Goal: Task Accomplishment & Management: Use online tool/utility

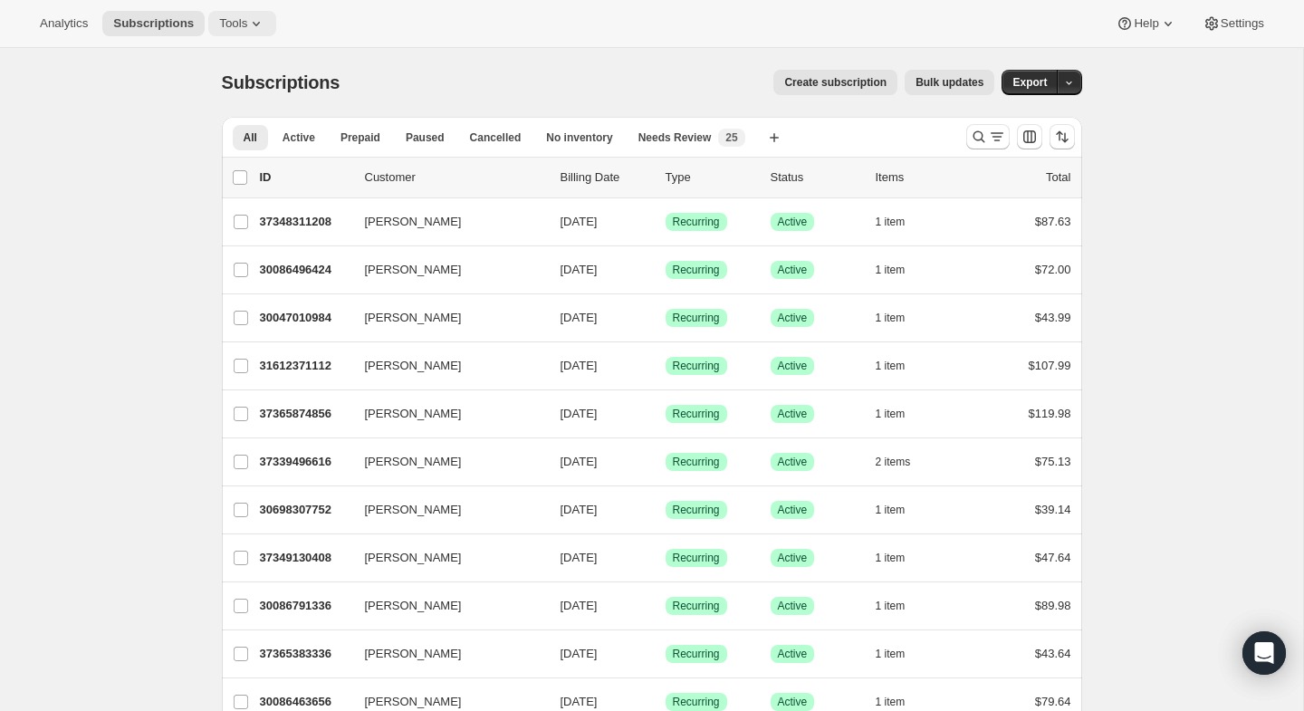
click at [247, 28] on span "Tools" at bounding box center [233, 23] width 28 height 14
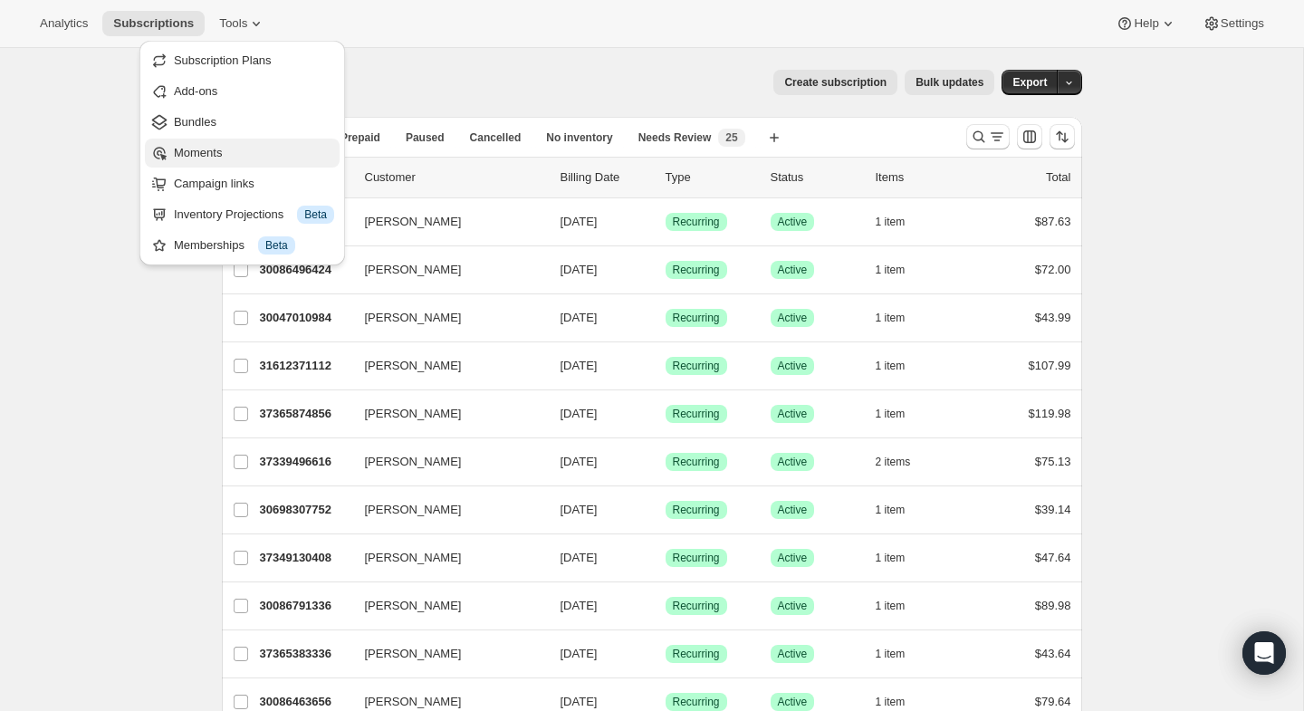
click at [209, 157] on span "Moments" at bounding box center [198, 153] width 48 height 14
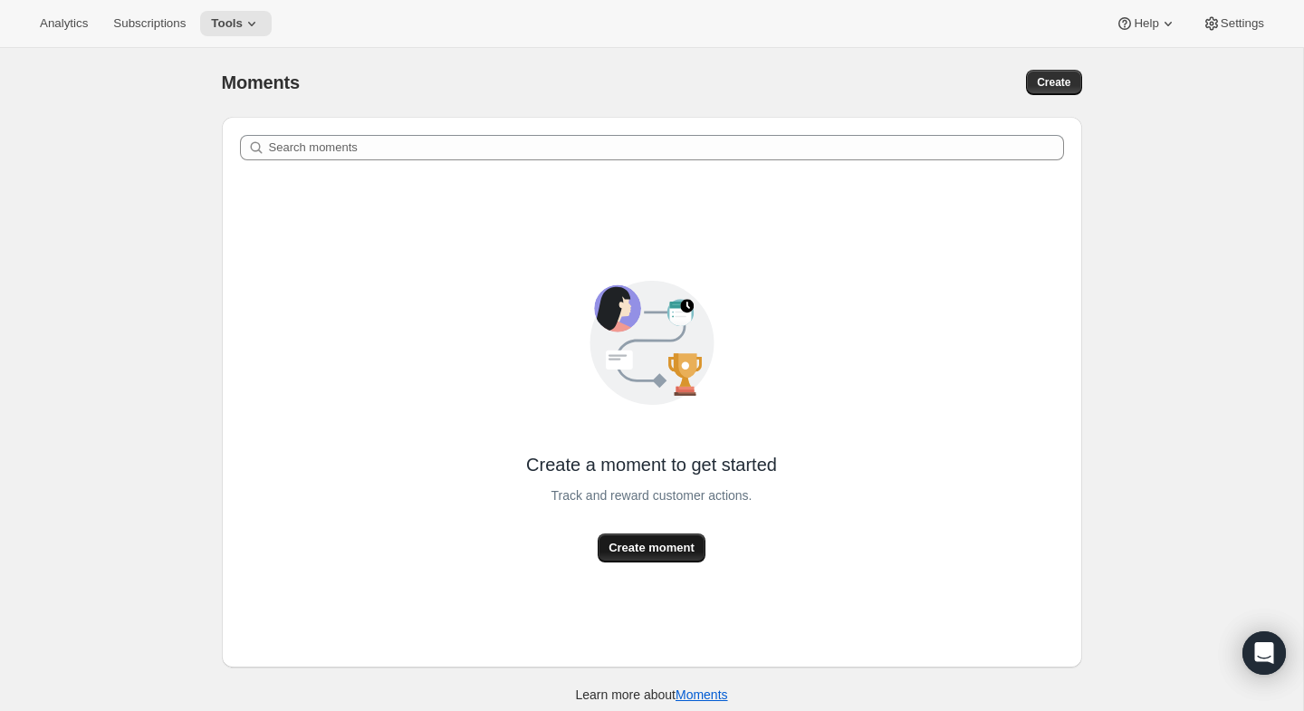
click at [680, 539] on span "Create moment" at bounding box center [652, 548] width 86 height 18
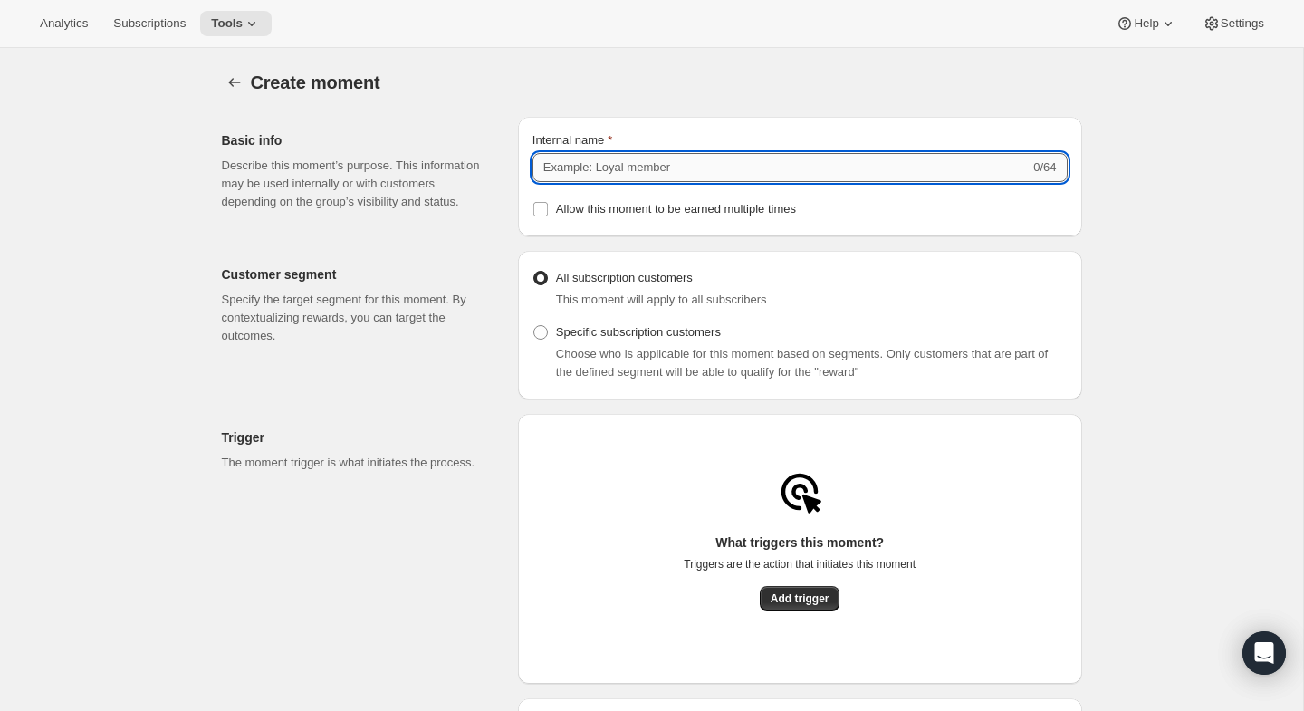
click at [636, 164] on input "Internal name" at bounding box center [781, 167] width 497 height 29
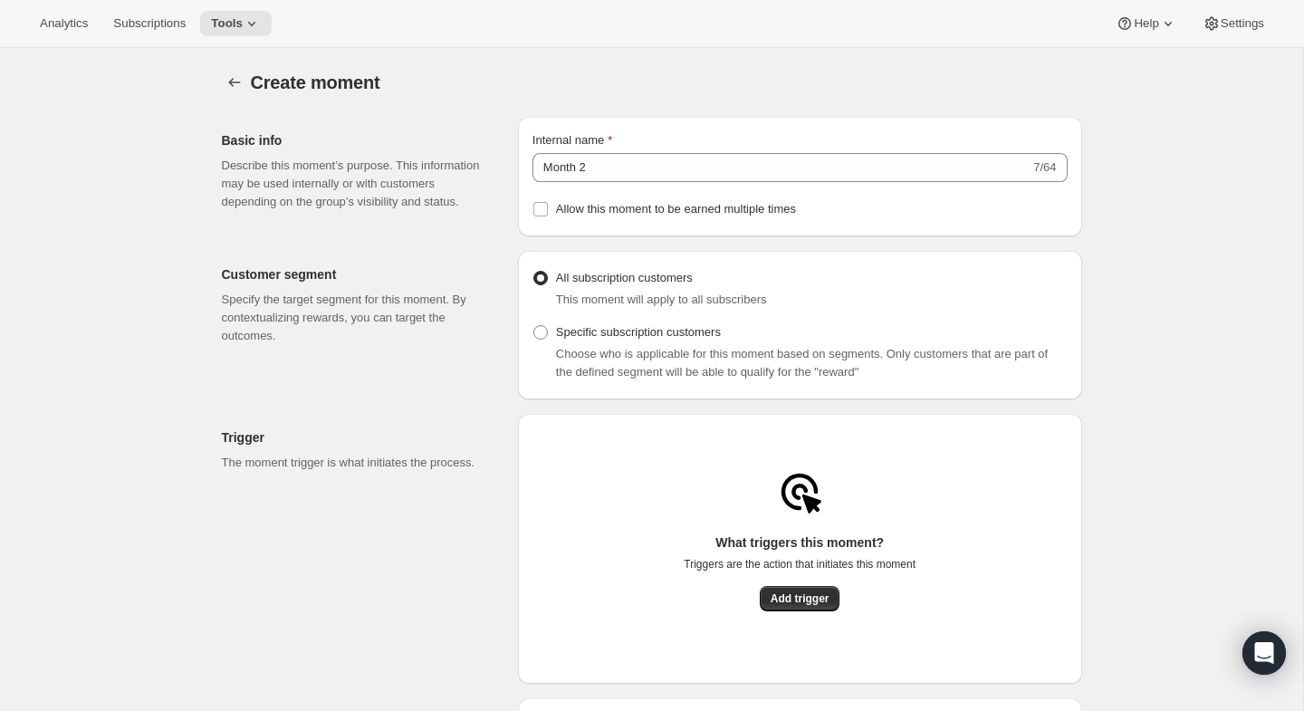
click at [502, 236] on div "Basic info Describe this moment’s purpose. This information may be used interna…" at bounding box center [363, 177] width 282 height 120
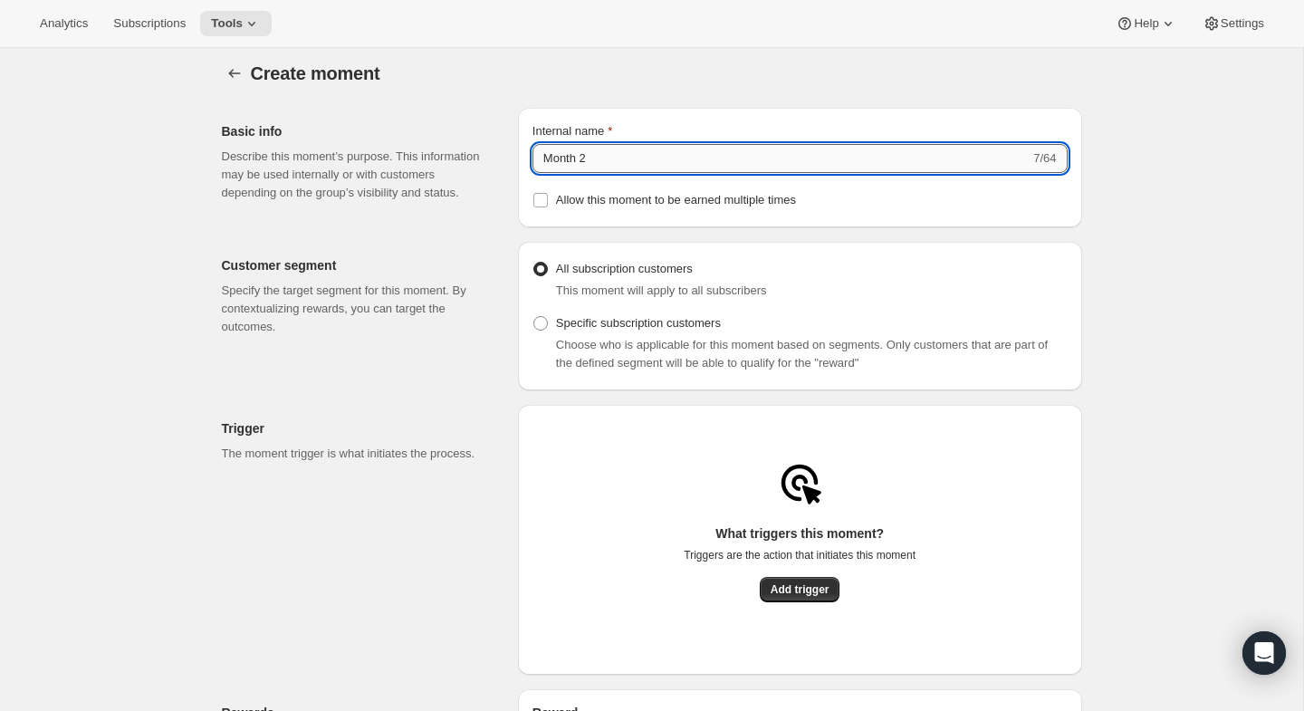
click at [610, 171] on input "Month 2" at bounding box center [781, 158] width 497 height 29
type input "Month 2 - E-Book"
click at [458, 360] on div "Customer segment Specify the target segment for this moment. By contextualizing…" at bounding box center [363, 316] width 282 height 149
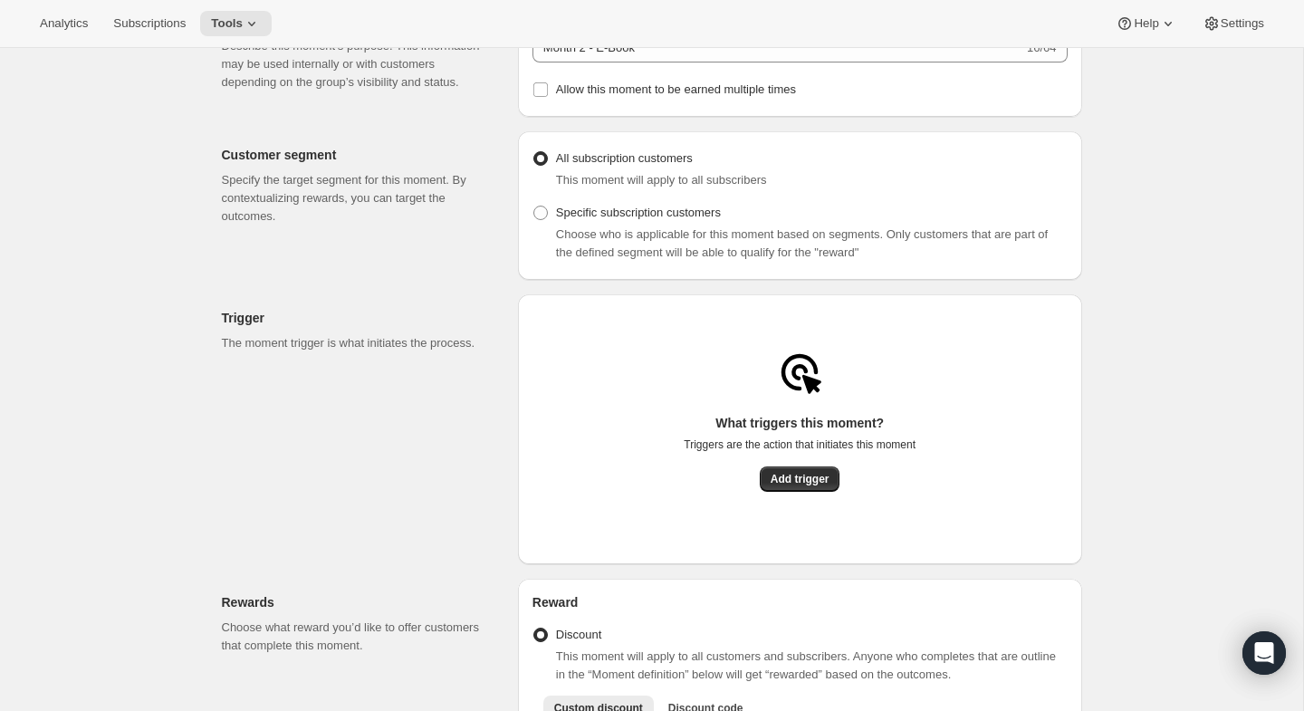
scroll to position [125, 0]
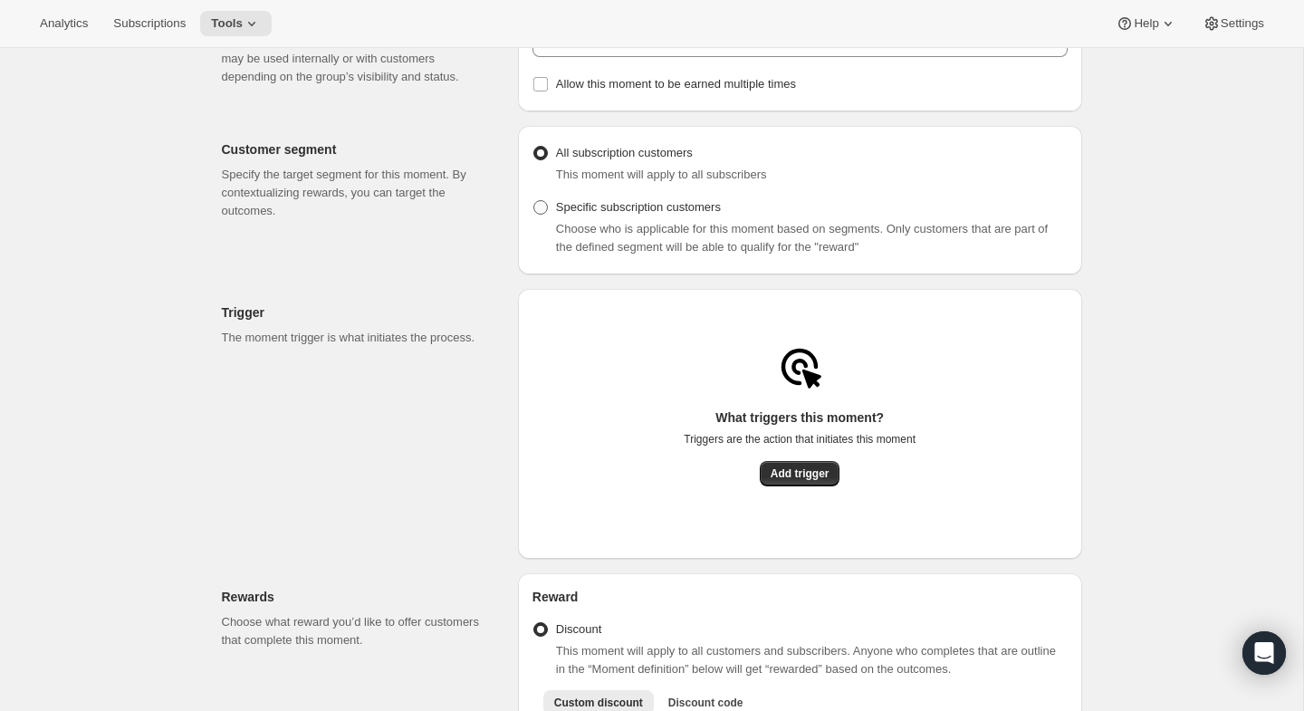
click at [546, 211] on span at bounding box center [541, 207] width 14 height 14
click at [534, 201] on input "Specific subscription customers" at bounding box center [534, 200] width 1 height 1
radio input "true"
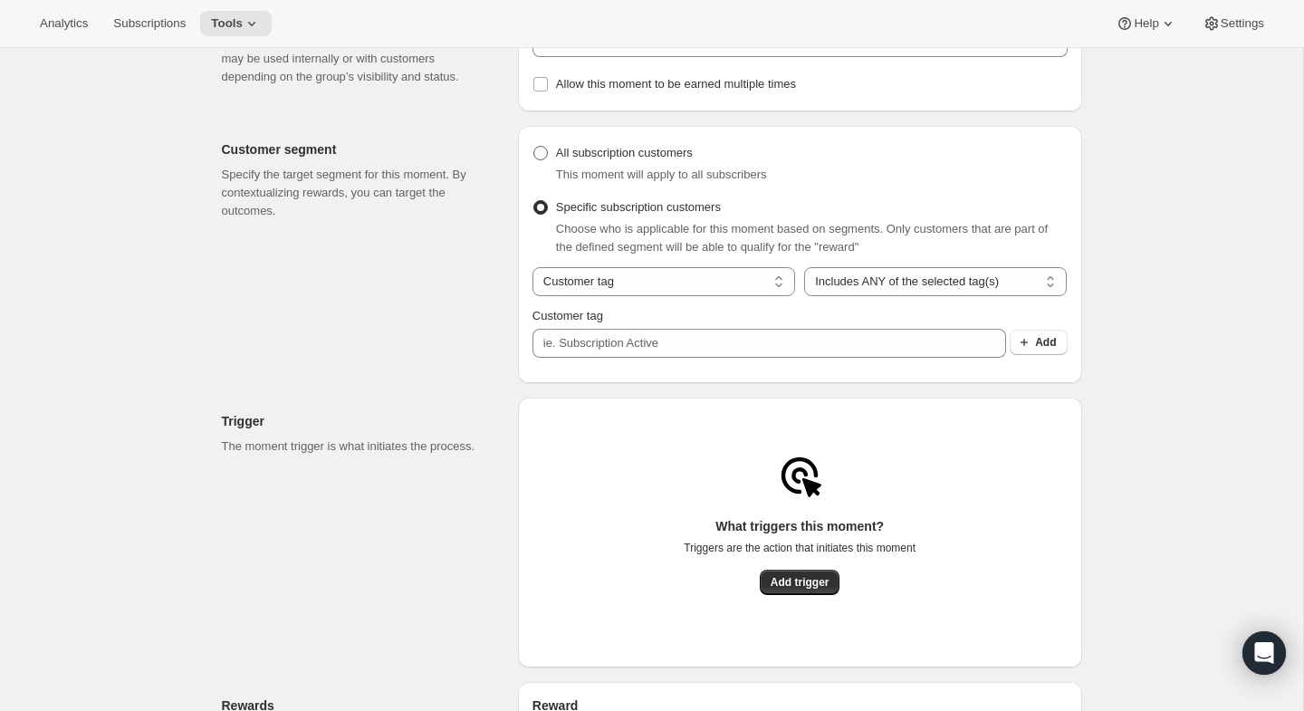
click at [547, 156] on span at bounding box center [541, 153] width 14 height 14
click at [534, 147] on input "All subscription customers" at bounding box center [534, 146] width 1 height 1
radio input "true"
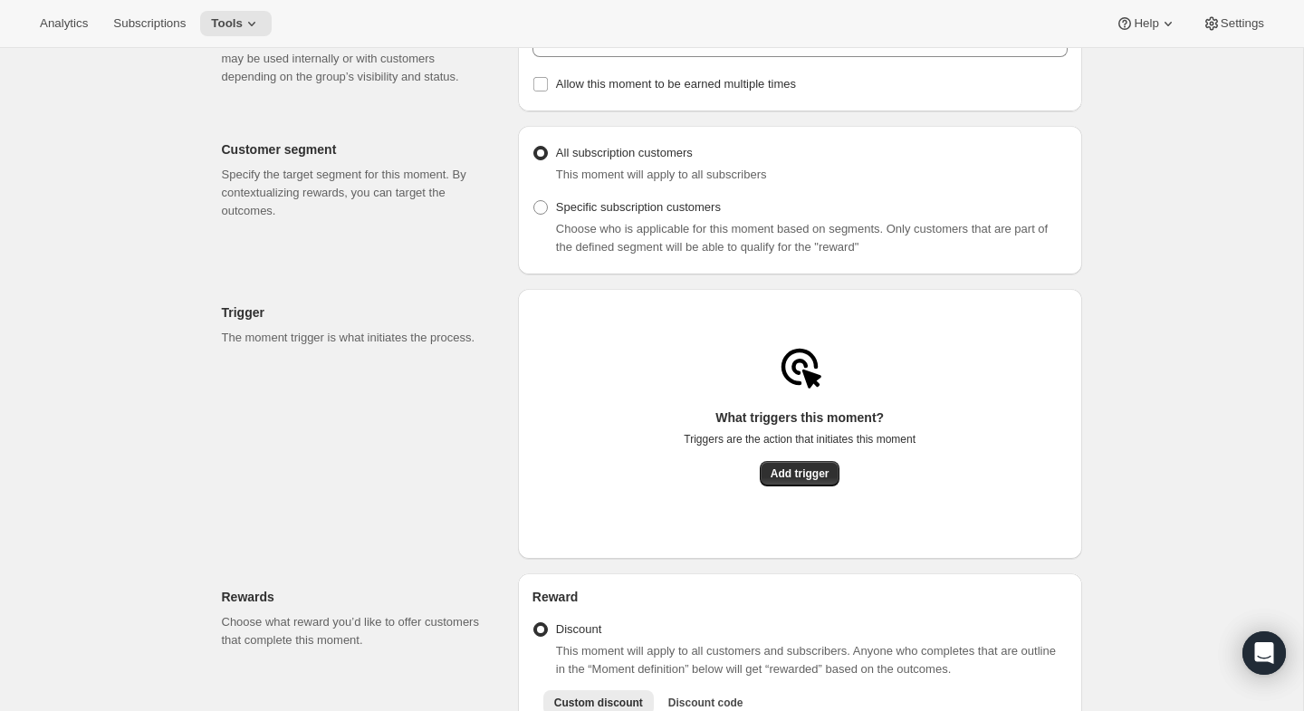
scroll to position [273, 0]
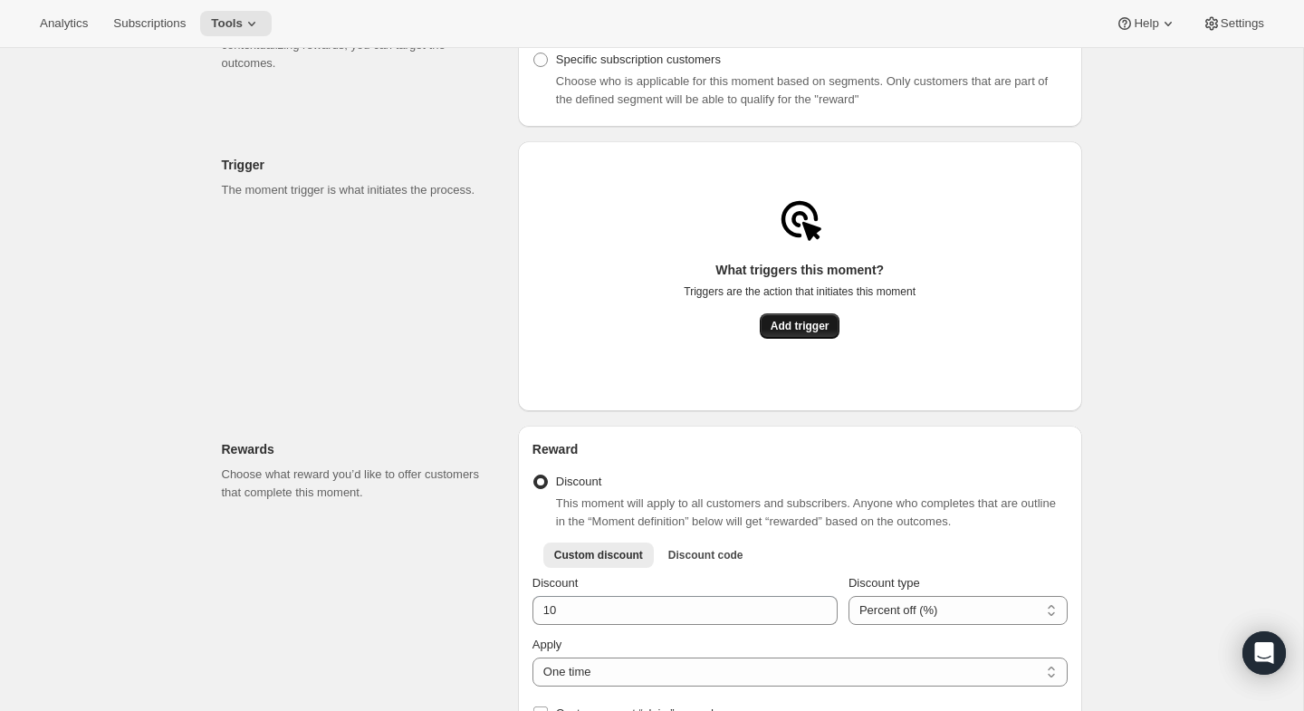
click at [785, 324] on button "Add trigger" at bounding box center [800, 325] width 81 height 25
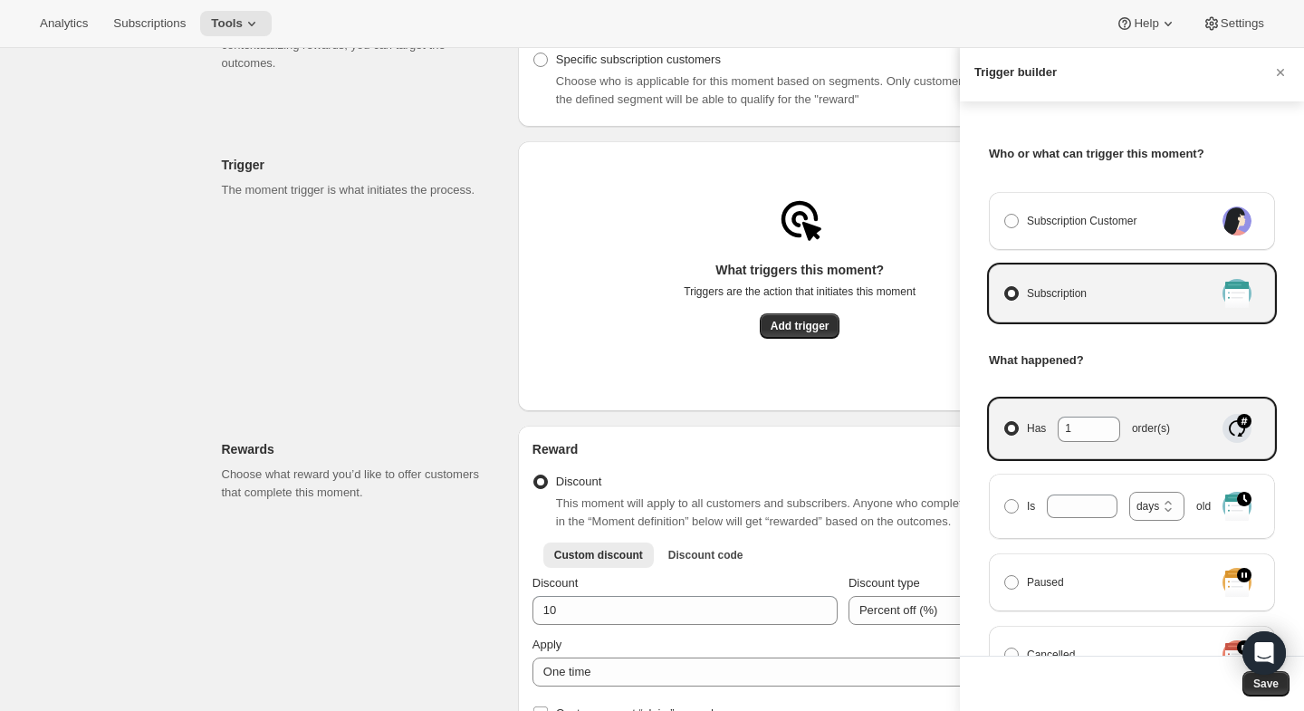
scroll to position [29, 0]
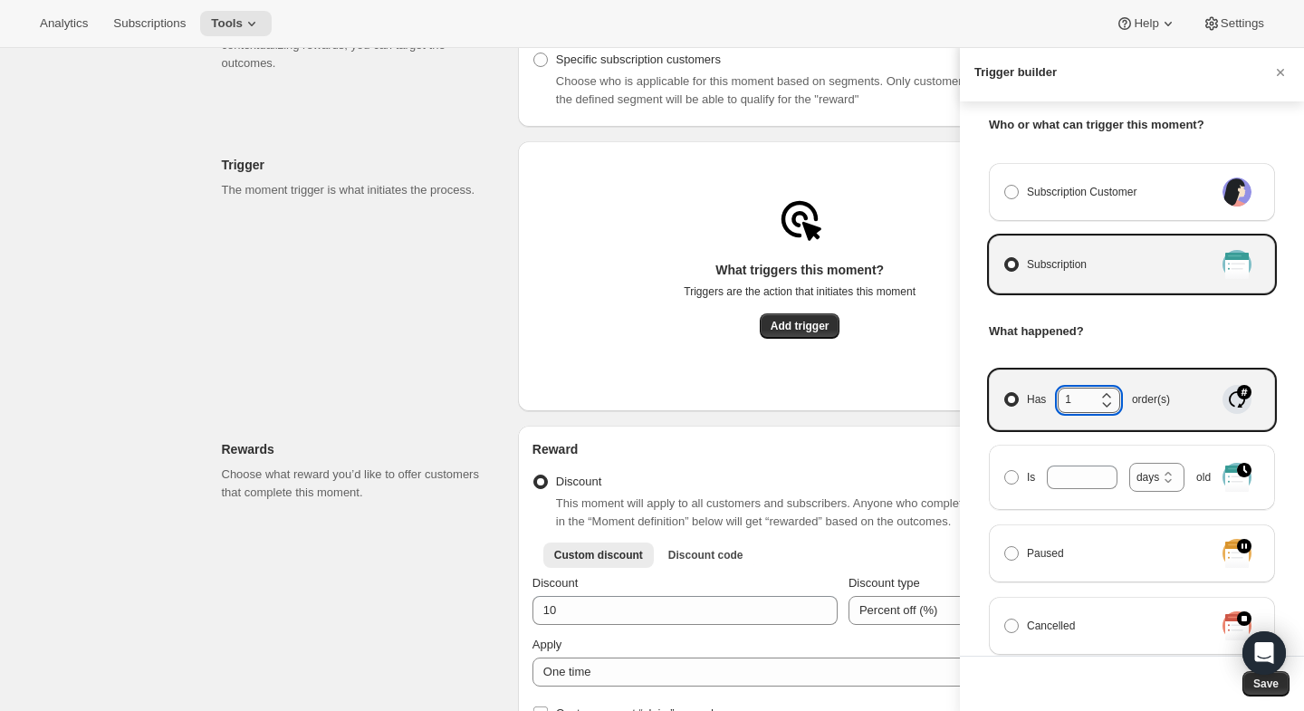
click at [1084, 395] on input "1" at bounding box center [1075, 400] width 35 height 24
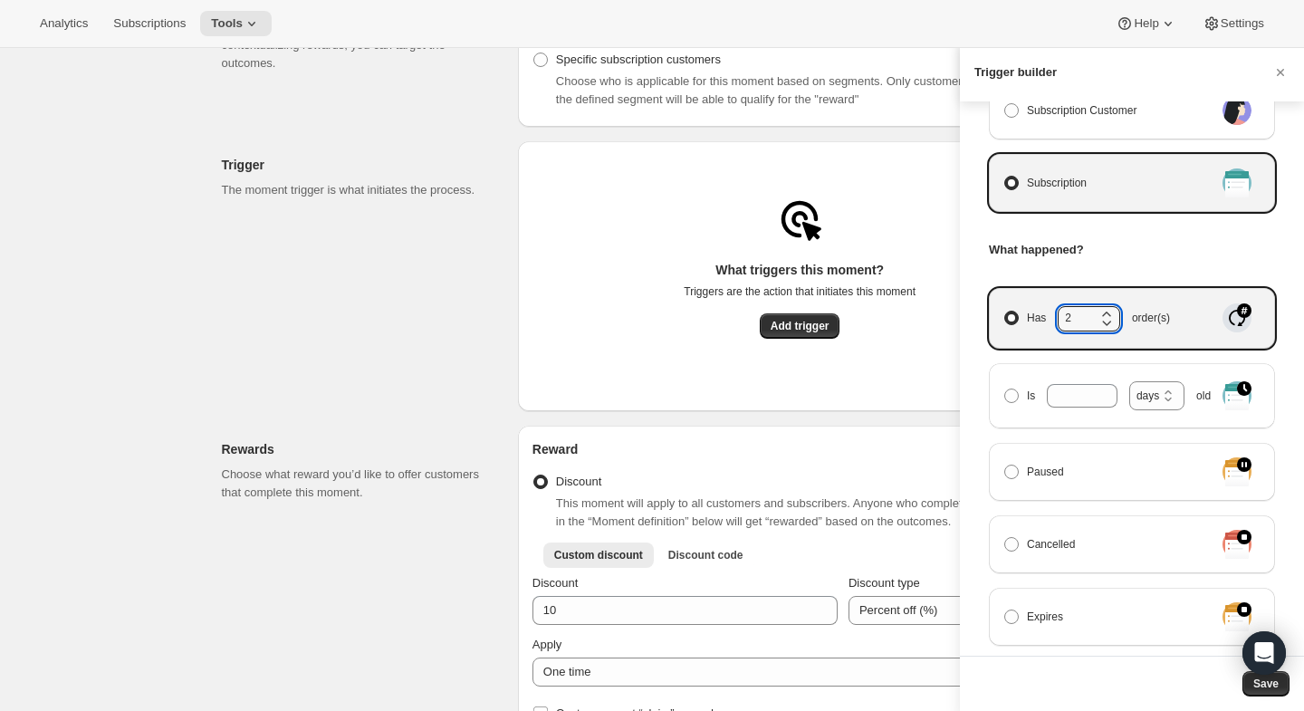
scroll to position [119, 0]
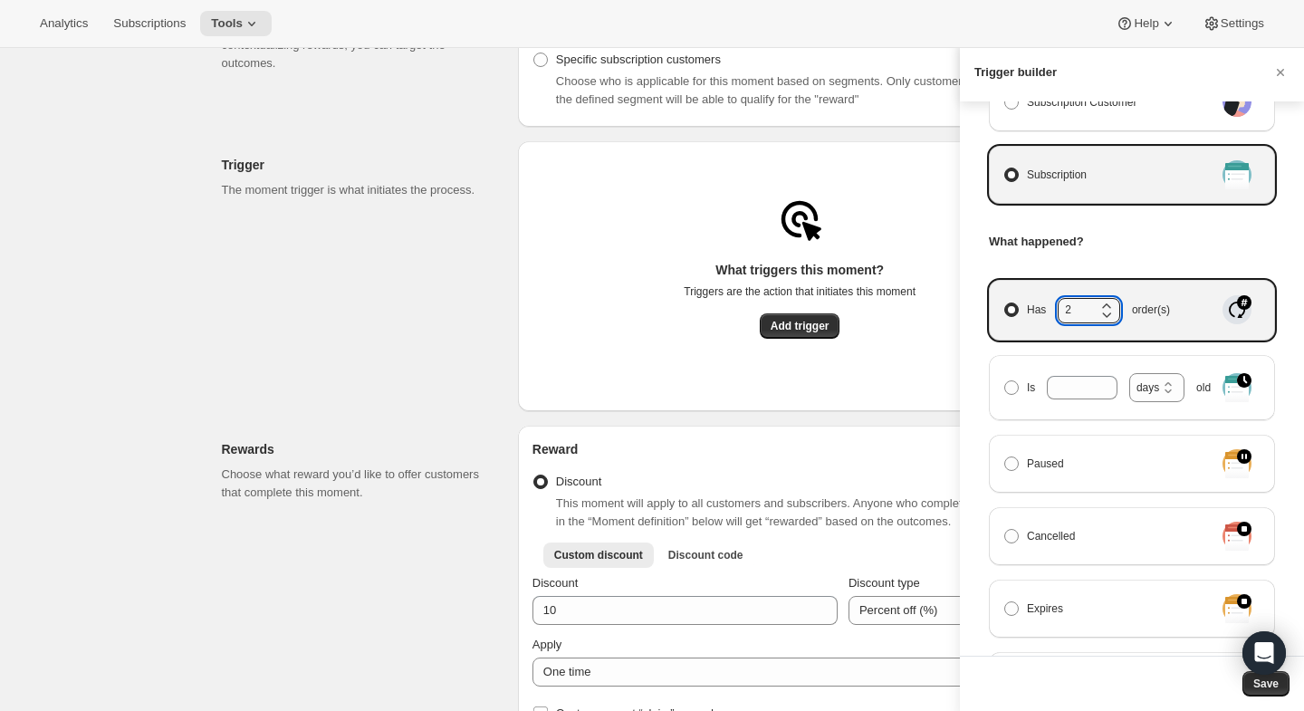
type input "2"
click at [1172, 245] on h3 "What happened?" at bounding box center [1132, 242] width 286 height 18
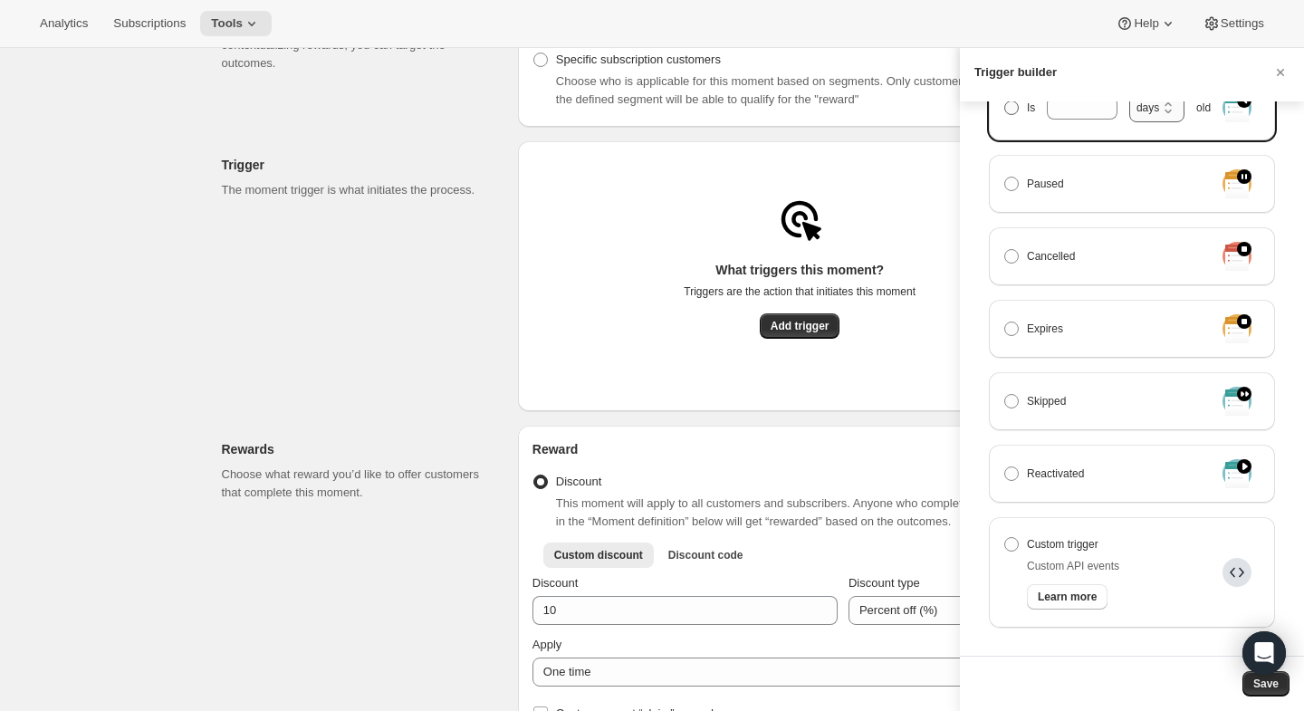
scroll to position [442, 0]
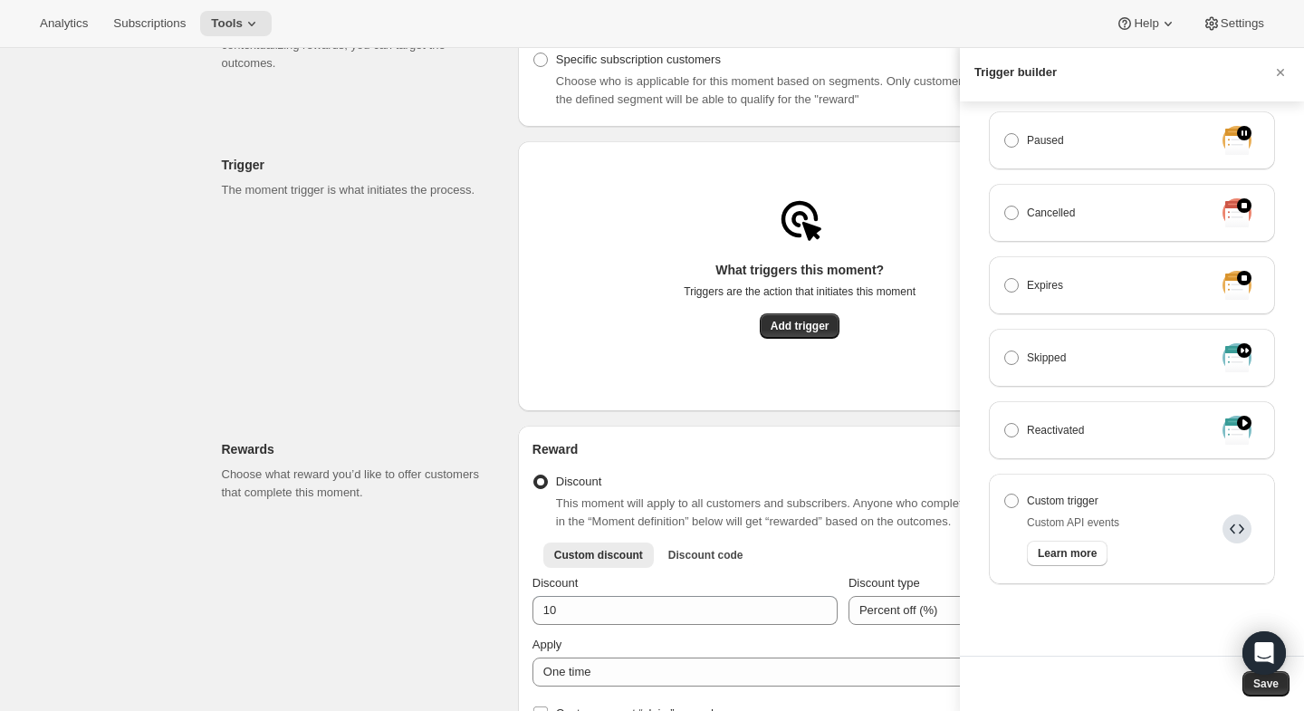
click at [702, 398] on div at bounding box center [652, 355] width 1304 height 711
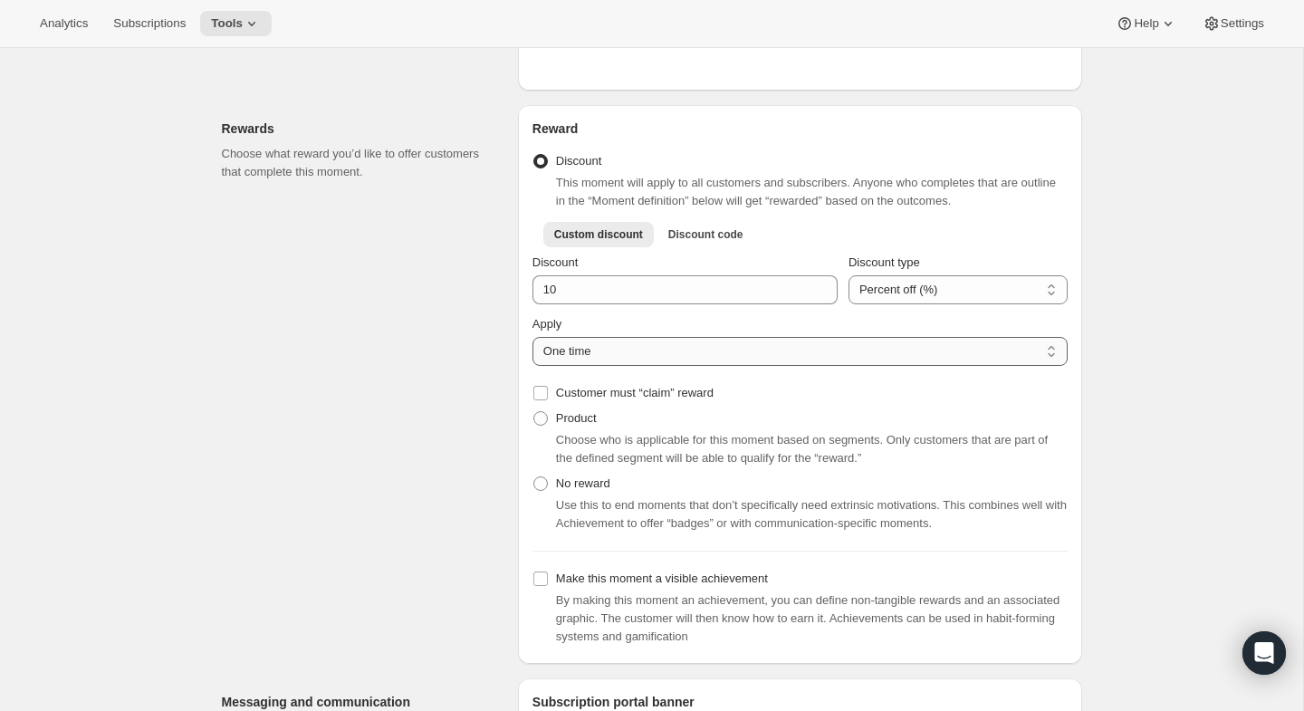
scroll to position [762, 0]
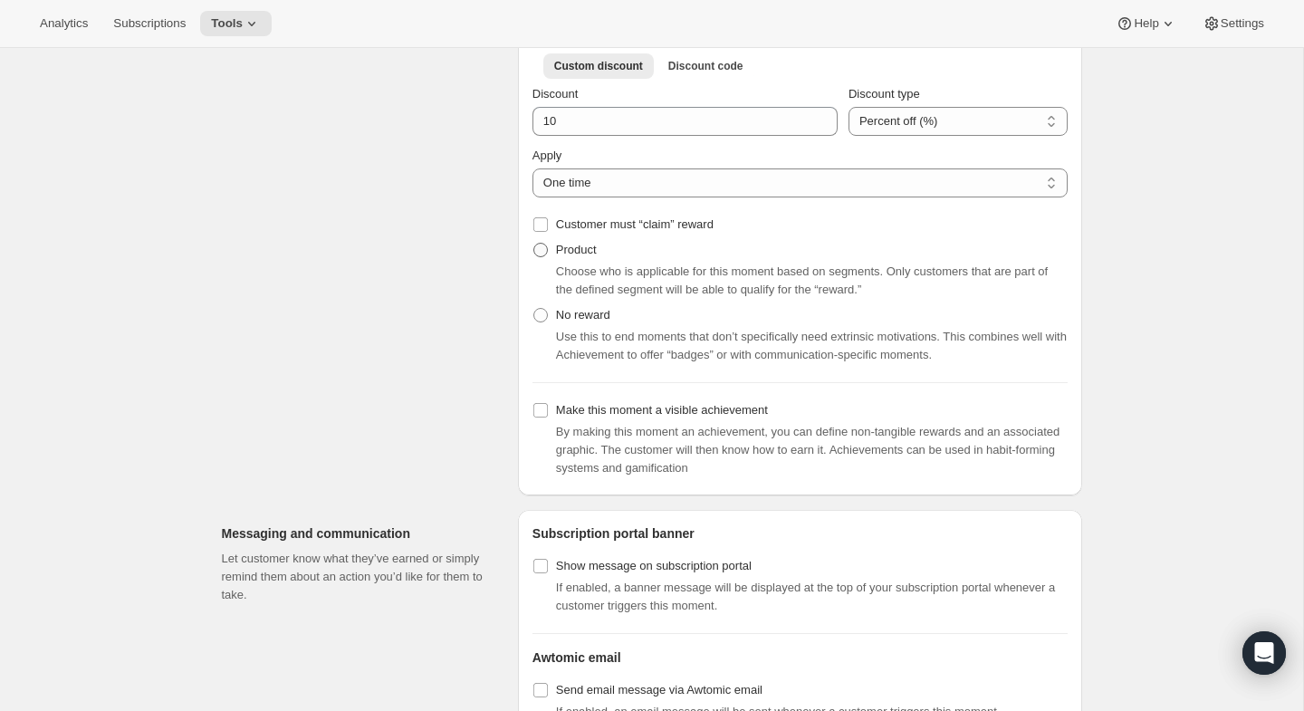
click at [538, 257] on span at bounding box center [541, 250] width 14 height 14
click at [534, 244] on input "Product" at bounding box center [534, 243] width 1 height 1
radio input "true"
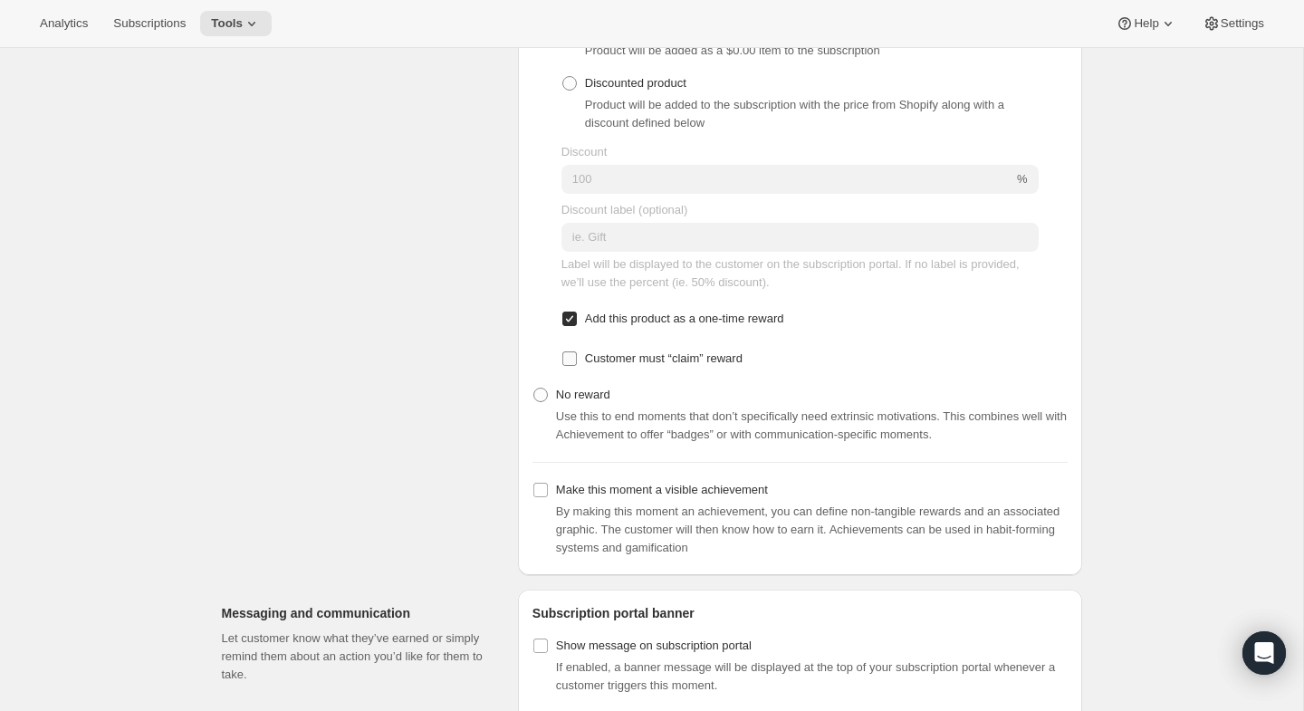
scroll to position [1005, 0]
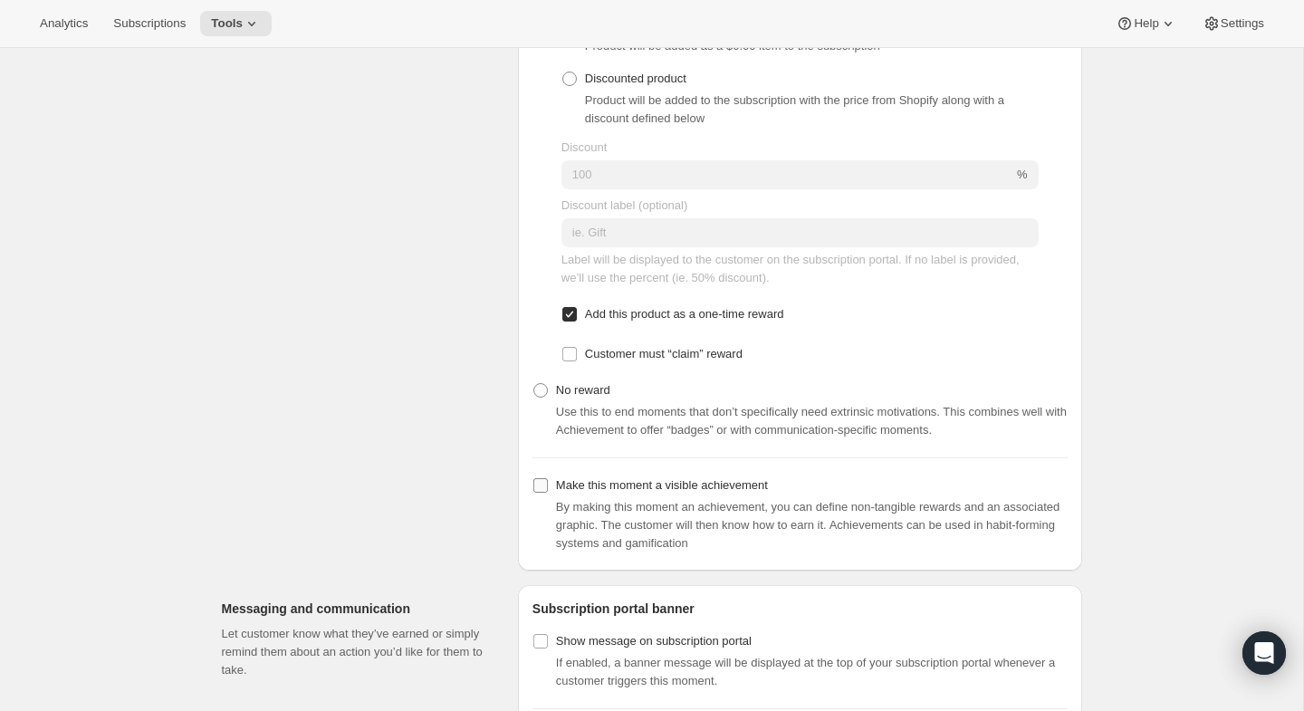
click at [541, 493] on input "Make this moment a visible achievement" at bounding box center [541, 485] width 14 height 14
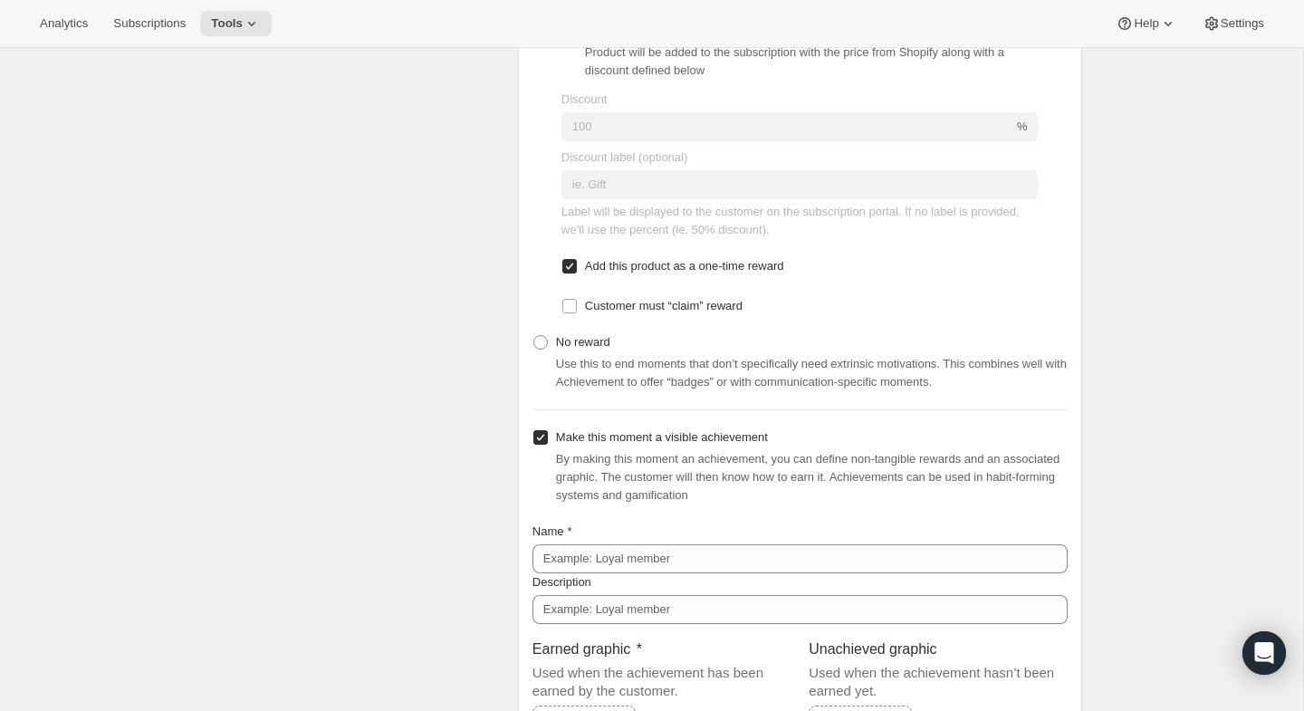
scroll to position [1200, 0]
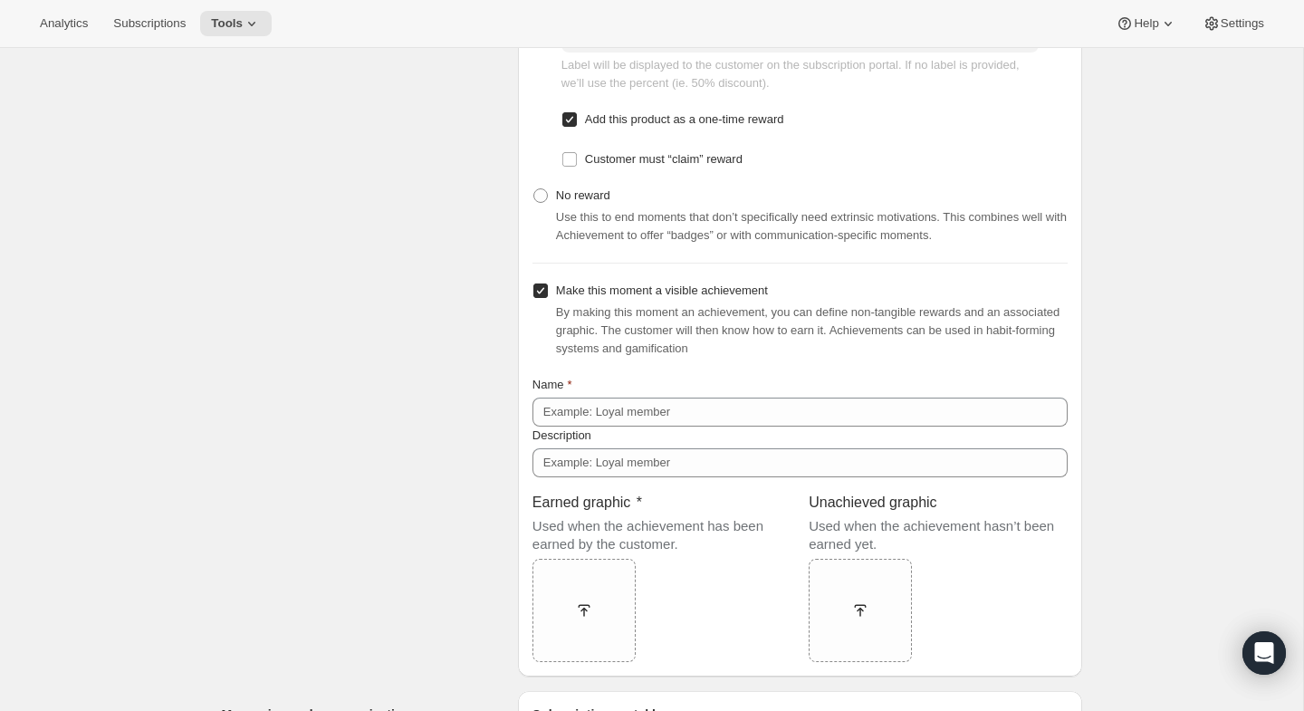
click at [542, 298] on input "Make this moment a visible achievement" at bounding box center [541, 291] width 14 height 14
checkbox input "false"
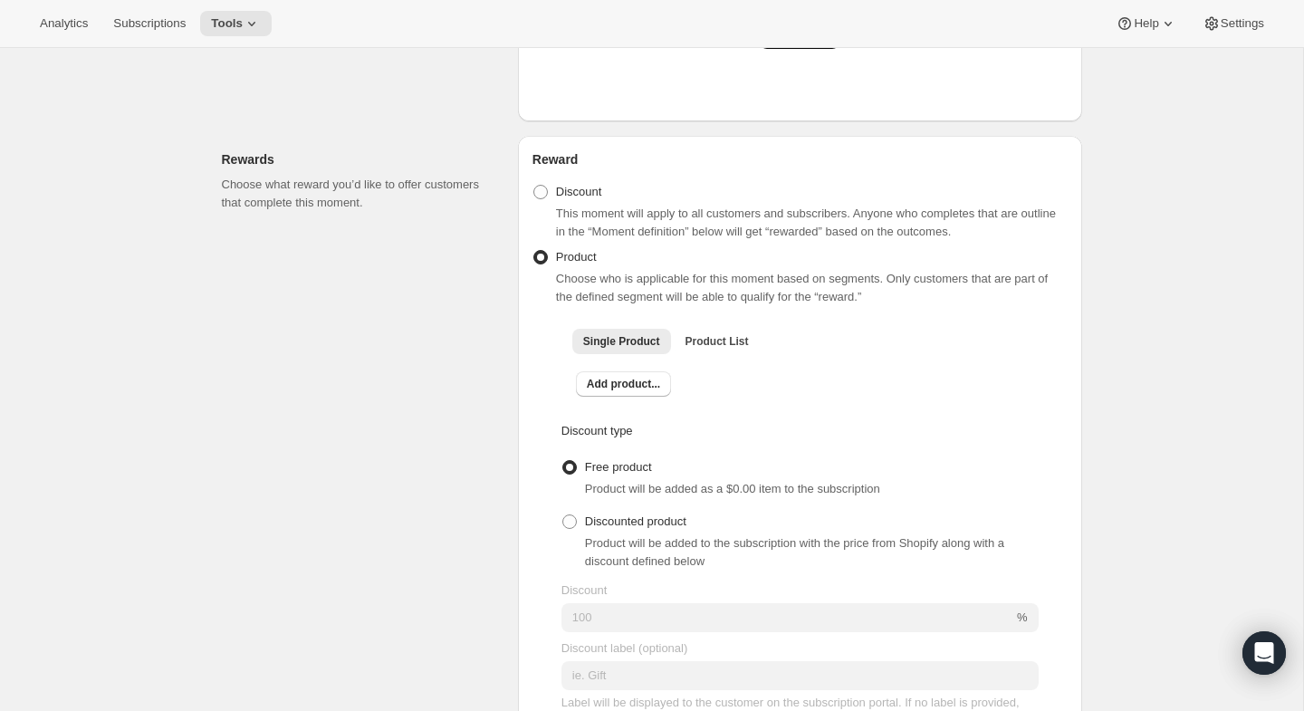
scroll to position [519, 0]
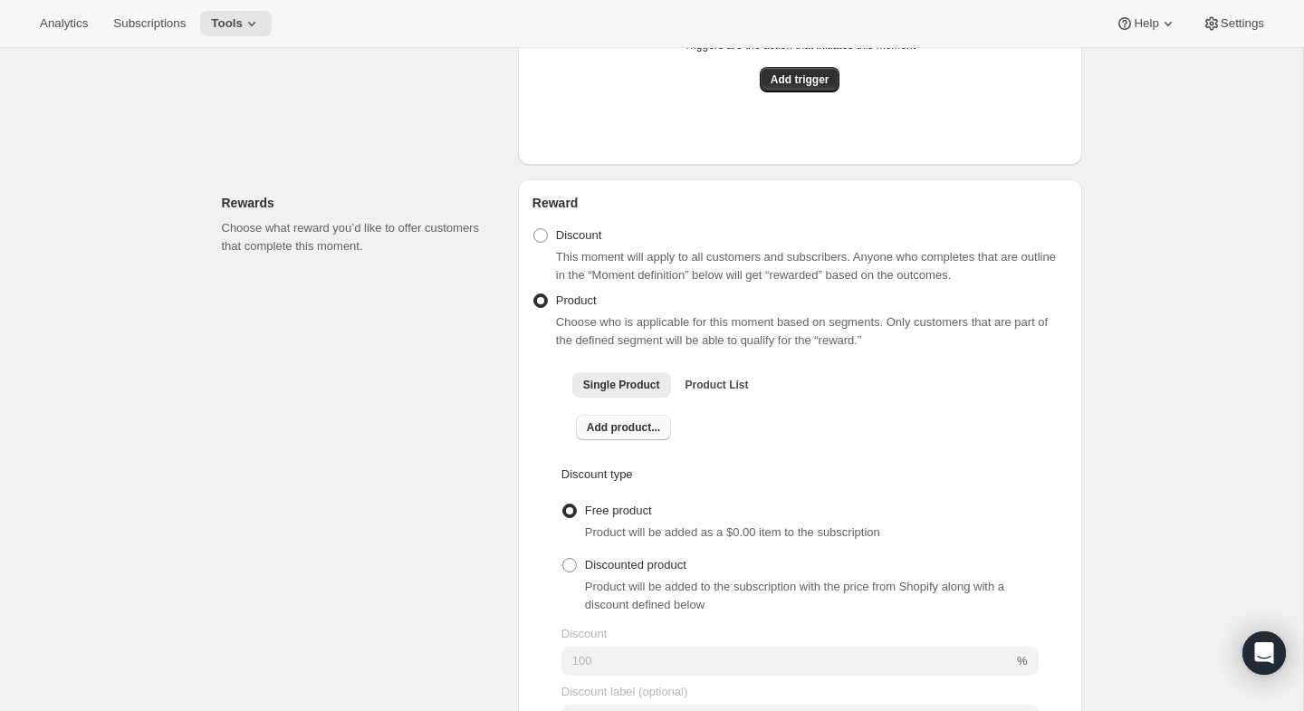
click at [607, 427] on span "Add product..." at bounding box center [623, 427] width 73 height 14
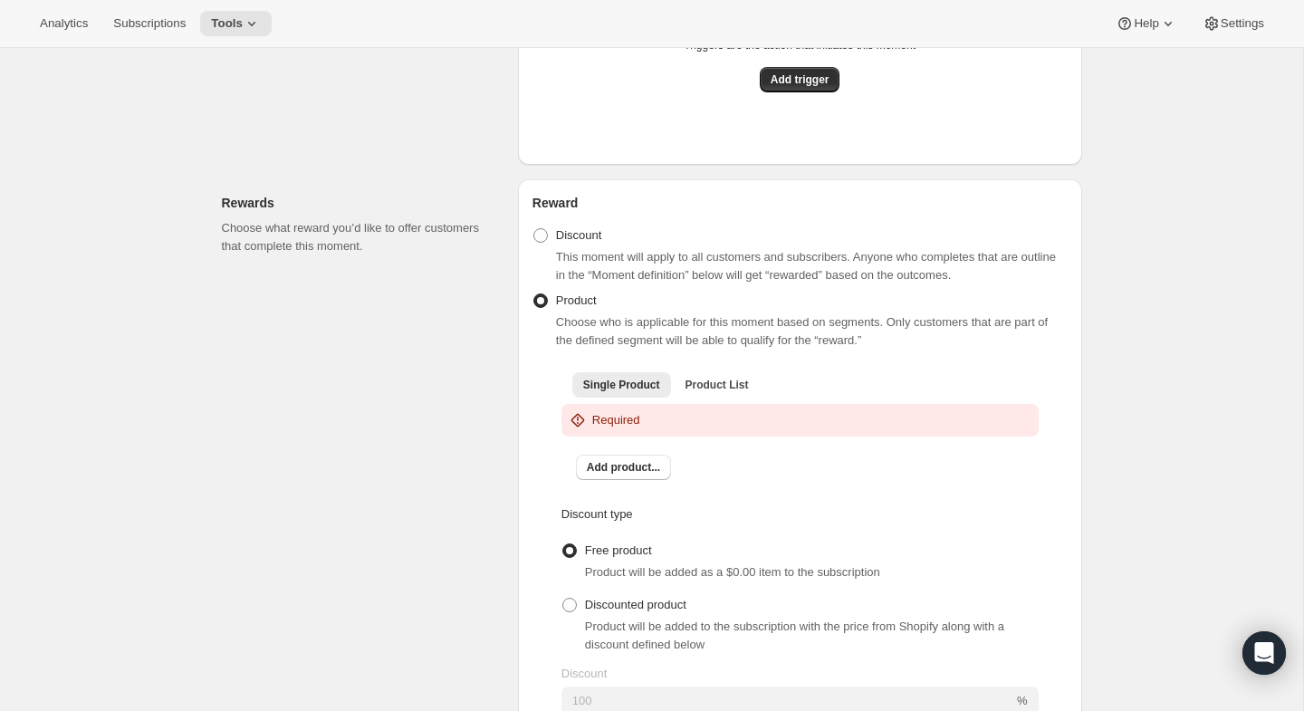
click at [741, 172] on div "Rewards Choose what reward you’d like to offer customers that complete this mom…" at bounding box center [644, 631] width 875 height 932
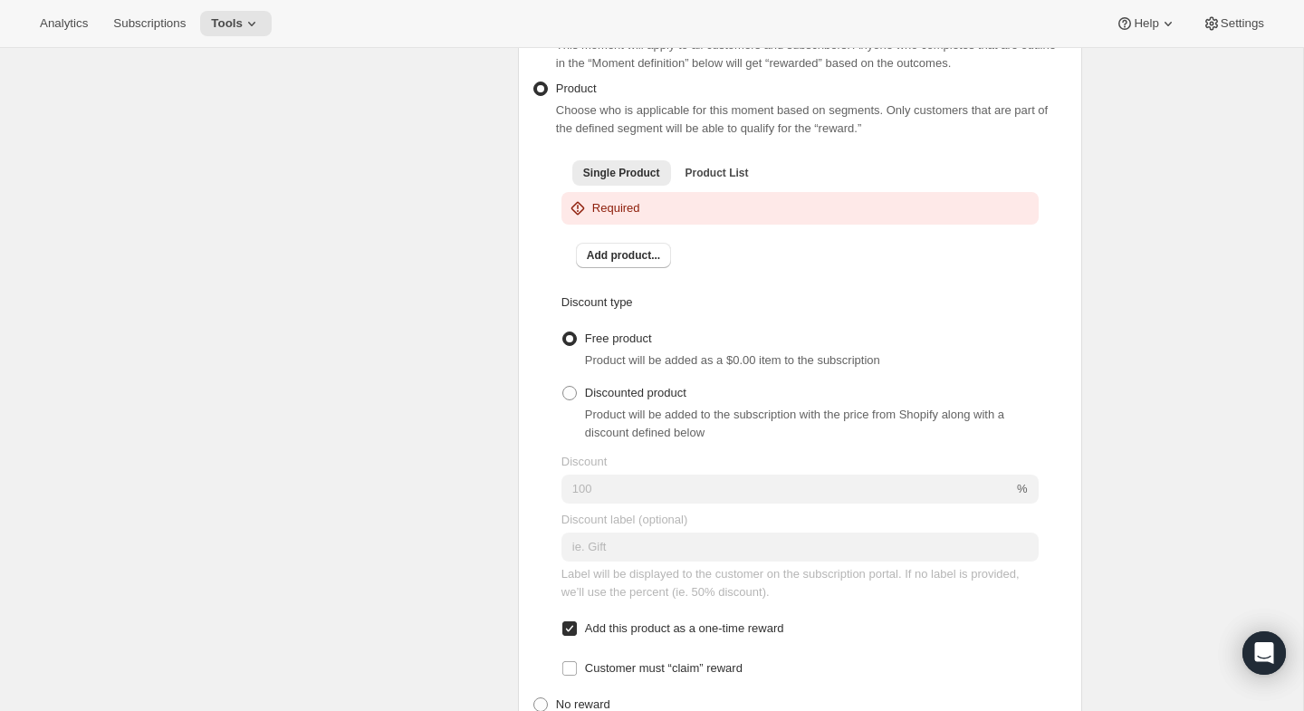
scroll to position [753, 0]
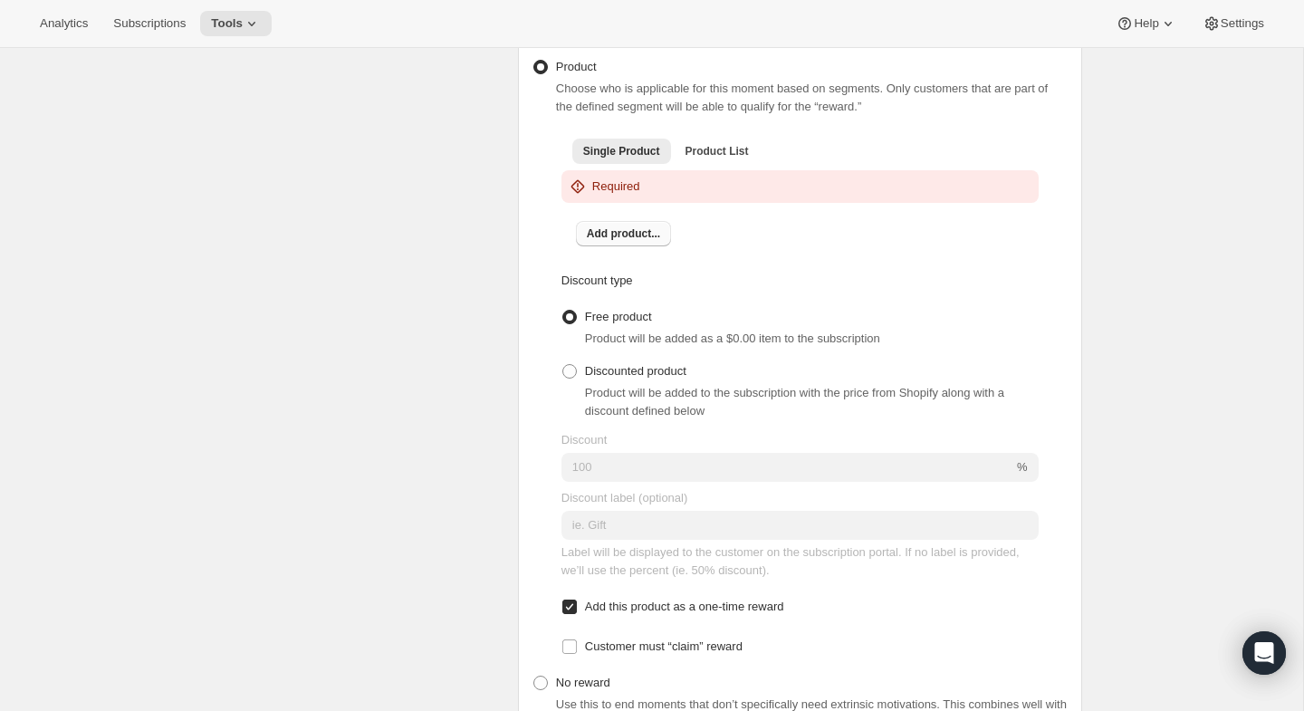
click at [639, 230] on button "Add product..." at bounding box center [623, 233] width 95 height 25
click at [610, 241] on span "Add product..." at bounding box center [623, 233] width 73 height 14
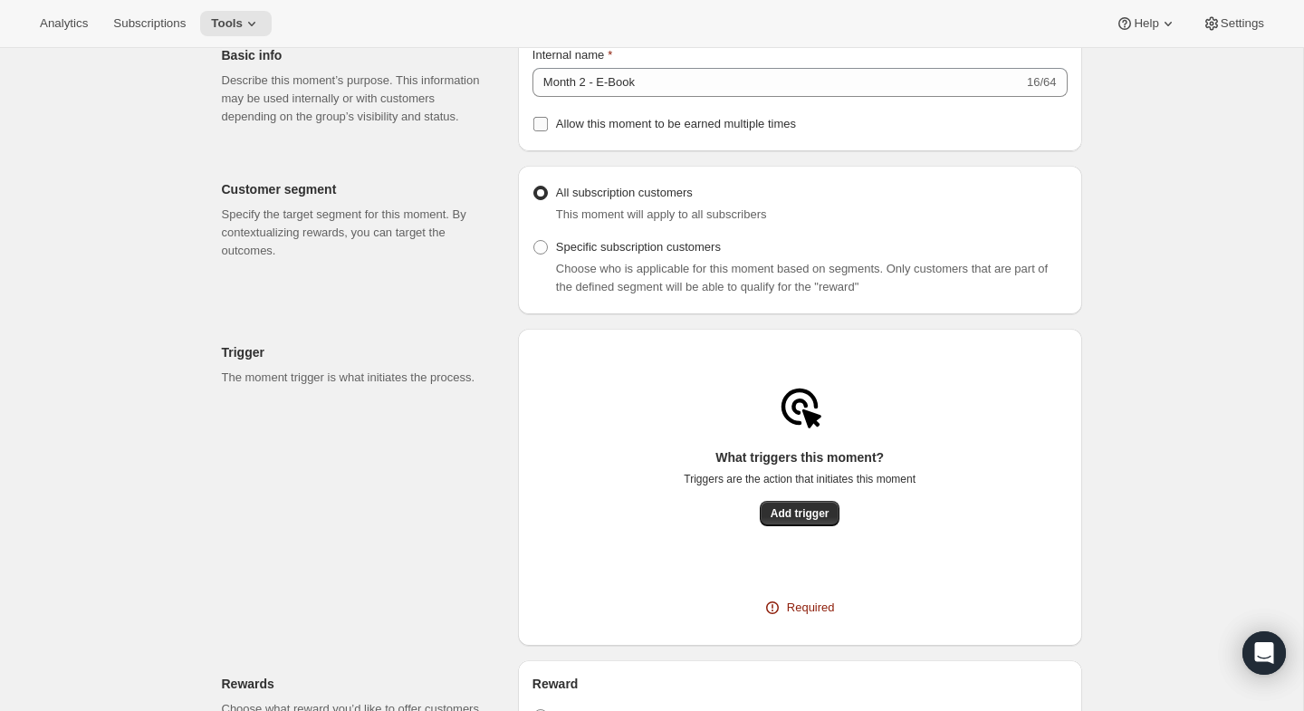
scroll to position [133, 0]
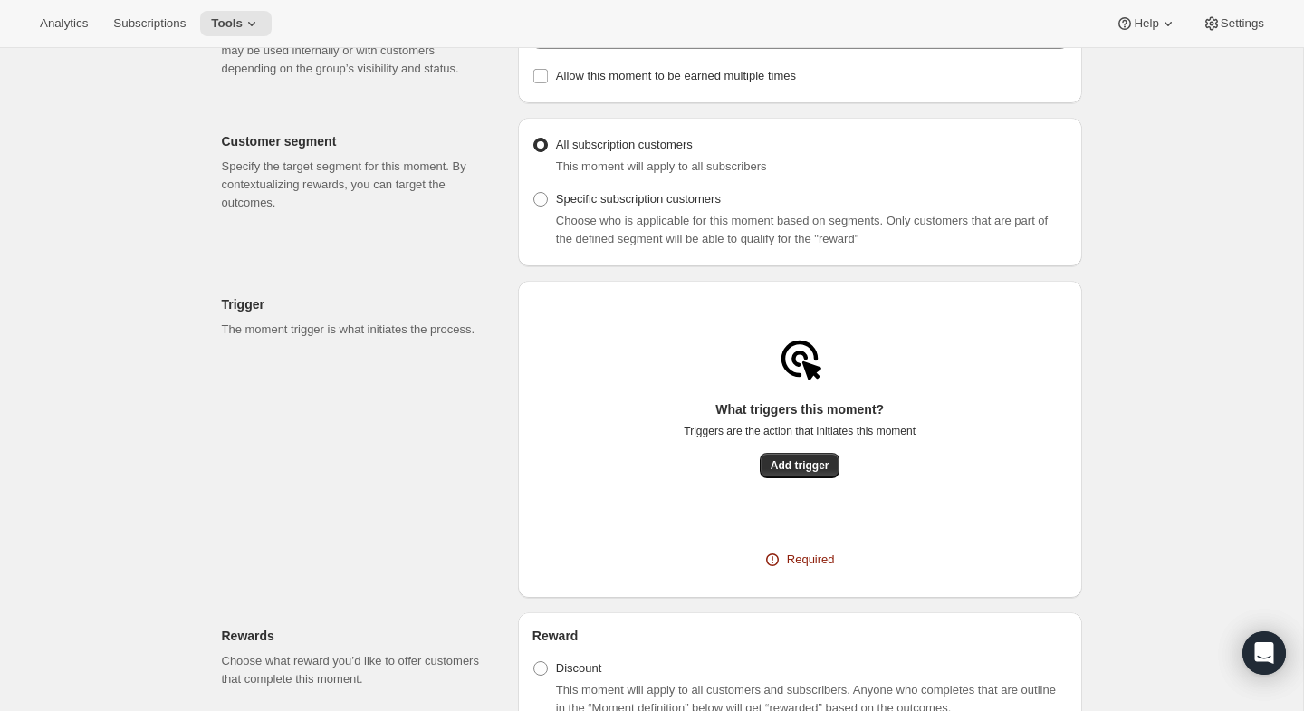
click at [812, 485] on div "What triggers this moment? Triggers are the action that initiates this moment A…" at bounding box center [800, 459] width 535 height 154
click at [811, 478] on button "Add trigger" at bounding box center [800, 465] width 81 height 25
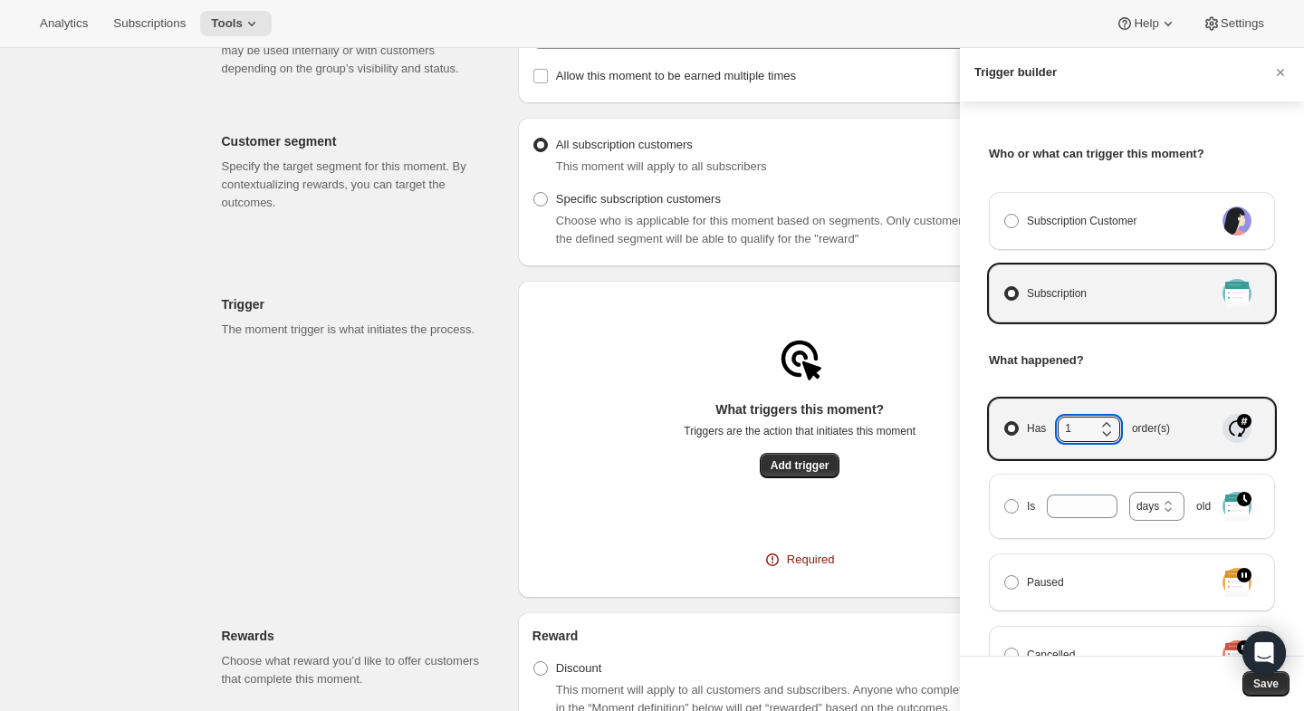
click at [1105, 421] on icon "Manage moment triggers" at bounding box center [1107, 425] width 18 height 18
click at [1005, 421] on input "Has 1 order(s)" at bounding box center [1005, 421] width 1 height 1
type input "2"
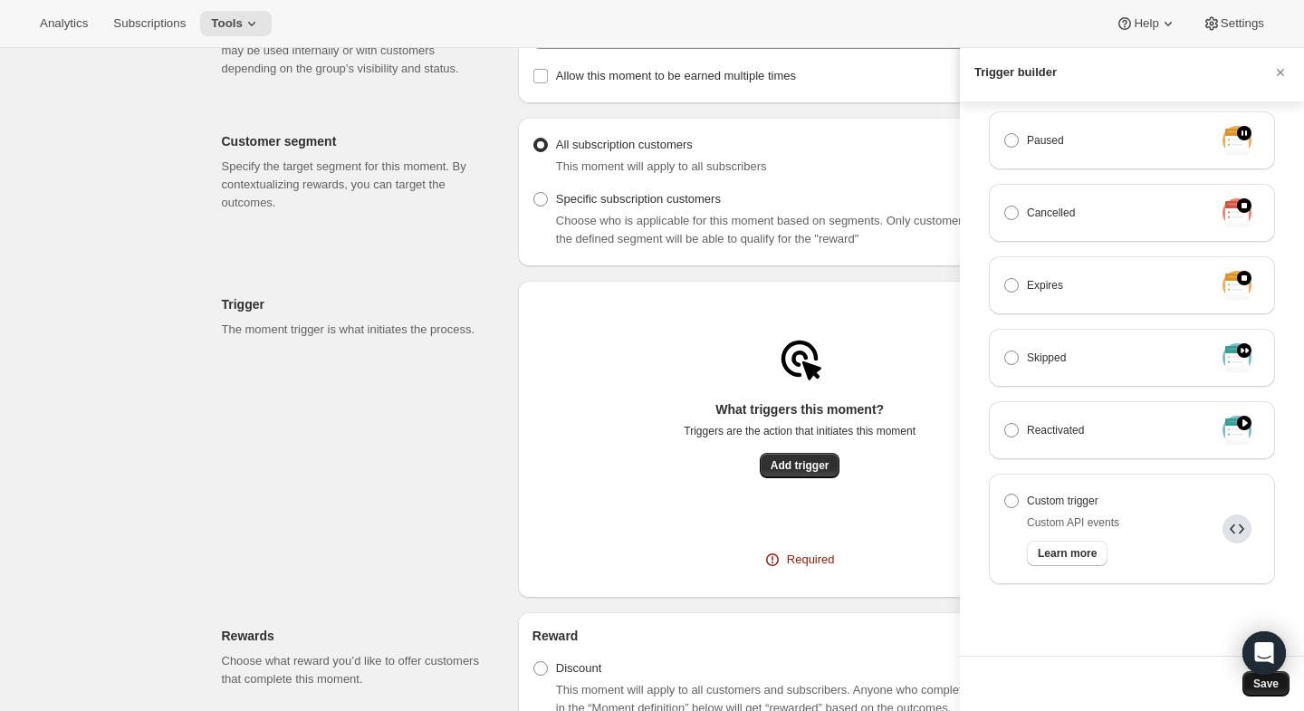
click at [1249, 686] on button "Save" at bounding box center [1266, 683] width 47 height 25
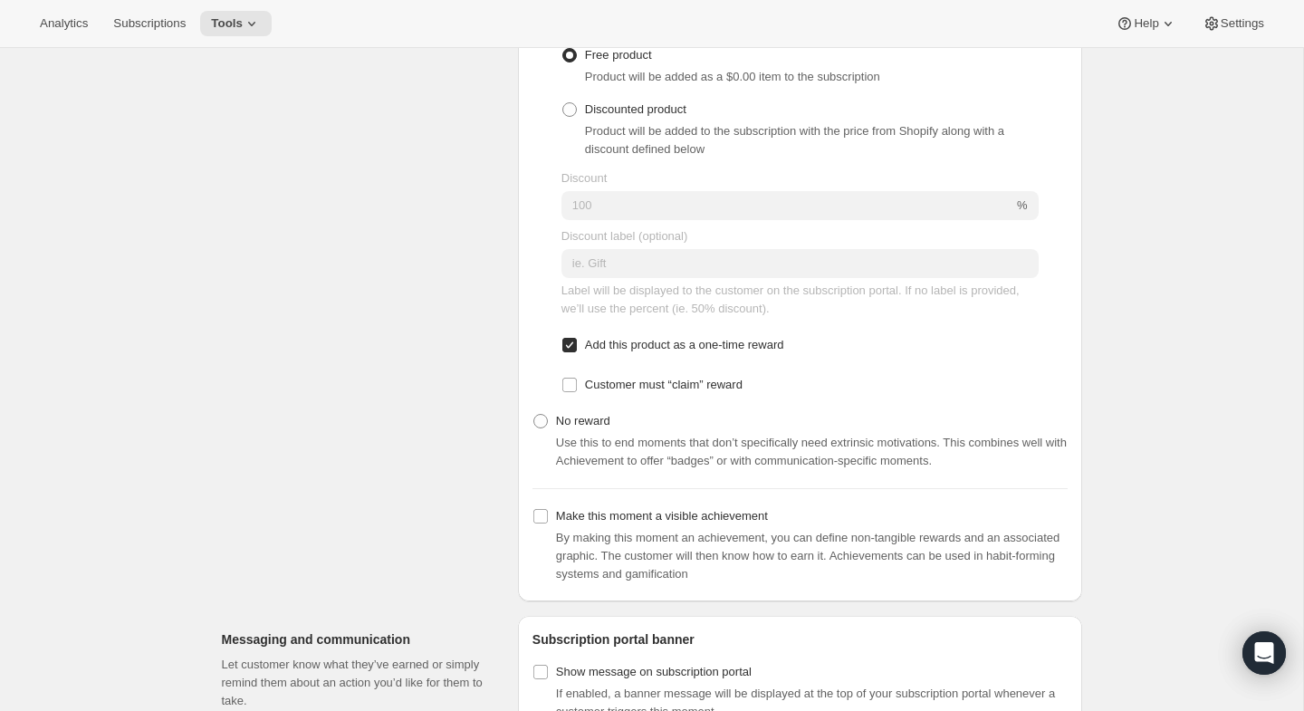
scroll to position [1264, 0]
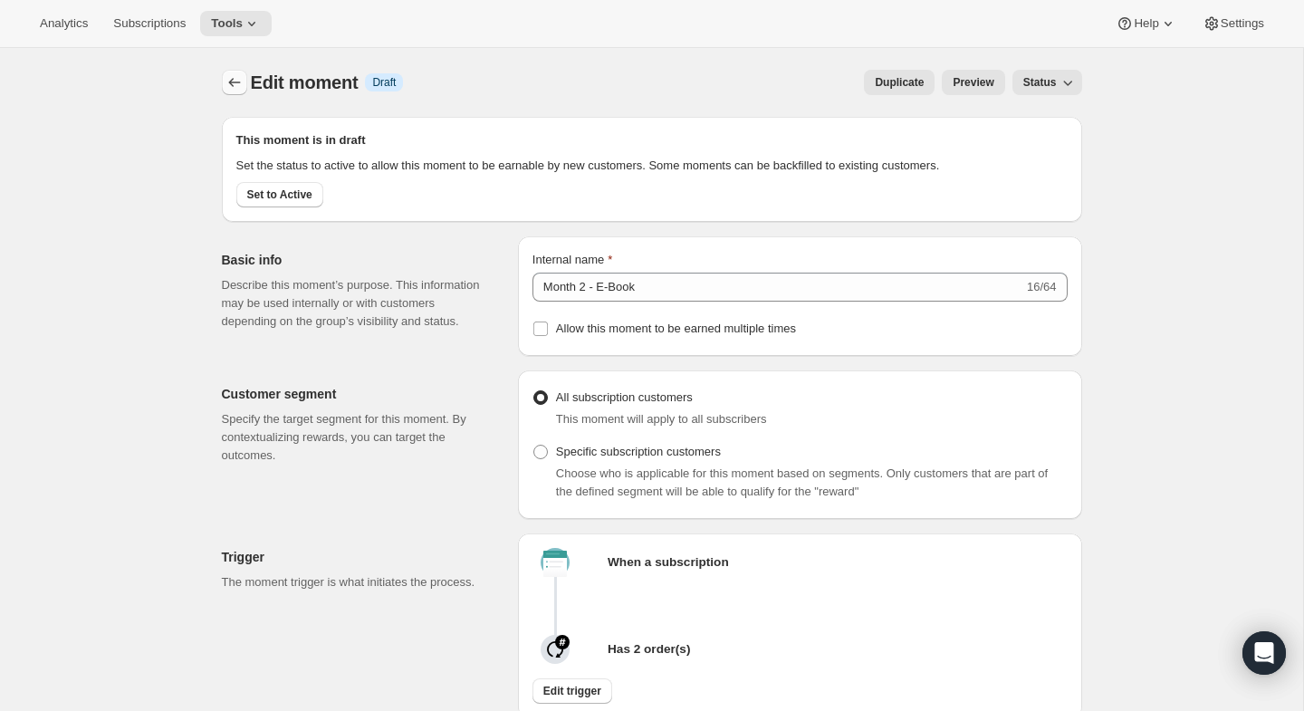
click at [226, 75] on icon "Create moment" at bounding box center [235, 82] width 18 height 18
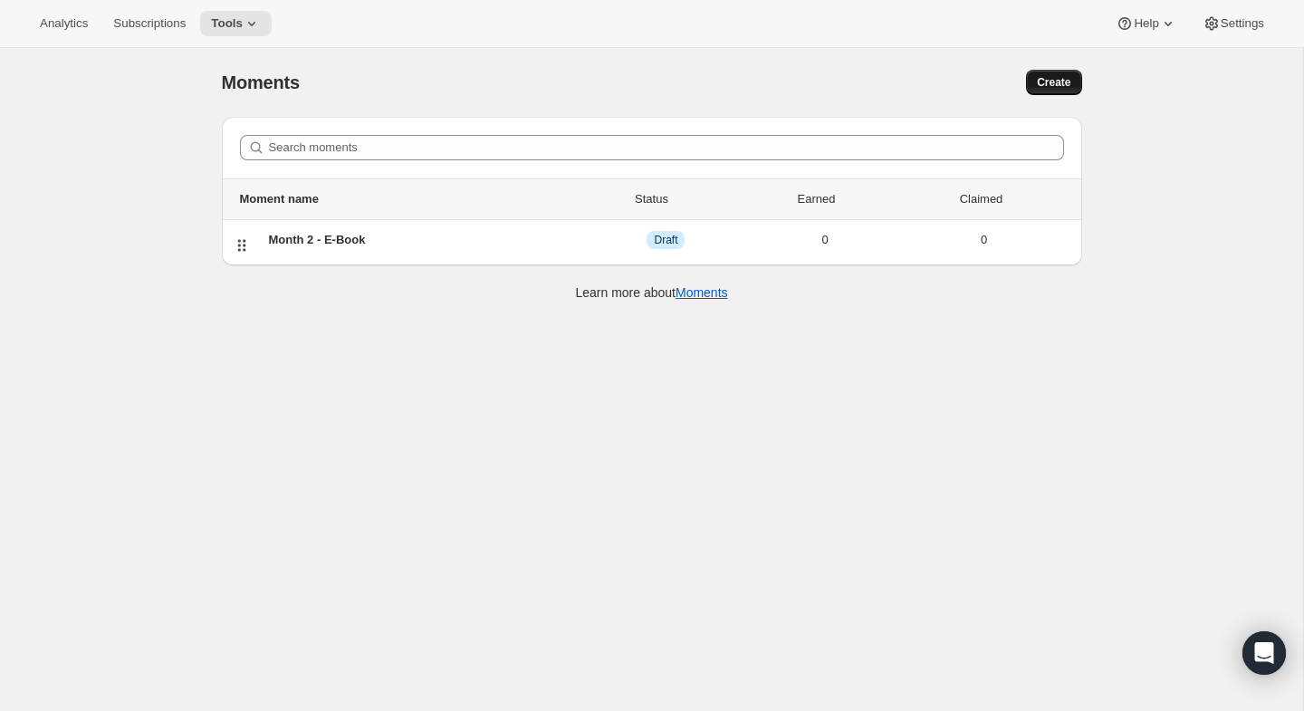
click at [1049, 87] on span "Create" at bounding box center [1054, 82] width 34 height 14
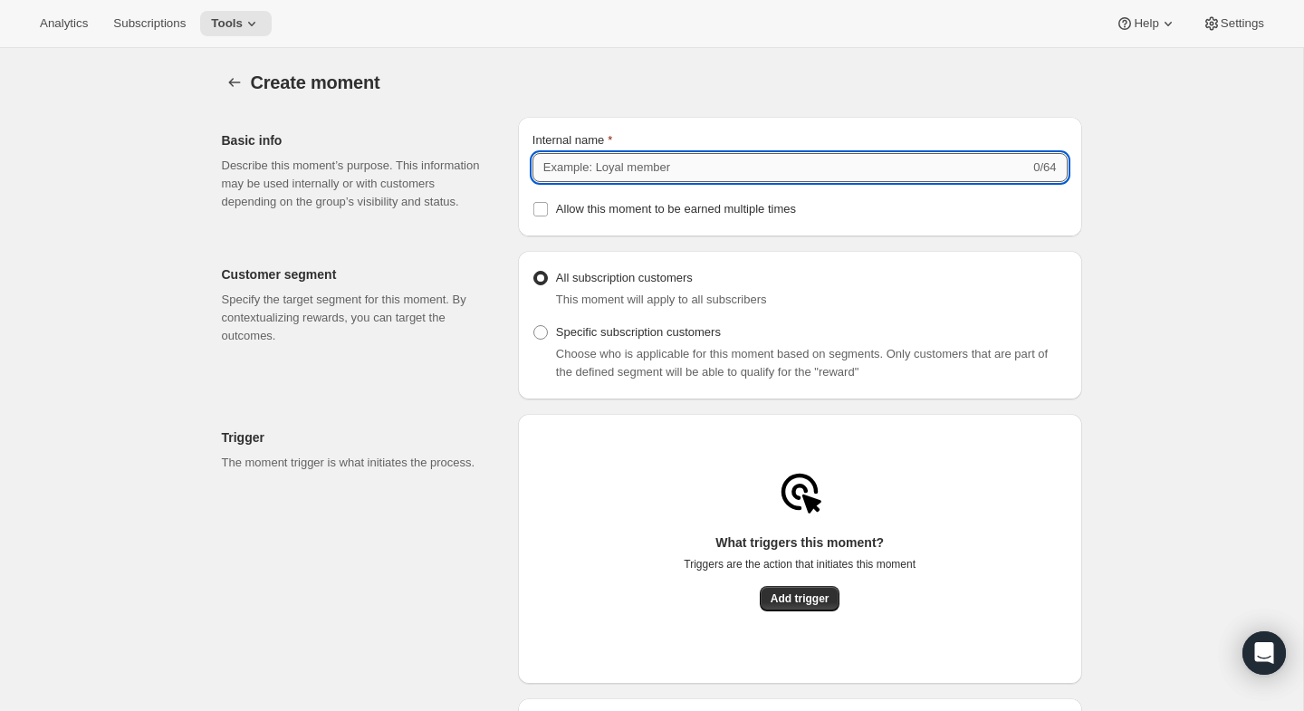
click at [712, 160] on input "Internal name" at bounding box center [781, 167] width 497 height 29
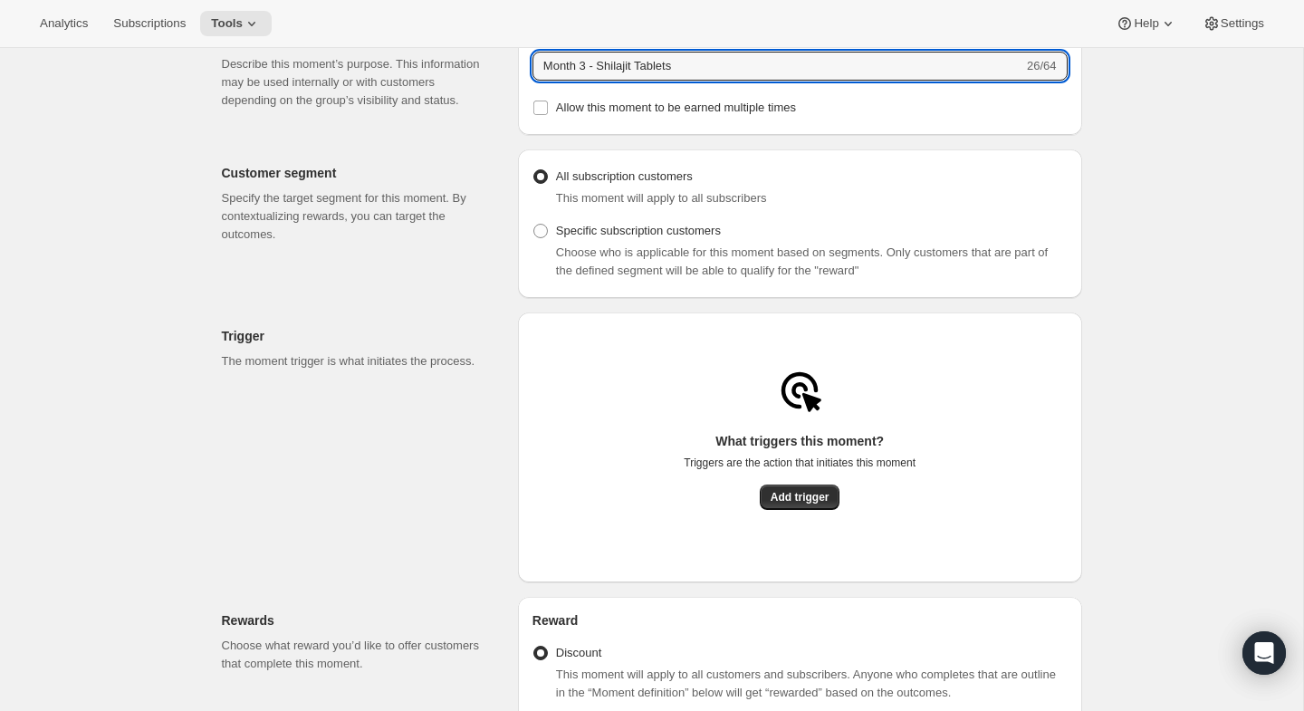
scroll to position [121, 0]
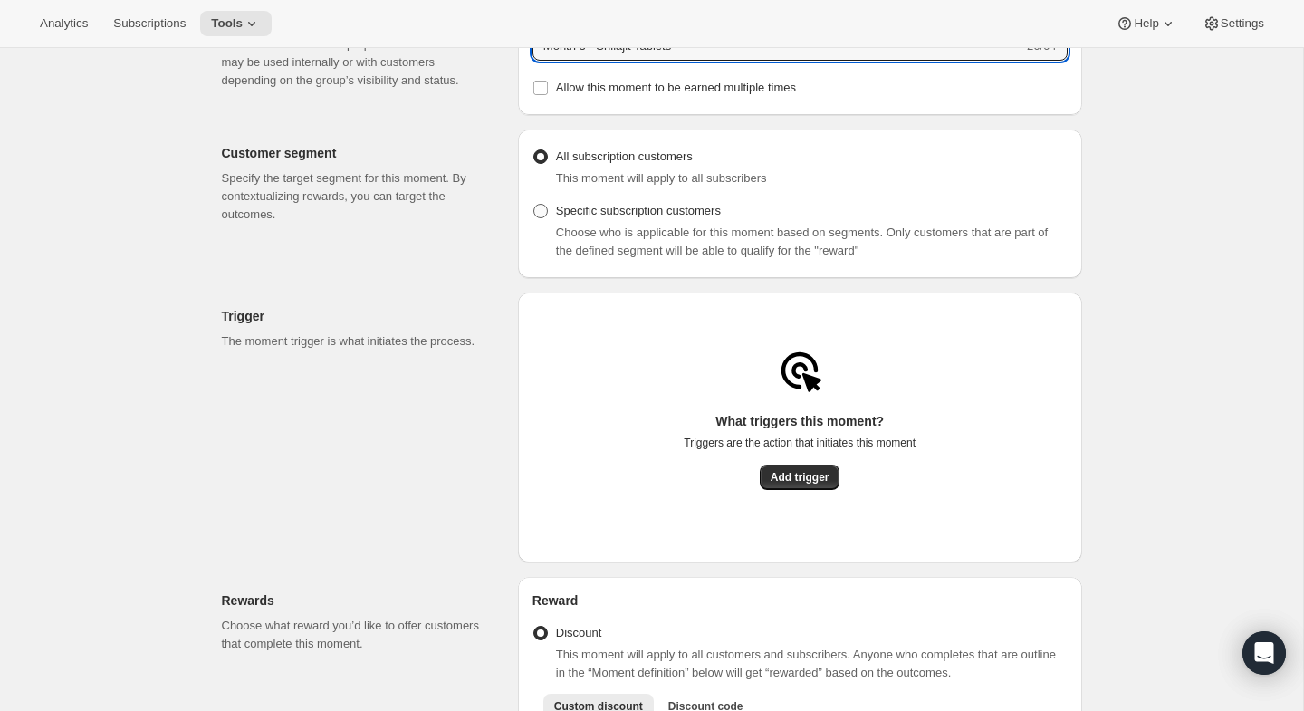
type input "Month 3 - Shilajit Tablets"
click at [540, 218] on span at bounding box center [541, 211] width 14 height 14
click at [534, 205] on input "Specific subscription customers" at bounding box center [534, 204] width 1 height 1
radio input "true"
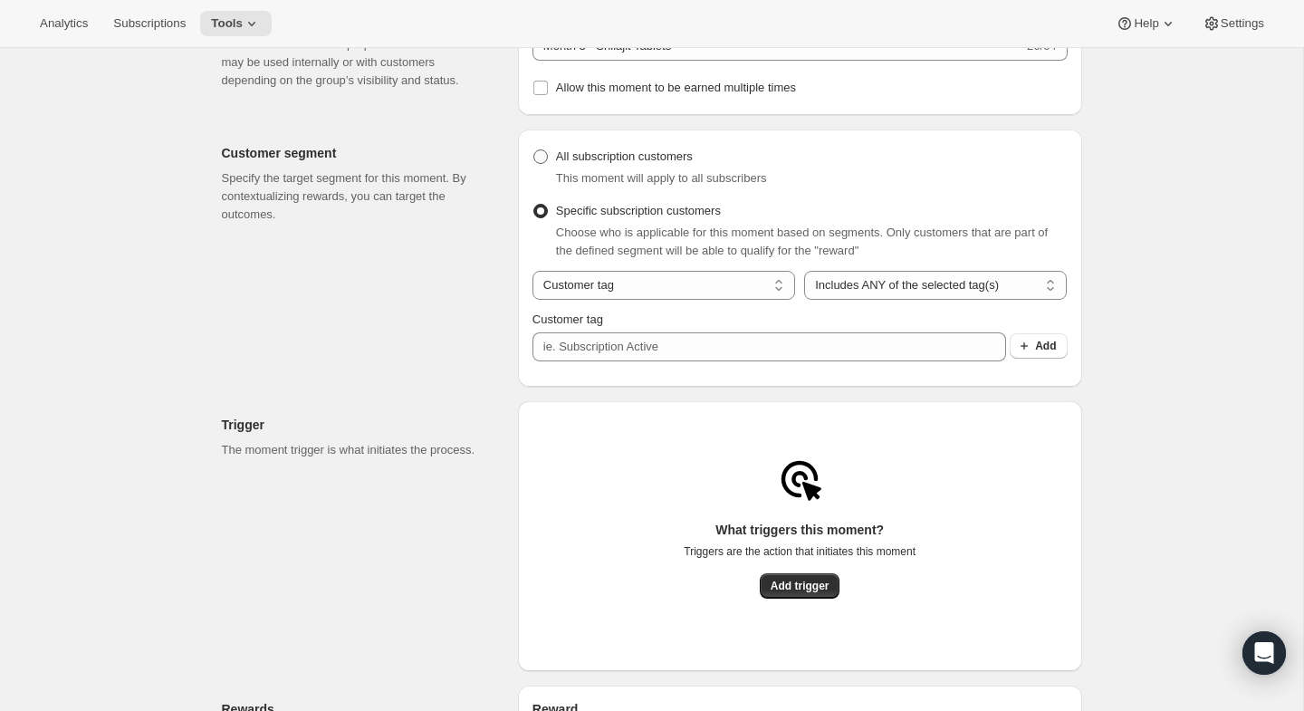
click at [547, 164] on span at bounding box center [541, 156] width 14 height 14
click at [534, 150] on input "All subscription customers" at bounding box center [534, 149] width 1 height 1
radio input "true"
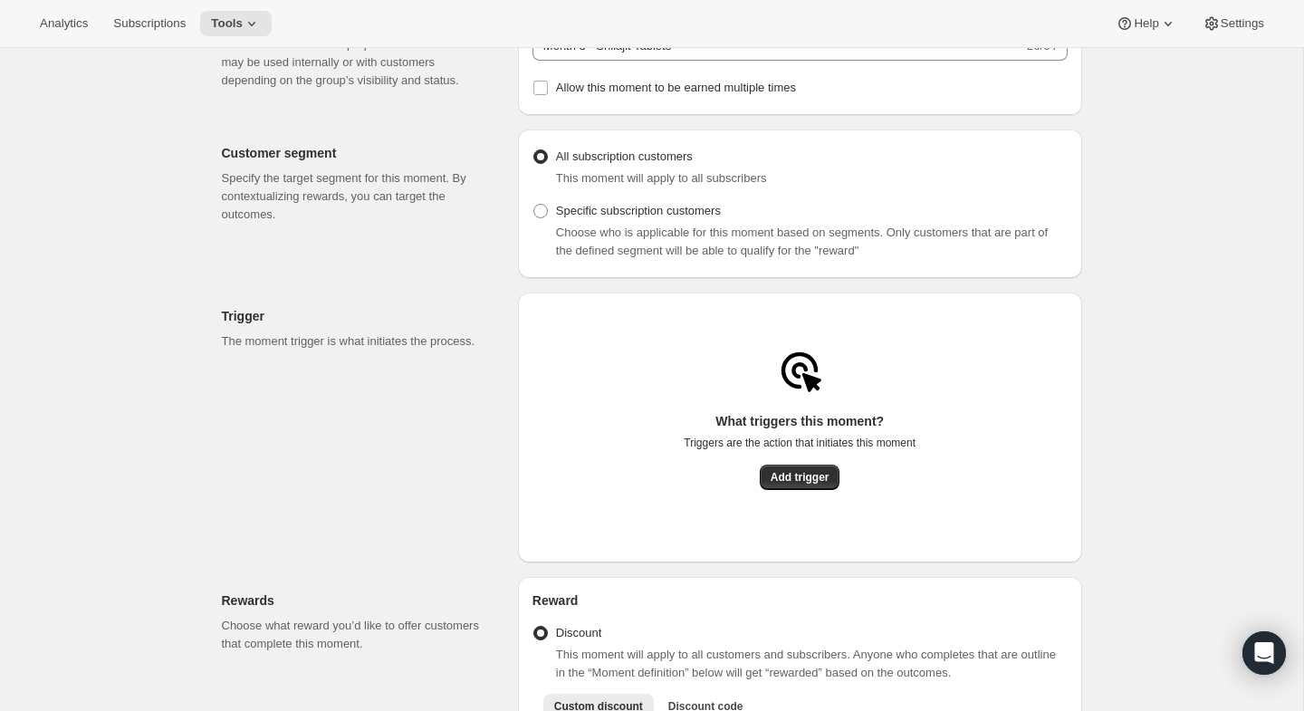
scroll to position [286, 0]
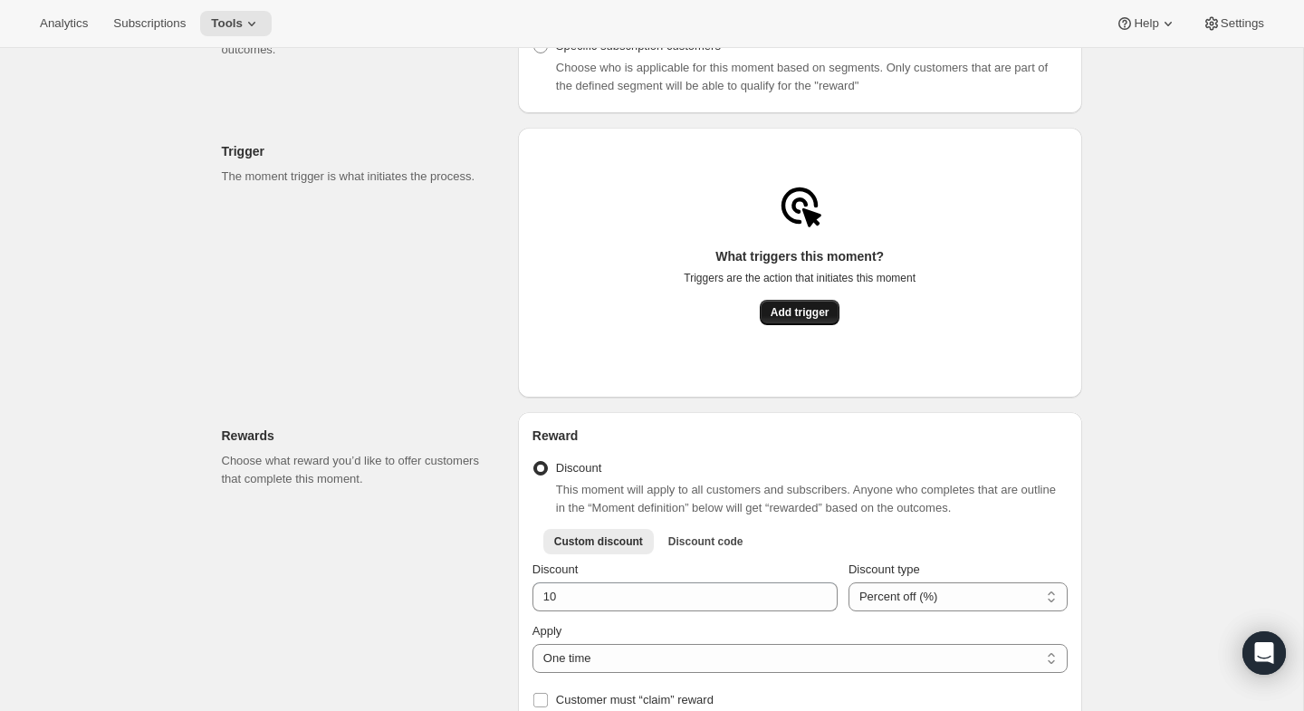
click at [798, 306] on button "Add trigger" at bounding box center [800, 312] width 81 height 25
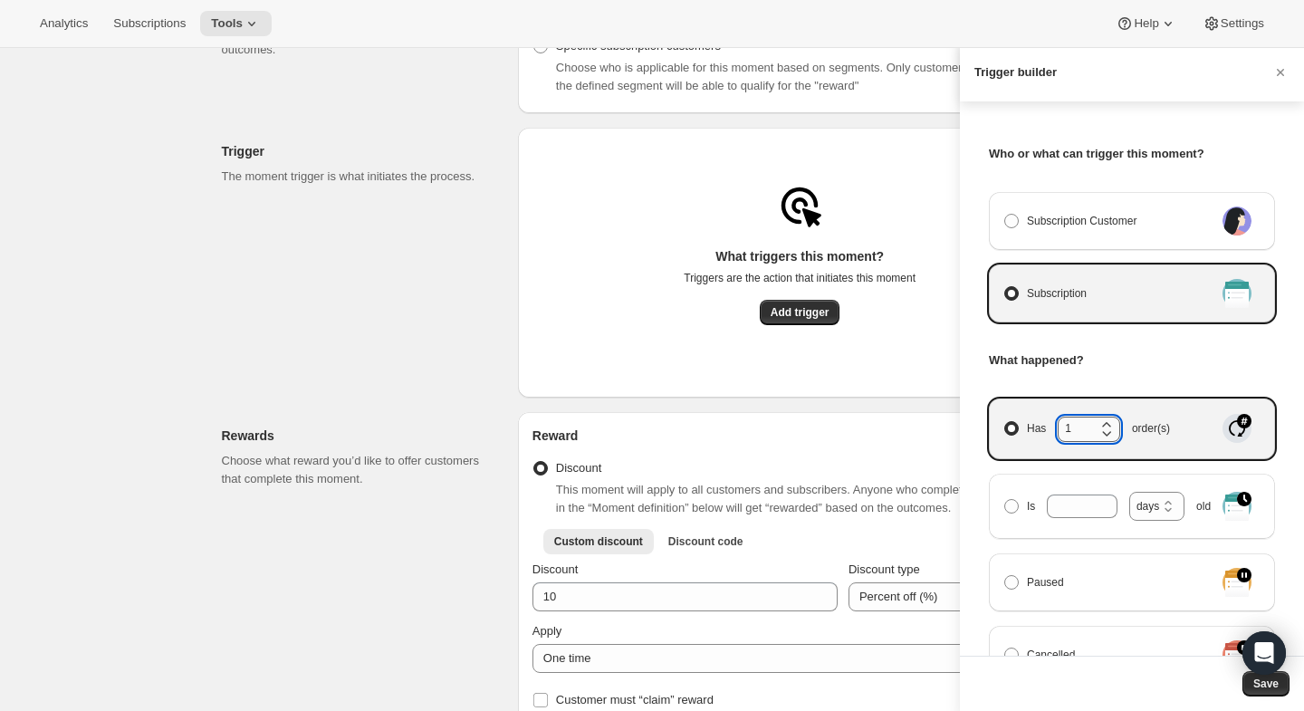
click at [1075, 432] on input "1" at bounding box center [1075, 429] width 35 height 24
click at [1110, 421] on icon "Manage moment triggers" at bounding box center [1107, 425] width 18 height 18
click at [1005, 421] on input "Has 1 order(s)" at bounding box center [1005, 421] width 1 height 1
click at [1110, 421] on icon "Manage moment triggers" at bounding box center [1107, 425] width 18 height 18
click at [1005, 421] on input "Has 2 order(s)" at bounding box center [1005, 421] width 1 height 1
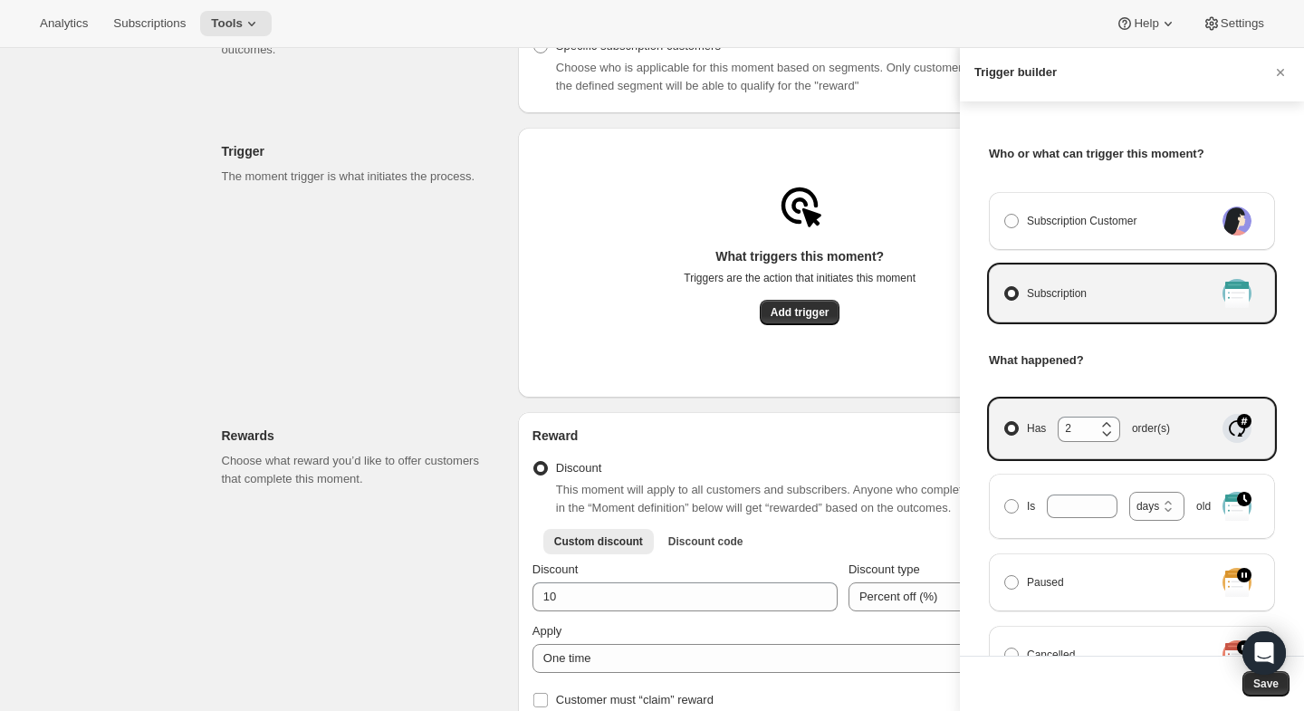
type input "3"
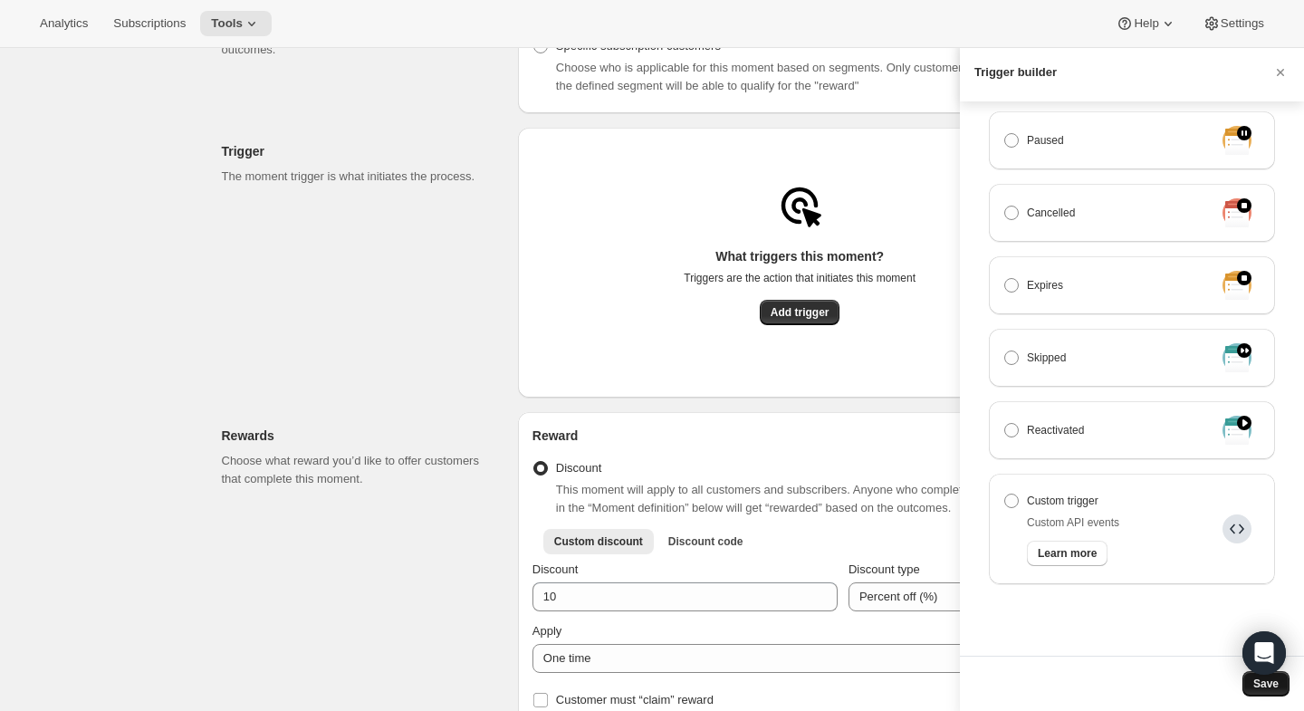
click at [1254, 689] on span "Save" at bounding box center [1266, 684] width 25 height 14
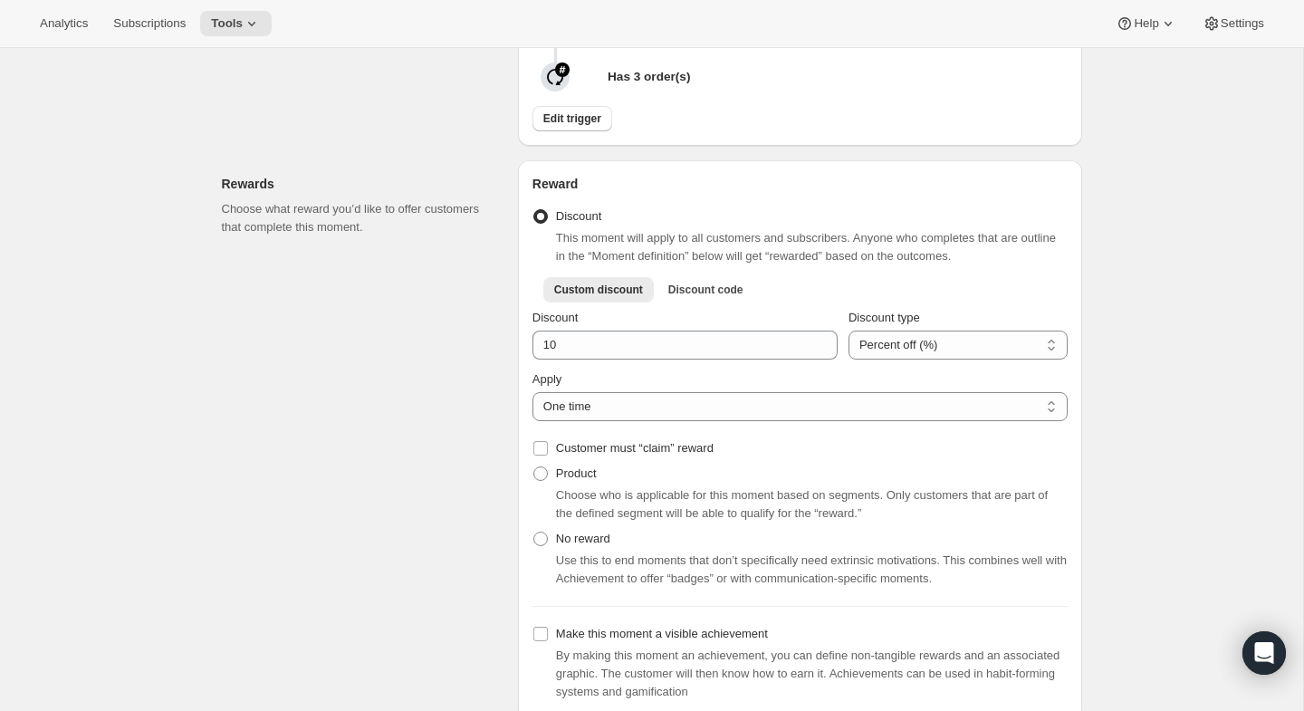
scroll to position [494, 0]
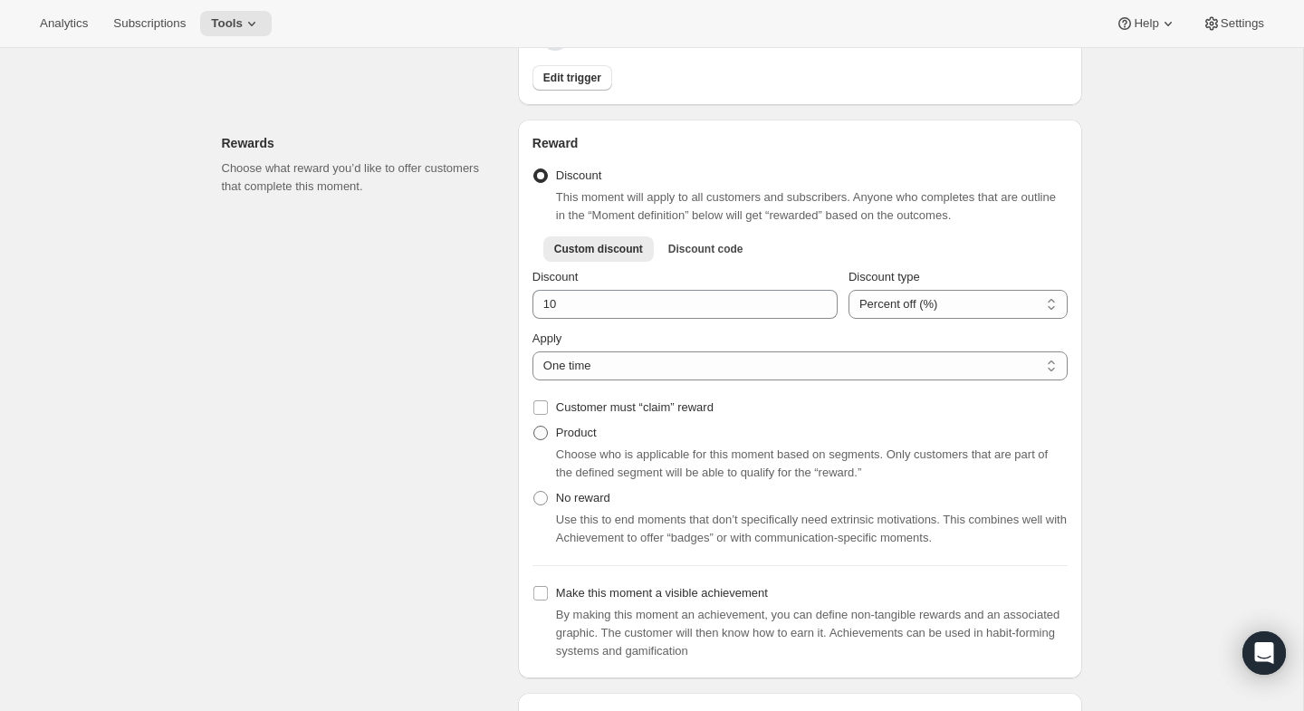
click at [537, 446] on label "Product" at bounding box center [565, 432] width 64 height 25
click at [534, 427] on input "Product" at bounding box center [534, 426] width 1 height 1
radio input "true"
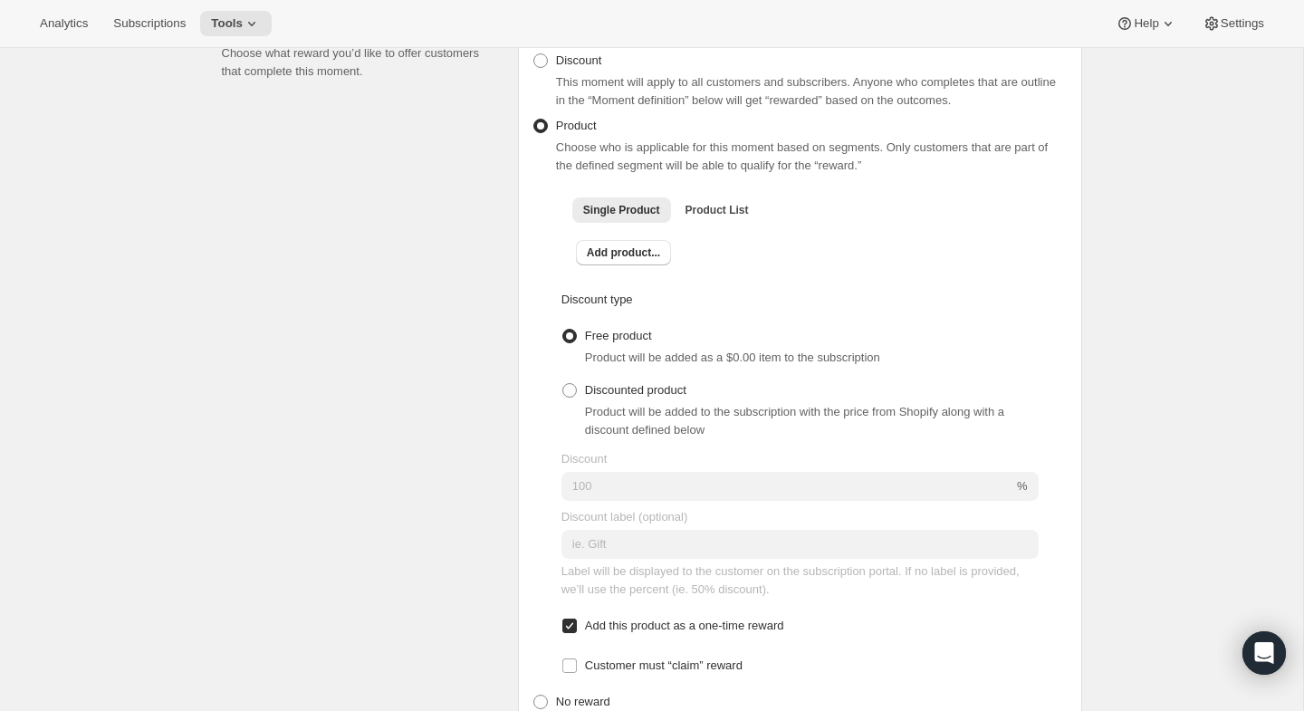
scroll to position [625, 0]
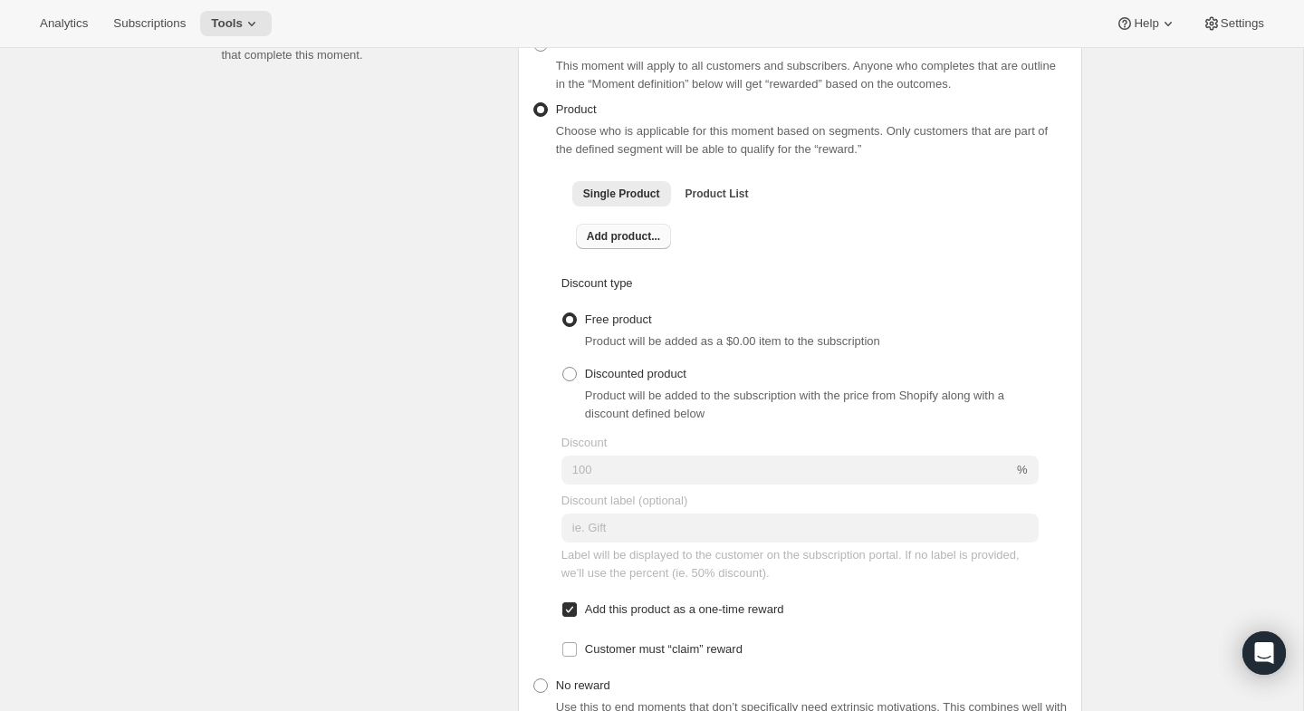
click at [634, 244] on span "Add product..." at bounding box center [623, 236] width 73 height 14
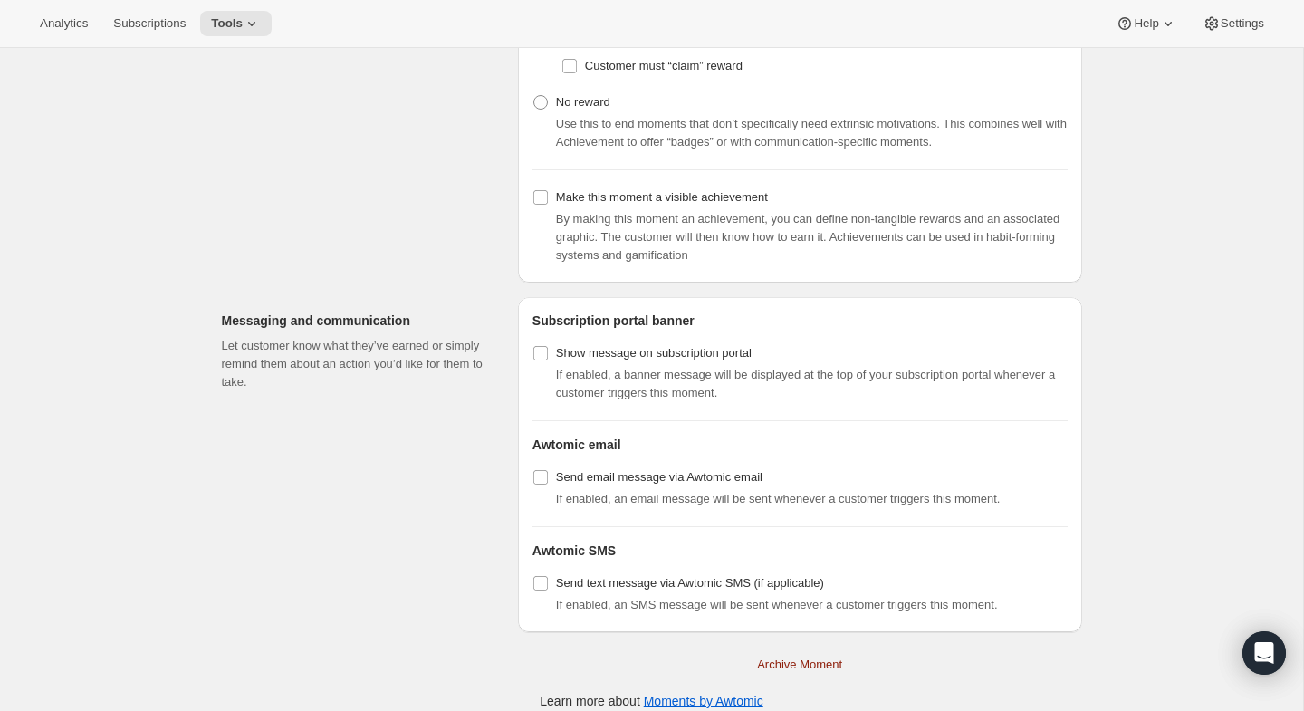
scroll to position [1264, 0]
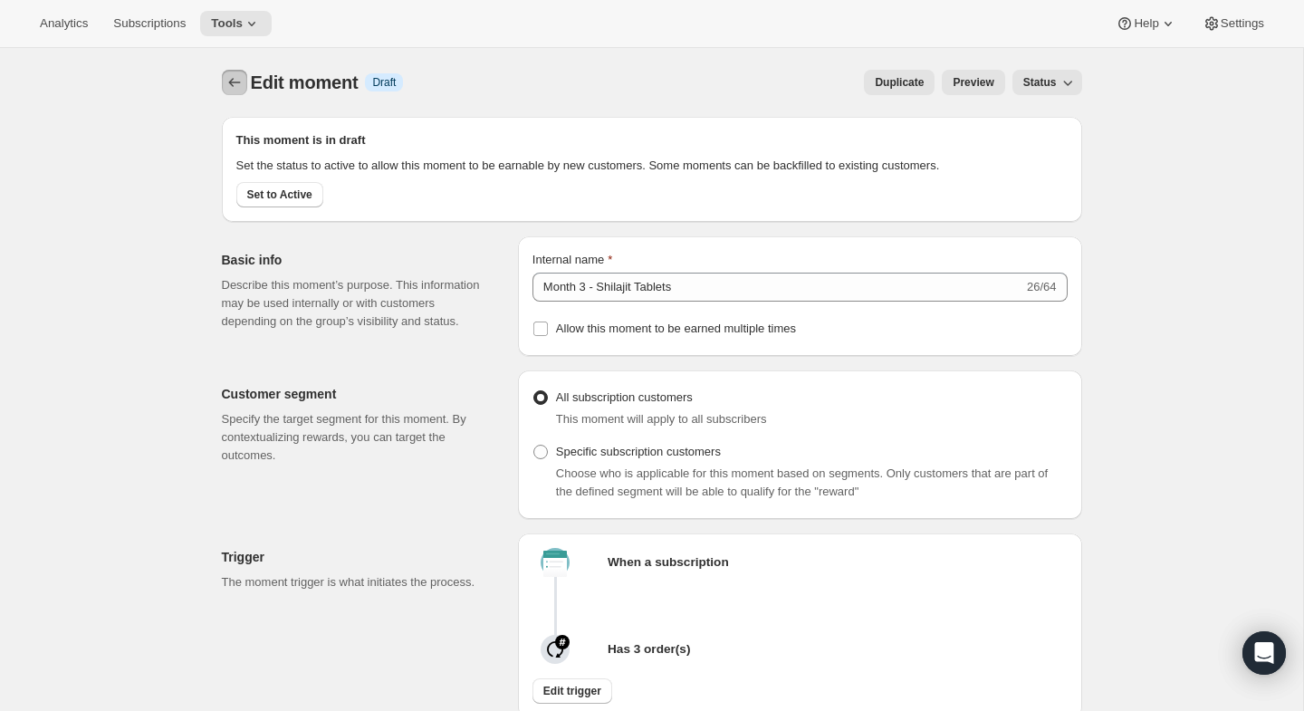
click at [226, 87] on icon "Create moment" at bounding box center [235, 82] width 18 height 18
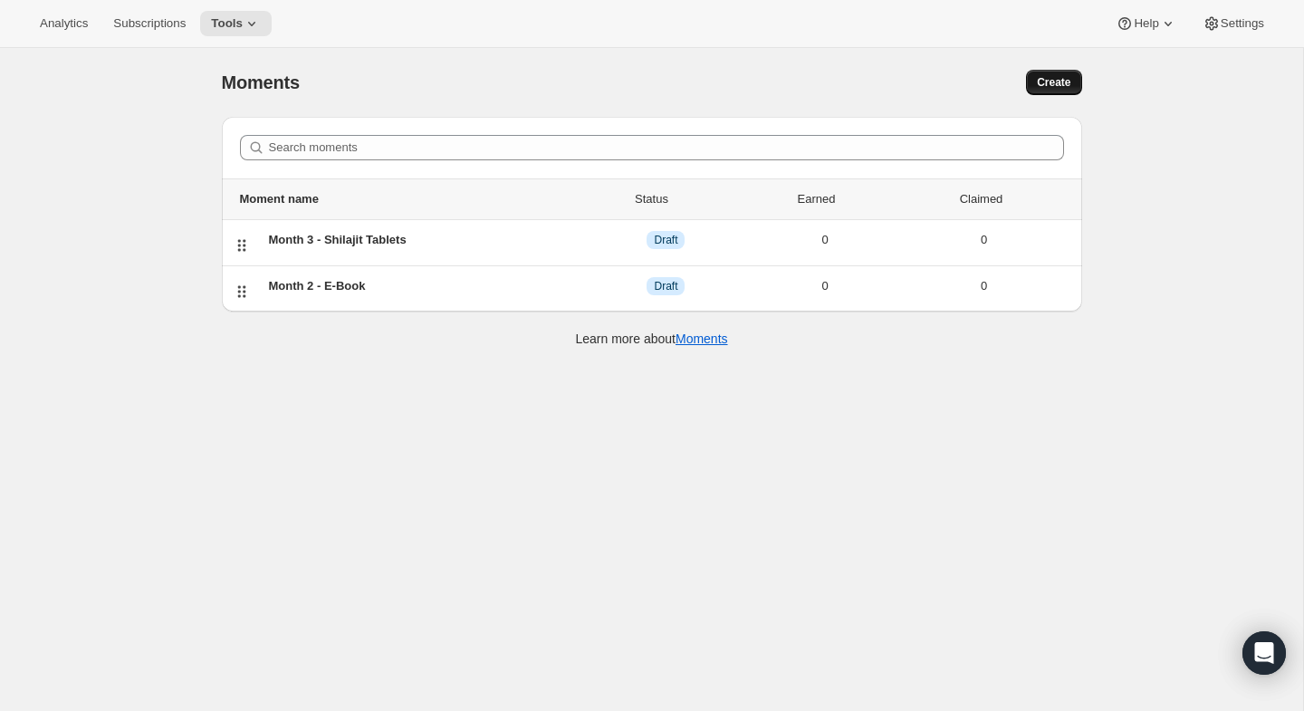
click at [1049, 81] on span "Create" at bounding box center [1054, 82] width 34 height 14
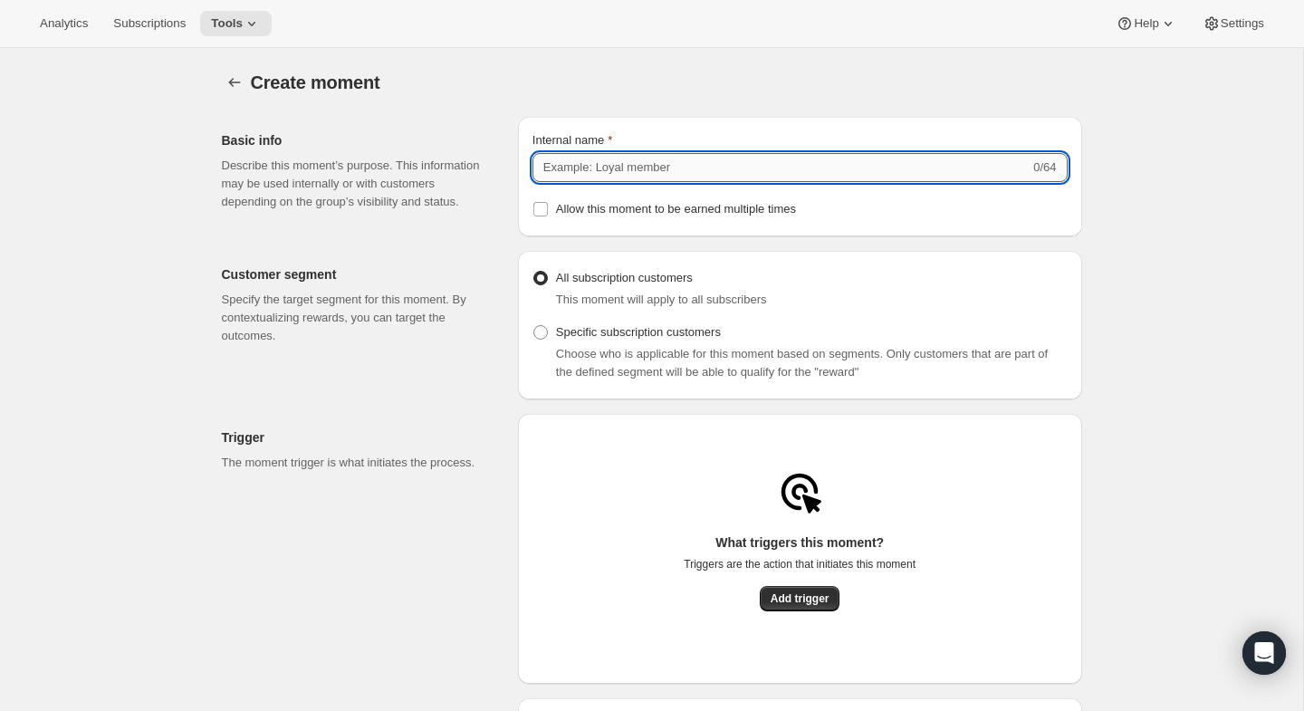
click at [730, 159] on input "Internal name" at bounding box center [781, 167] width 497 height 29
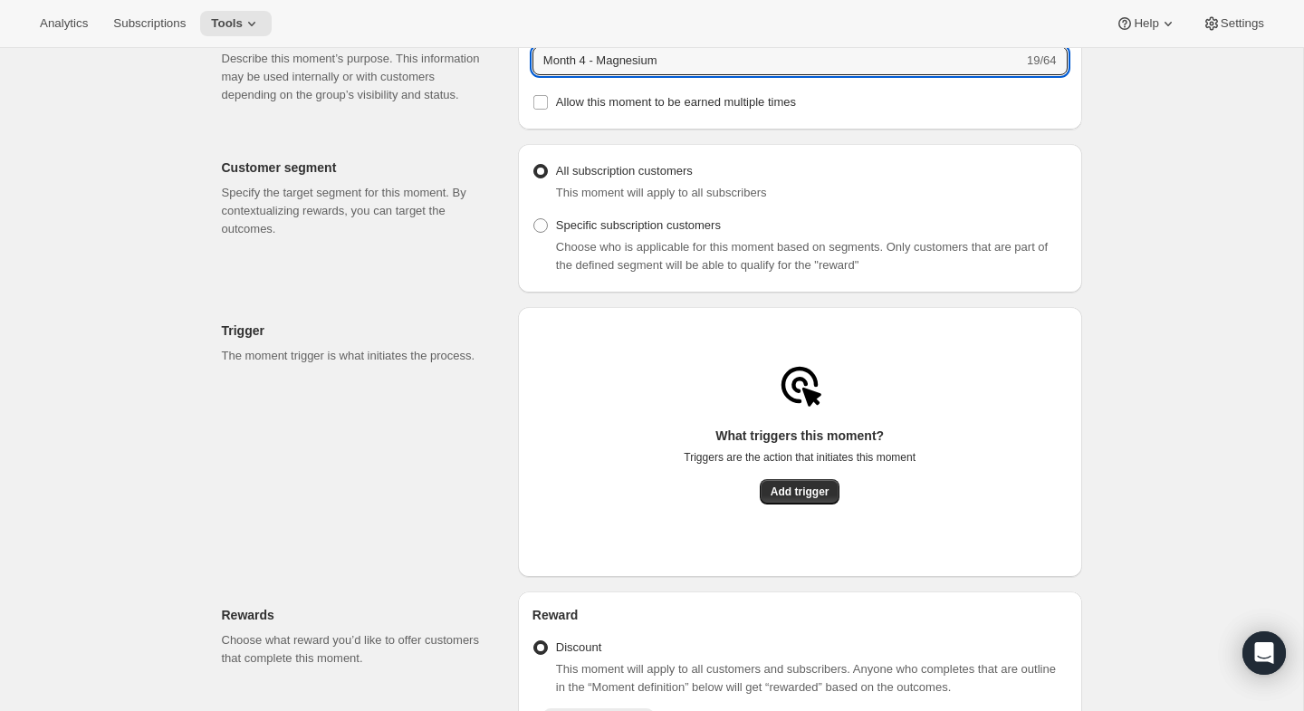
scroll to position [136, 0]
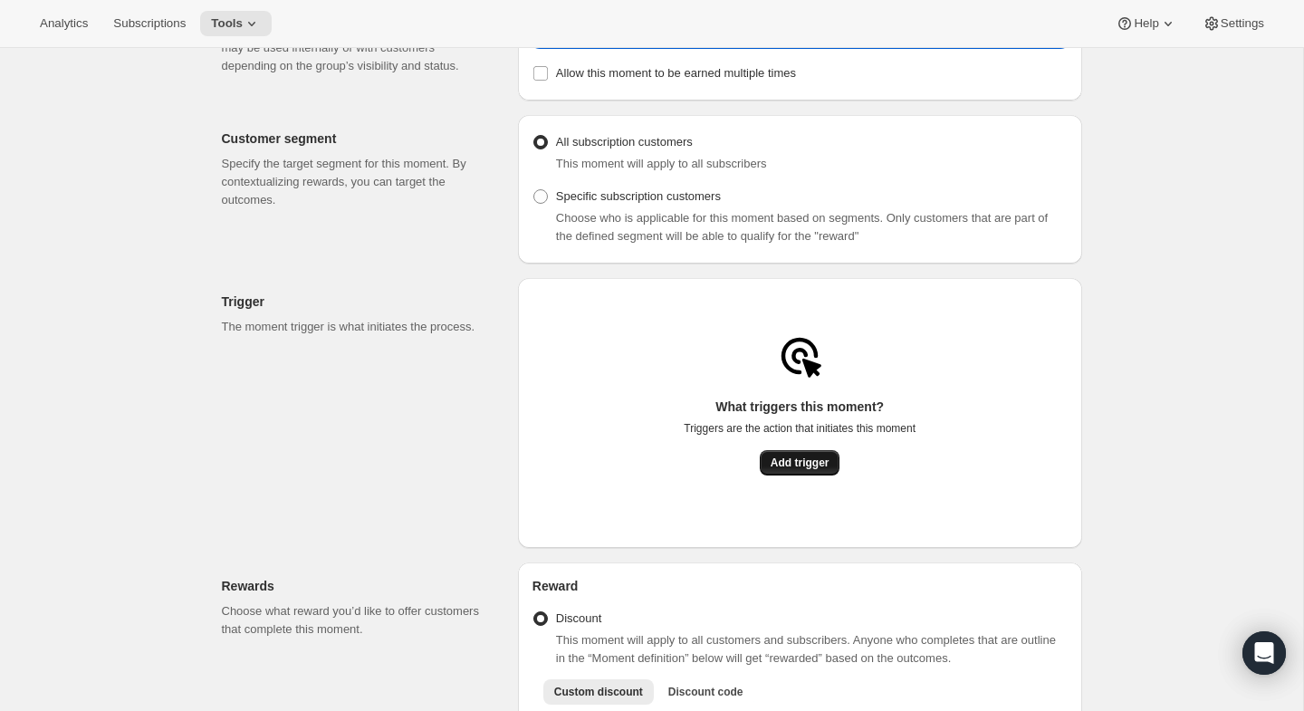
type input "Month 4 - Magnesium"
click at [774, 460] on button "Add trigger" at bounding box center [800, 462] width 81 height 25
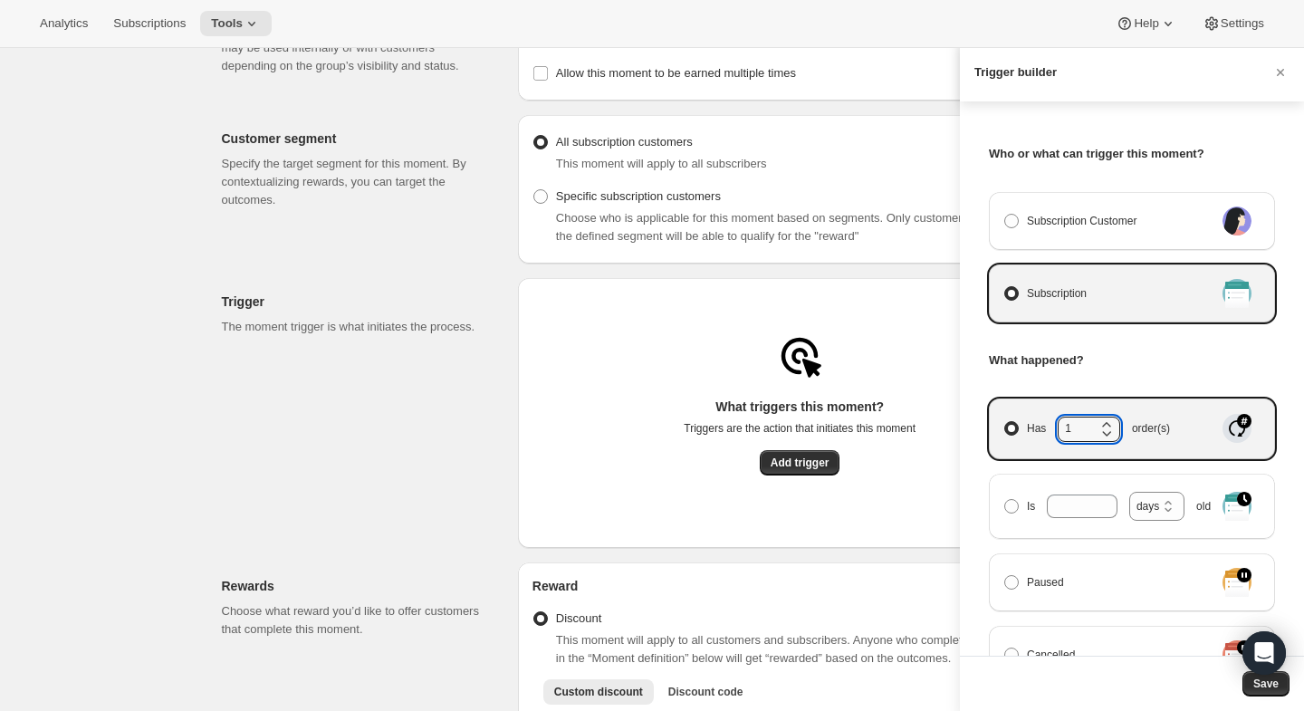
click at [1101, 424] on icon "Manage moment triggers" at bounding box center [1107, 433] width 18 height 18
click at [1005, 422] on input "Has 1 order(s)" at bounding box center [1005, 421] width 1 height 1
click at [1101, 424] on icon "Manage moment triggers" at bounding box center [1107, 433] width 18 height 18
click at [1005, 422] on input "Has 1 order(s)" at bounding box center [1005, 421] width 1 height 1
click at [1107, 417] on icon "Manage moment triggers" at bounding box center [1107, 425] width 18 height 18
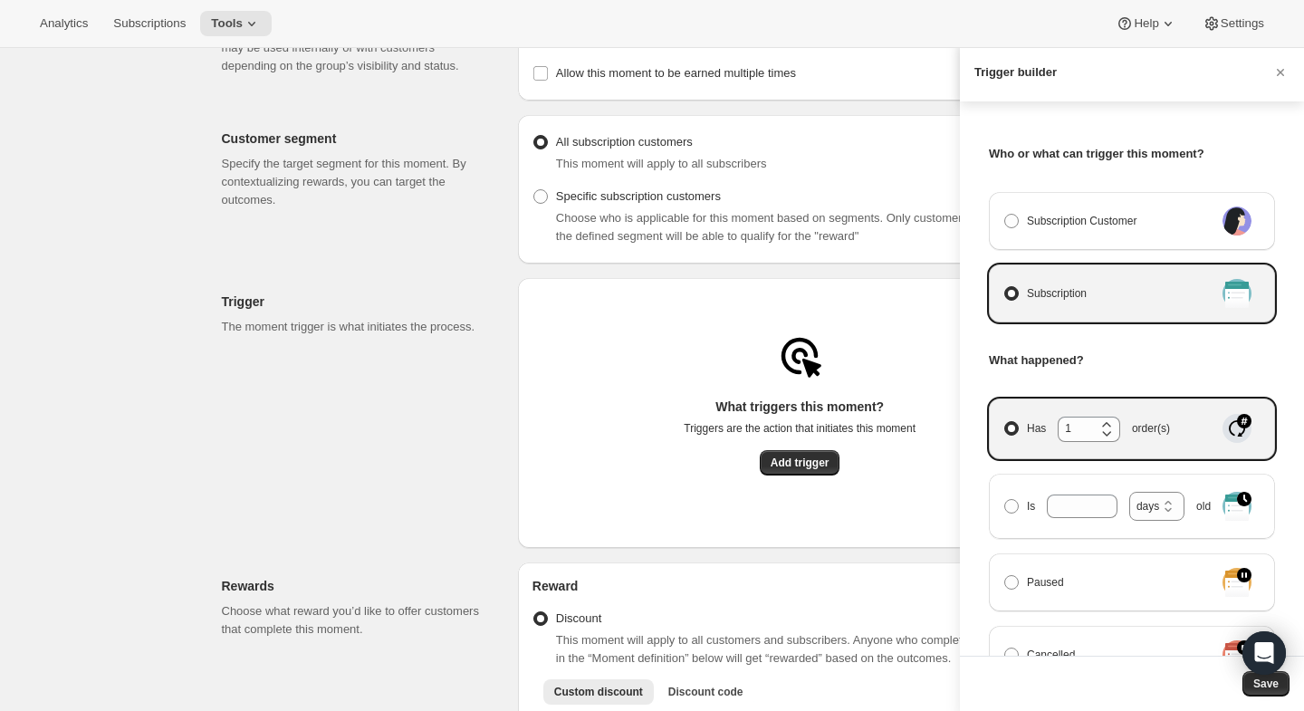
click at [1005, 421] on input "Has 1 order(s)" at bounding box center [1005, 421] width 1 height 1
click at [1107, 417] on icon "Manage moment triggers" at bounding box center [1107, 425] width 18 height 18
click at [1005, 421] on input "Has 2 order(s)" at bounding box center [1005, 421] width 1 height 1
click at [1107, 417] on icon "Manage moment triggers" at bounding box center [1107, 425] width 18 height 18
click at [1005, 421] on input "Has 3 order(s)" at bounding box center [1005, 421] width 1 height 1
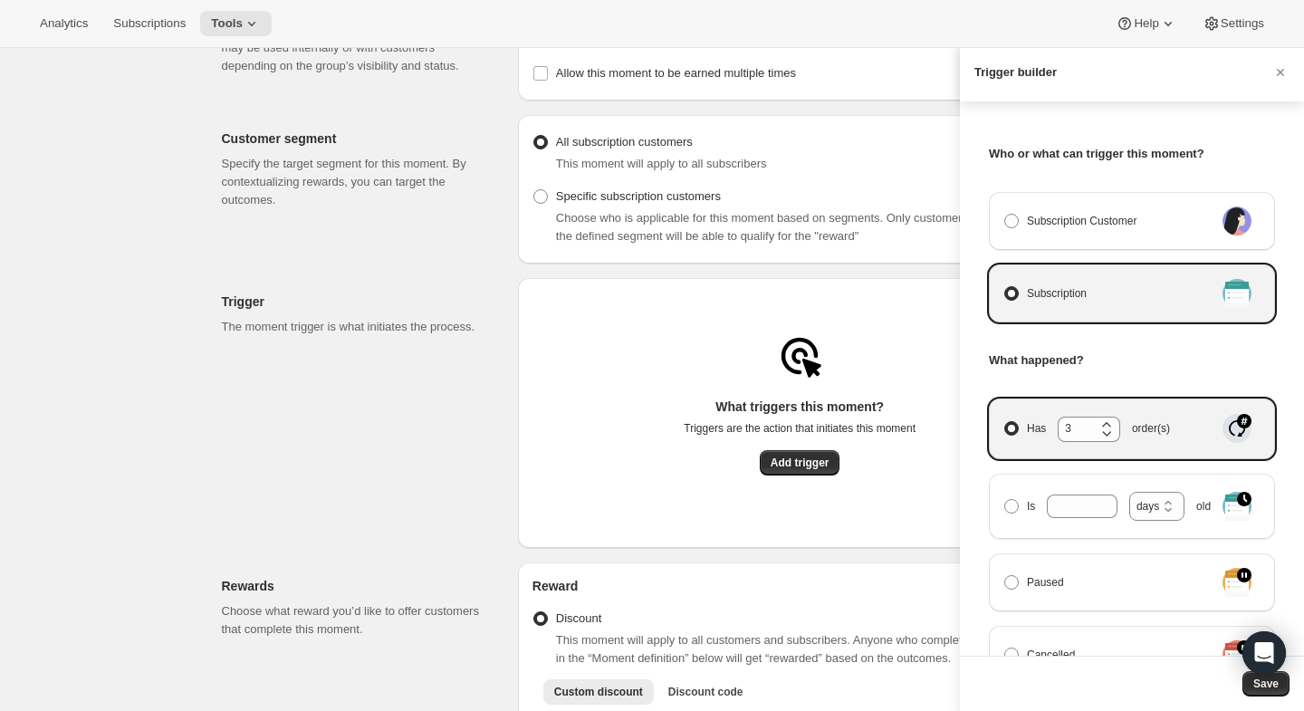
type input "4"
click at [514, 349] on div at bounding box center [652, 355] width 1304 height 711
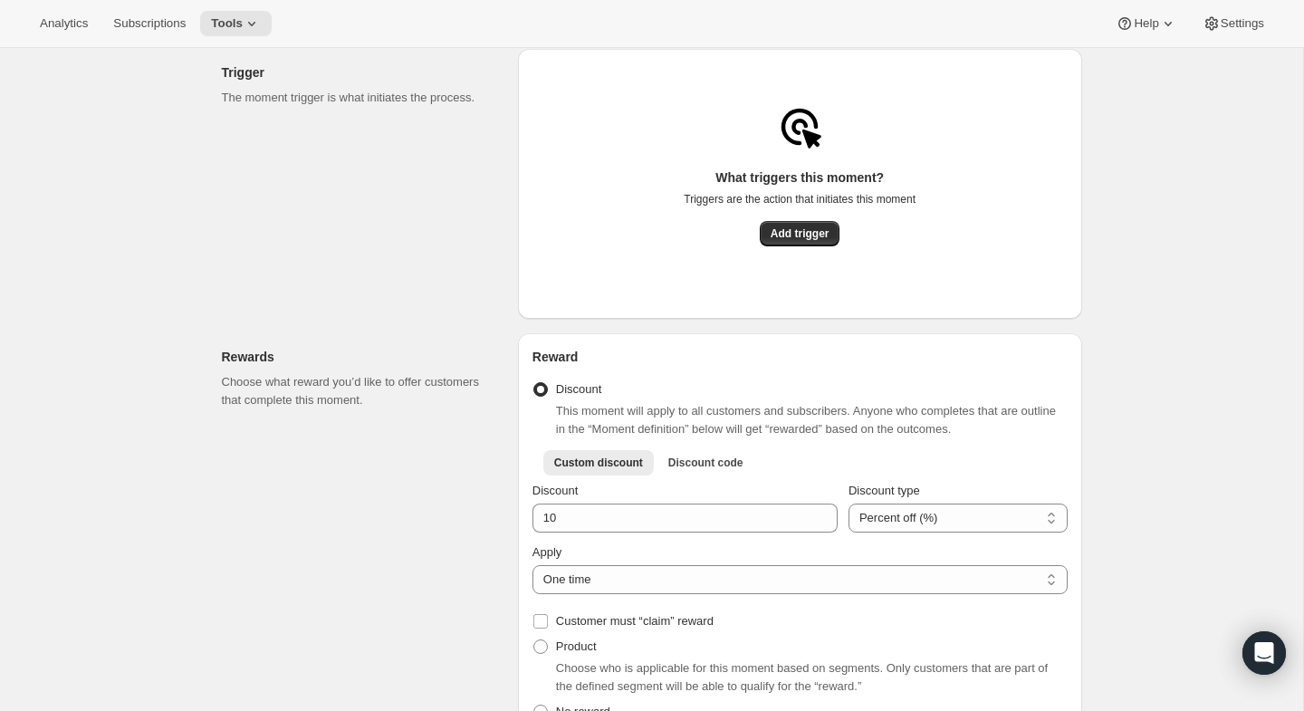
scroll to position [609, 0]
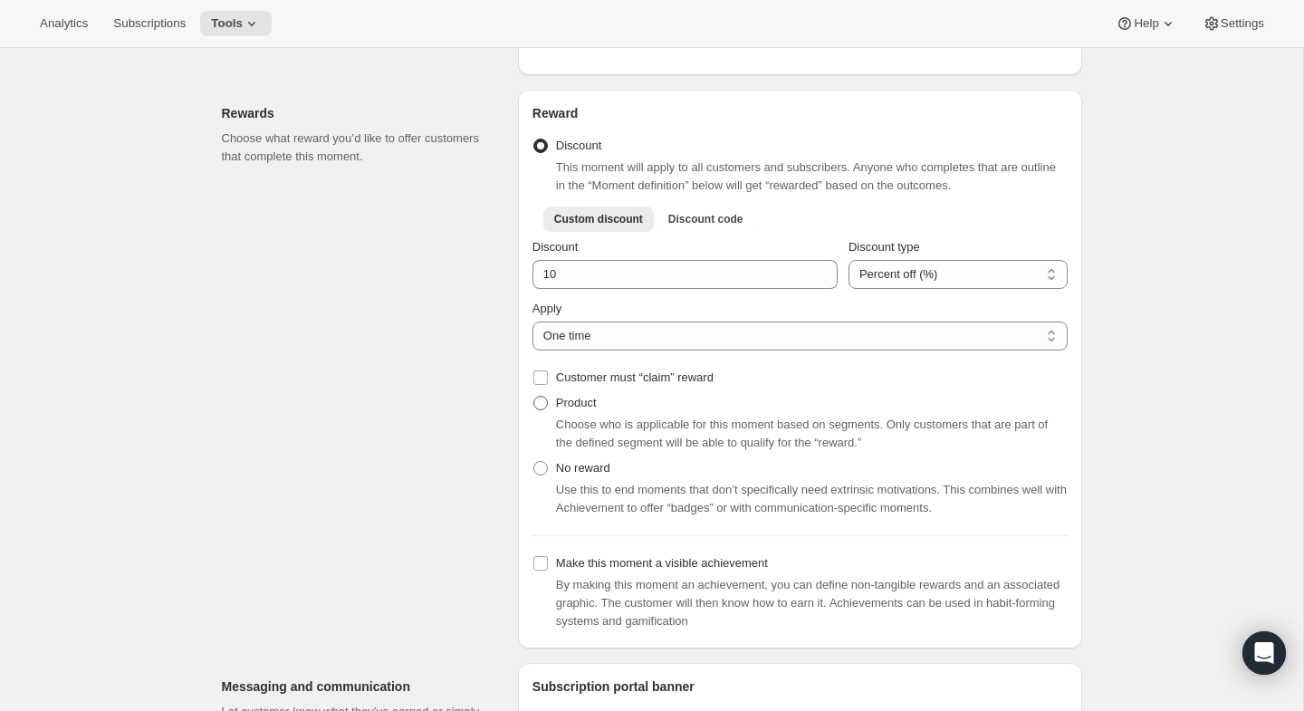
click at [542, 410] on span at bounding box center [541, 403] width 14 height 14
click at [534, 397] on input "Product" at bounding box center [534, 396] width 1 height 1
radio input "true"
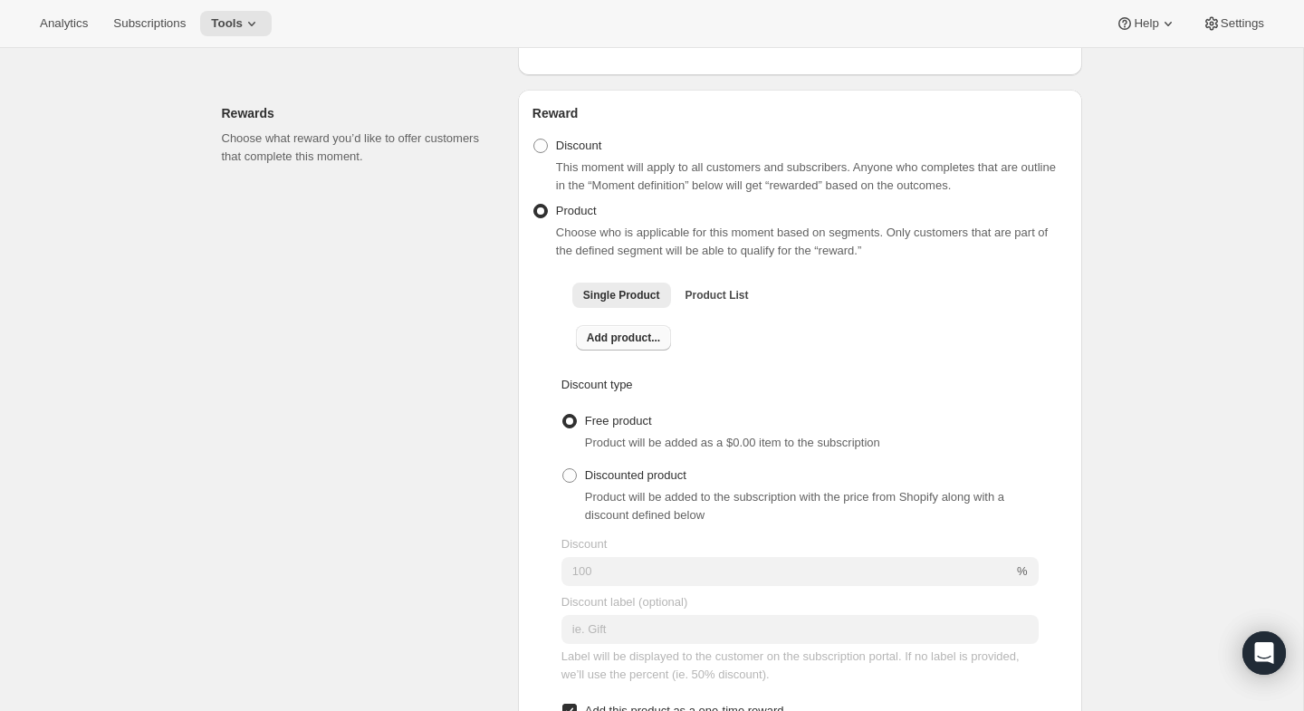
click at [620, 344] on span "Add product..." at bounding box center [623, 338] width 73 height 14
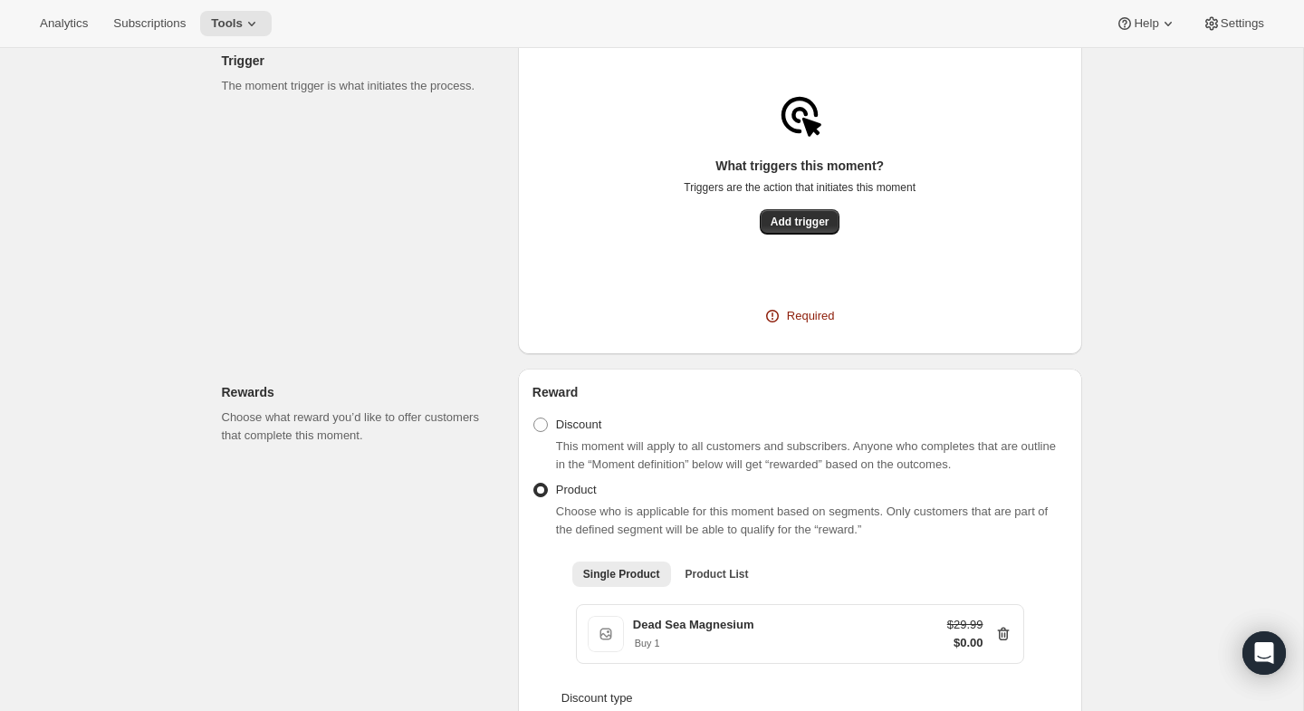
scroll to position [284, 0]
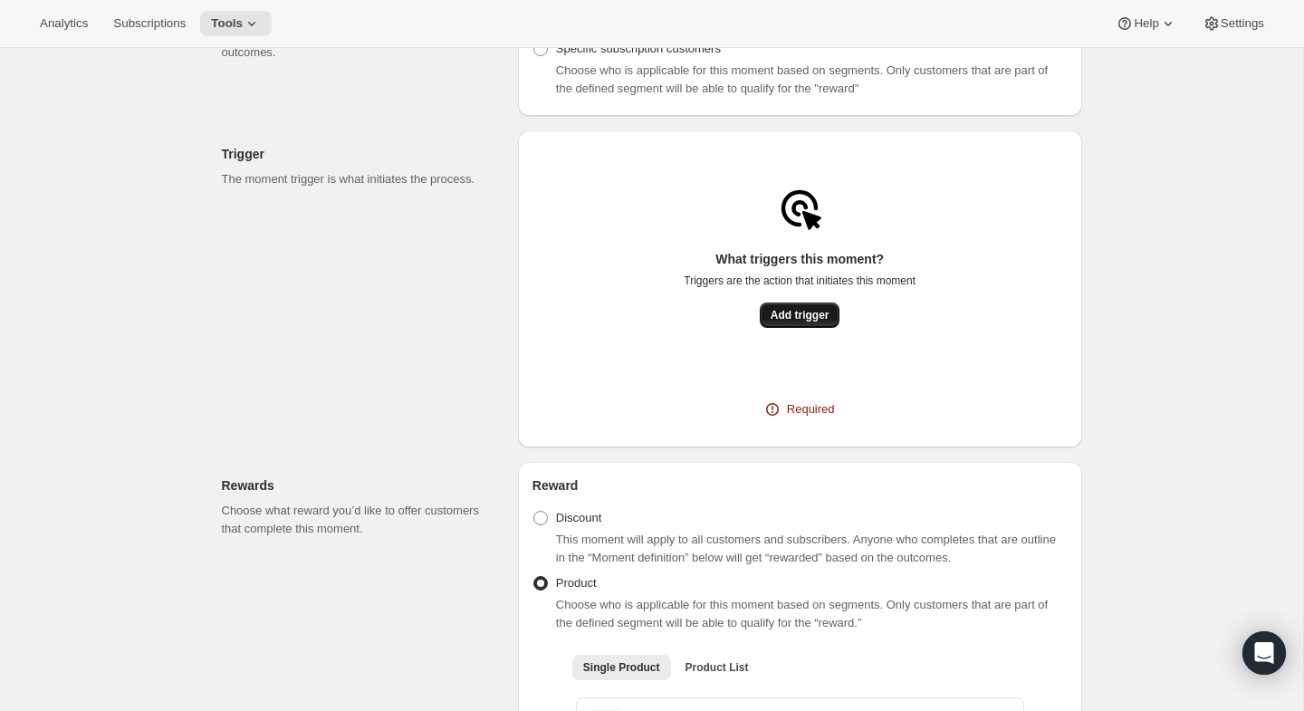
click at [793, 322] on span "Add trigger" at bounding box center [800, 315] width 59 height 14
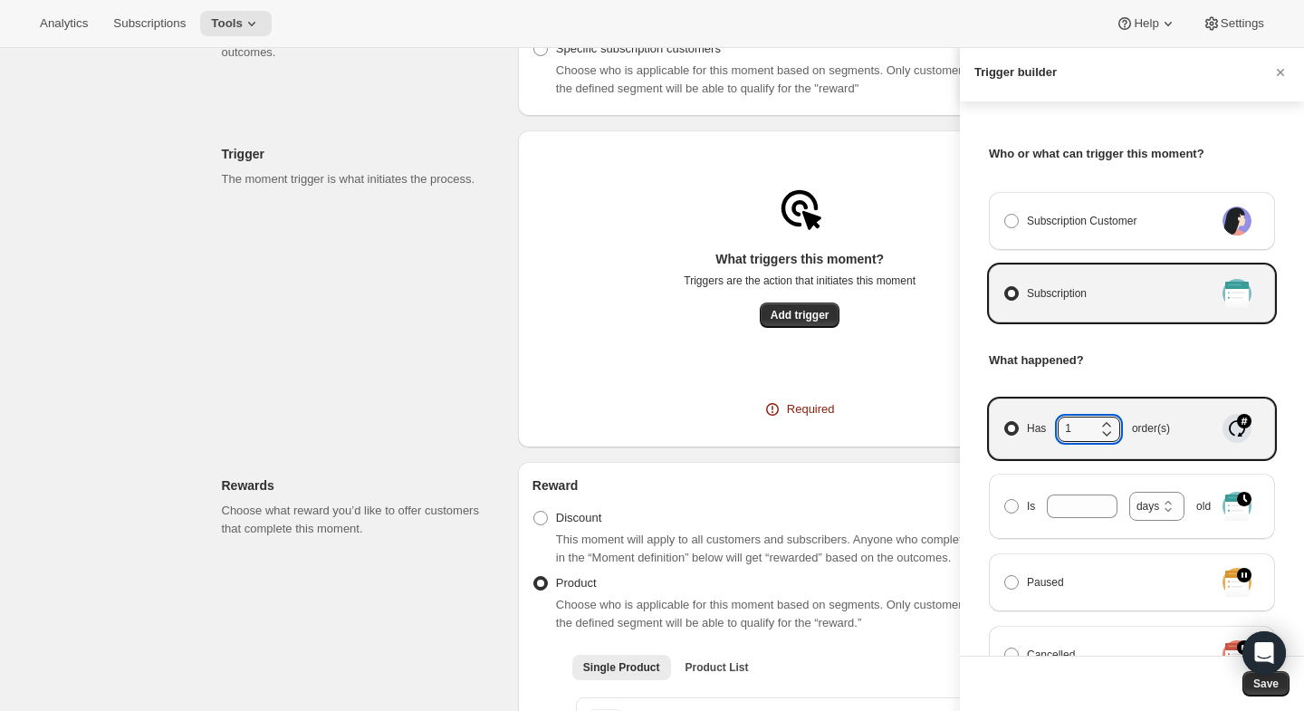
click at [1103, 420] on icon "Manage moment triggers" at bounding box center [1107, 425] width 18 height 18
click at [1005, 421] on input "Has 1 order(s)" at bounding box center [1005, 421] width 1 height 1
click at [1103, 420] on icon "Manage moment triggers" at bounding box center [1107, 425] width 18 height 18
click at [1005, 421] on input "Has 2 order(s)" at bounding box center [1005, 421] width 1 height 1
click at [1103, 420] on icon "Manage moment triggers" at bounding box center [1107, 425] width 18 height 18
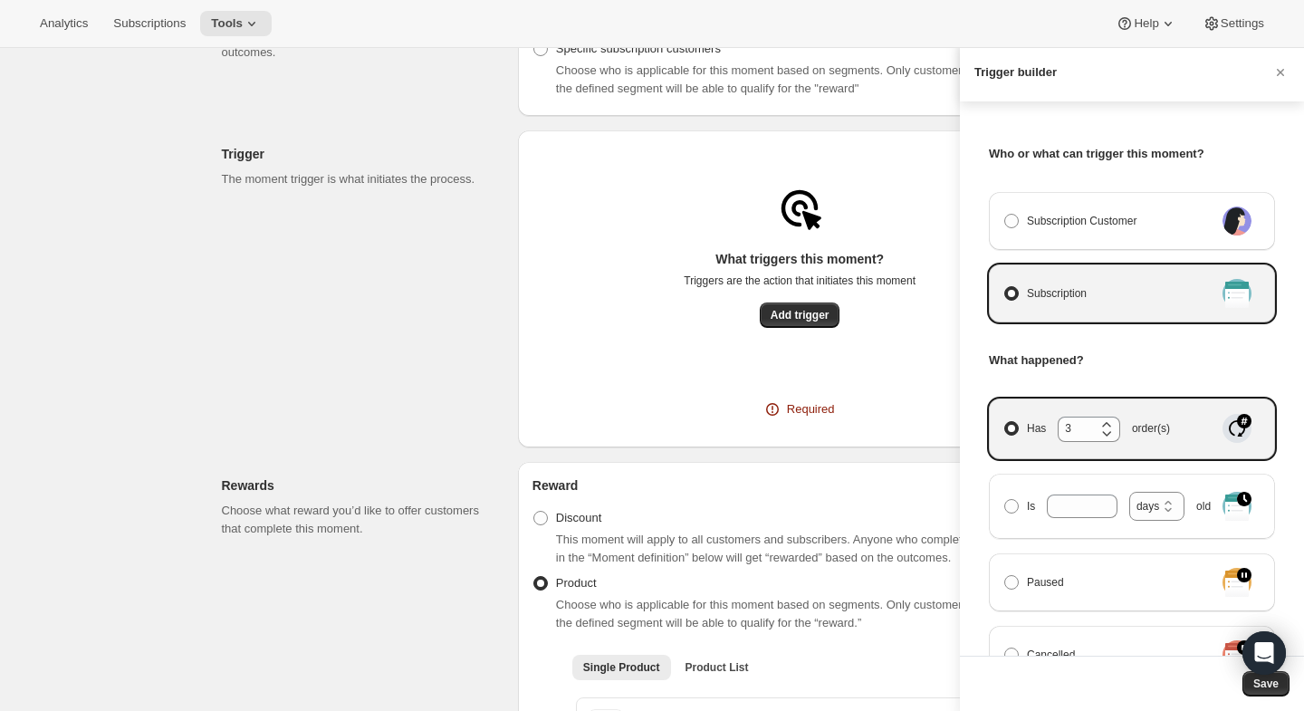
click at [1005, 421] on input "Has 3 order(s)" at bounding box center [1005, 421] width 1 height 1
type input "4"
click at [1258, 687] on span "Save" at bounding box center [1266, 684] width 25 height 14
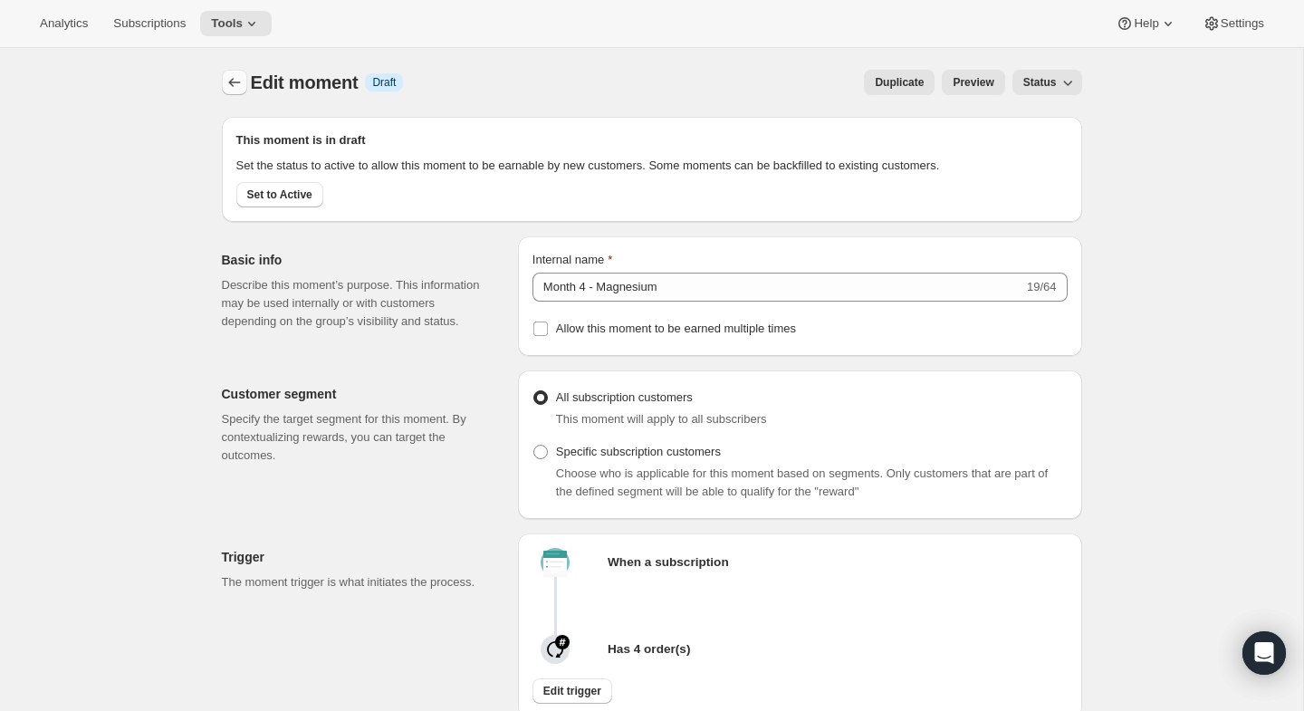
click at [226, 74] on icon "Create moment" at bounding box center [235, 82] width 18 height 18
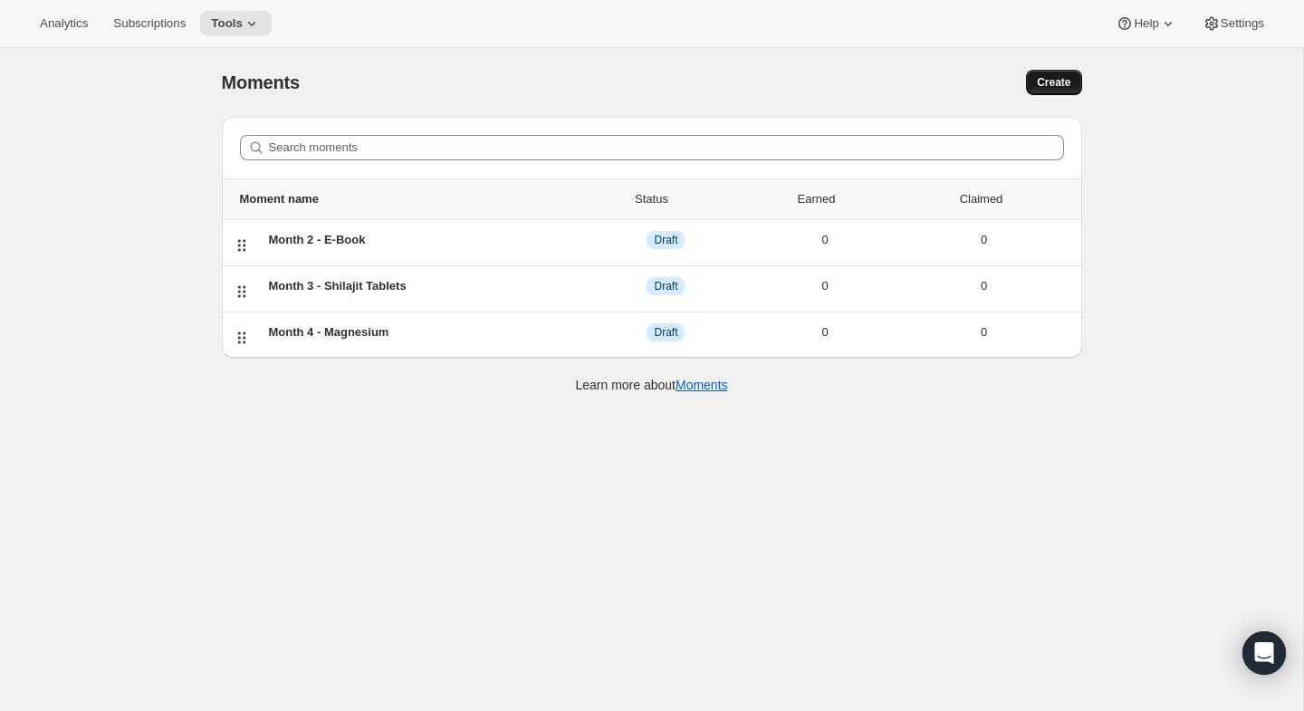
click at [1056, 71] on button "Create" at bounding box center [1053, 82] width 55 height 25
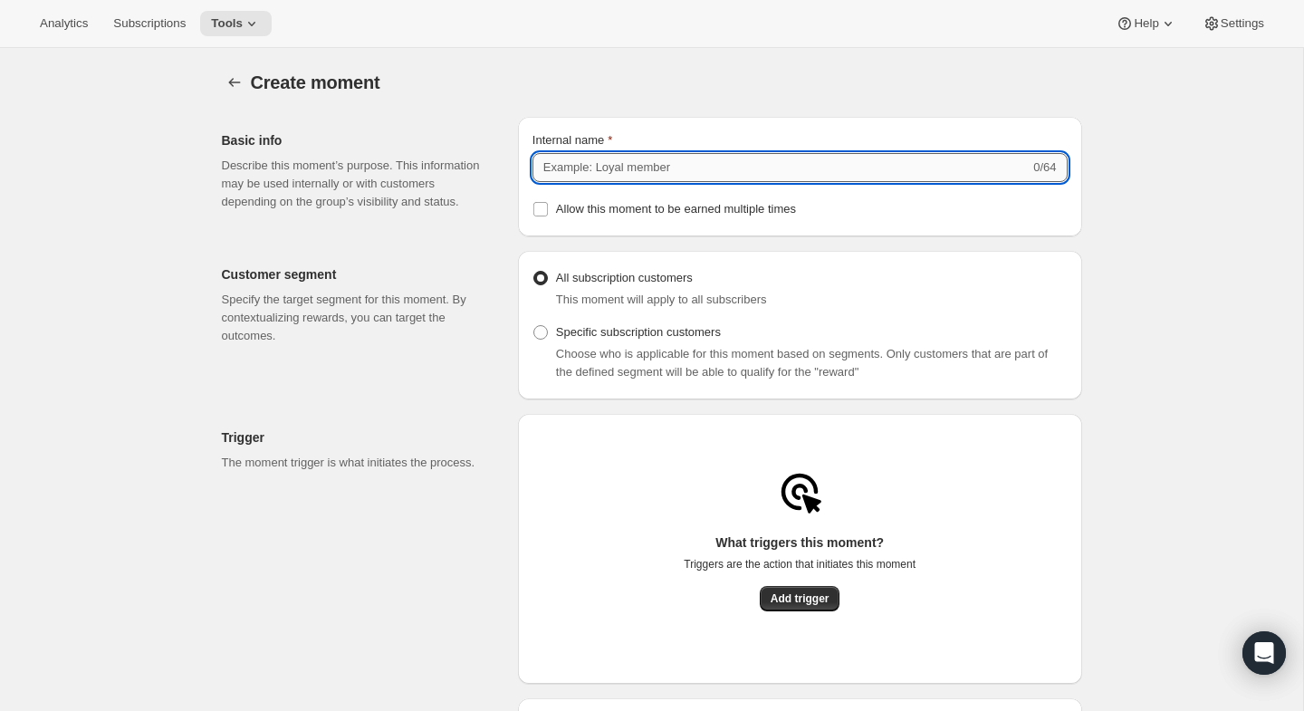
click at [674, 165] on input "Internal name" at bounding box center [781, 167] width 497 height 29
click at [612, 162] on input "Month 5 - T Shirt" at bounding box center [778, 167] width 491 height 29
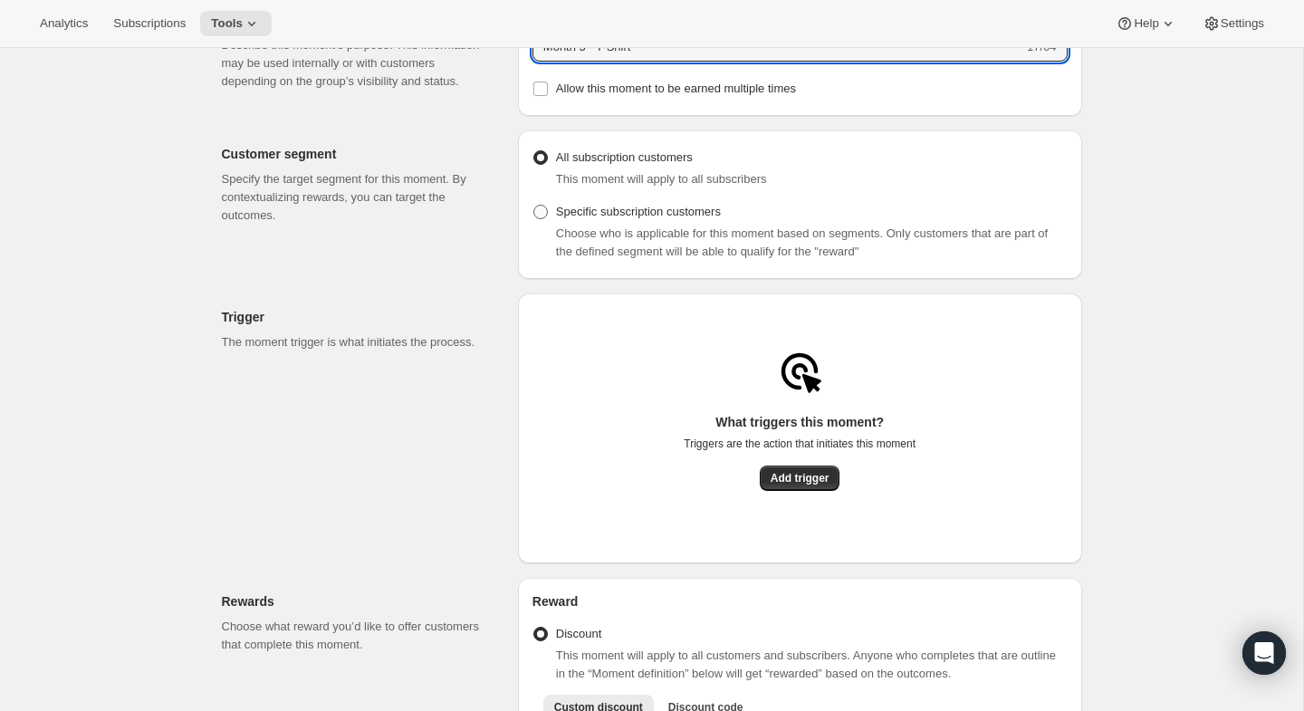
scroll to position [191, 0]
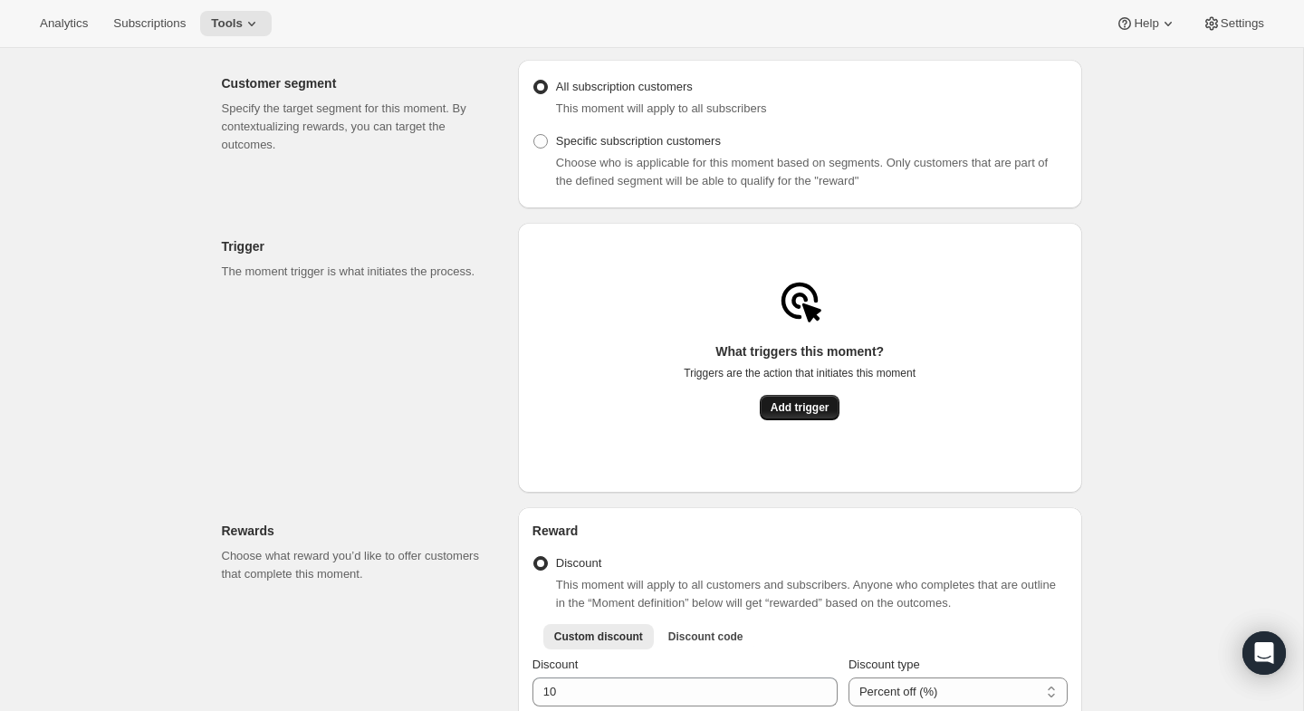
type input "Month 5 - T-Shirt"
click at [793, 403] on button "Add trigger" at bounding box center [800, 407] width 81 height 25
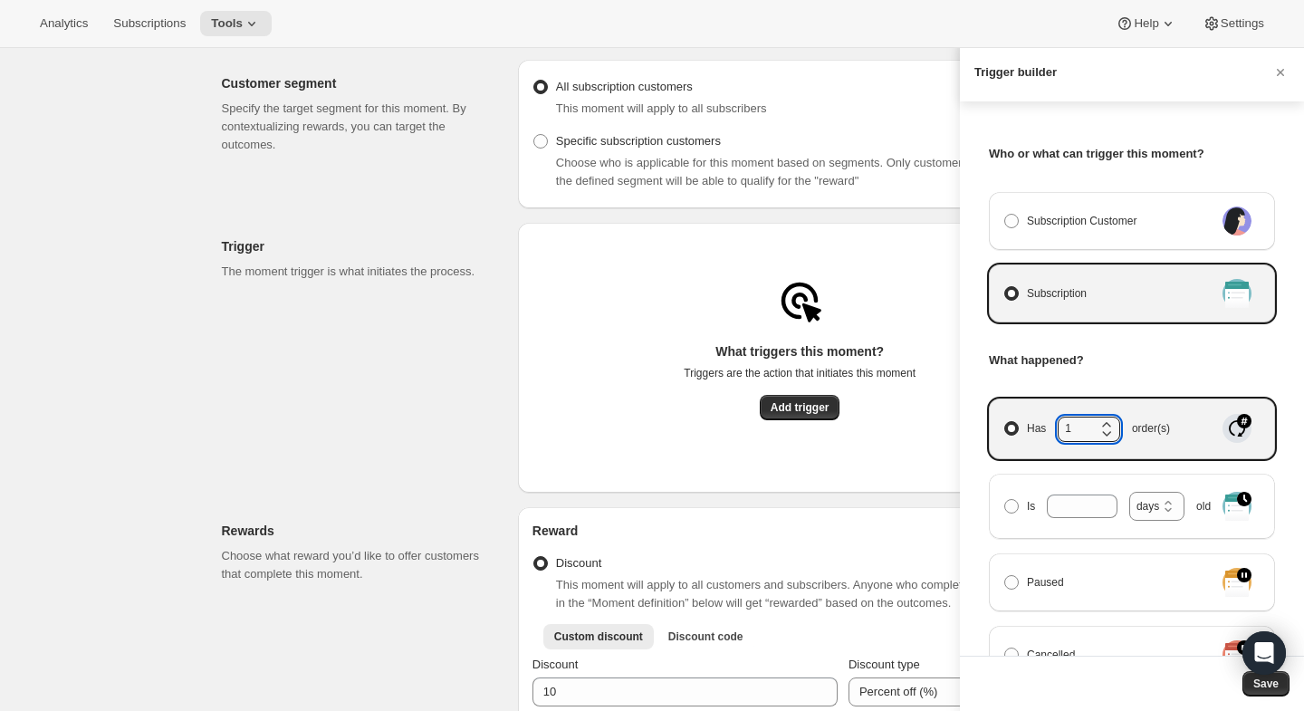
click at [1102, 420] on icon "Manage moment triggers" at bounding box center [1107, 425] width 18 height 18
click at [1005, 421] on input "Has 1 order(s)" at bounding box center [1005, 421] width 1 height 1
click at [1102, 420] on icon "Manage moment triggers" at bounding box center [1107, 425] width 18 height 18
click at [1005, 421] on input "Has 2 order(s)" at bounding box center [1005, 421] width 1 height 1
click at [1102, 420] on icon "Manage moment triggers" at bounding box center [1107, 425] width 18 height 18
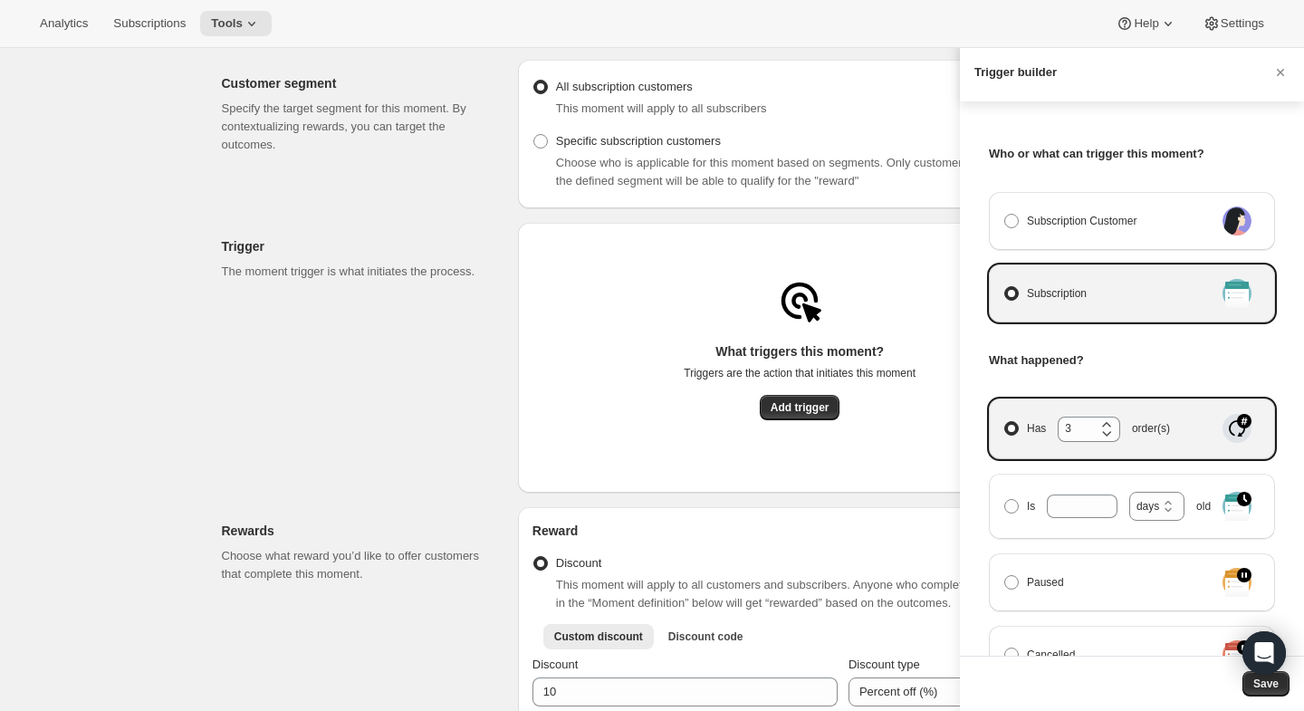
click at [1005, 421] on input "Has 3 order(s)" at bounding box center [1005, 421] width 1 height 1
click at [1102, 420] on icon "Manage moment triggers" at bounding box center [1107, 425] width 18 height 18
click at [1005, 421] on input "Has 4 order(s)" at bounding box center [1005, 421] width 1 height 1
type input "5"
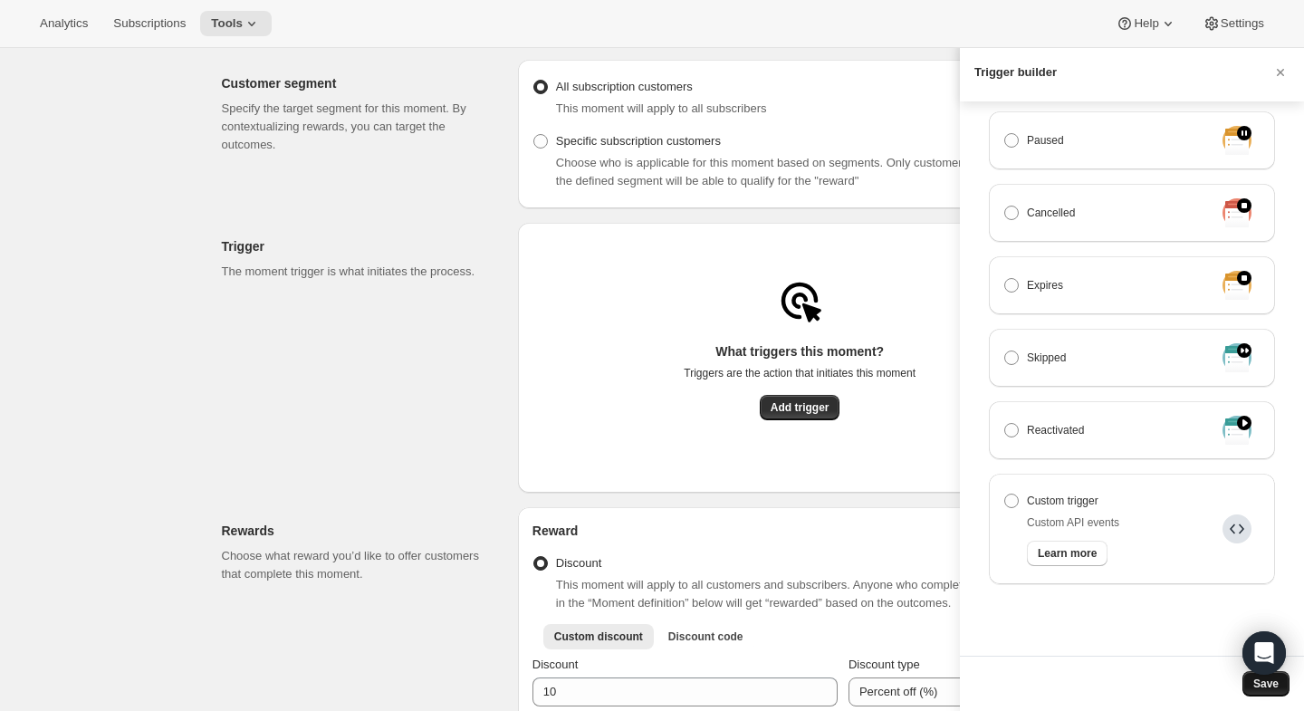
click at [1257, 687] on span "Save" at bounding box center [1266, 684] width 25 height 14
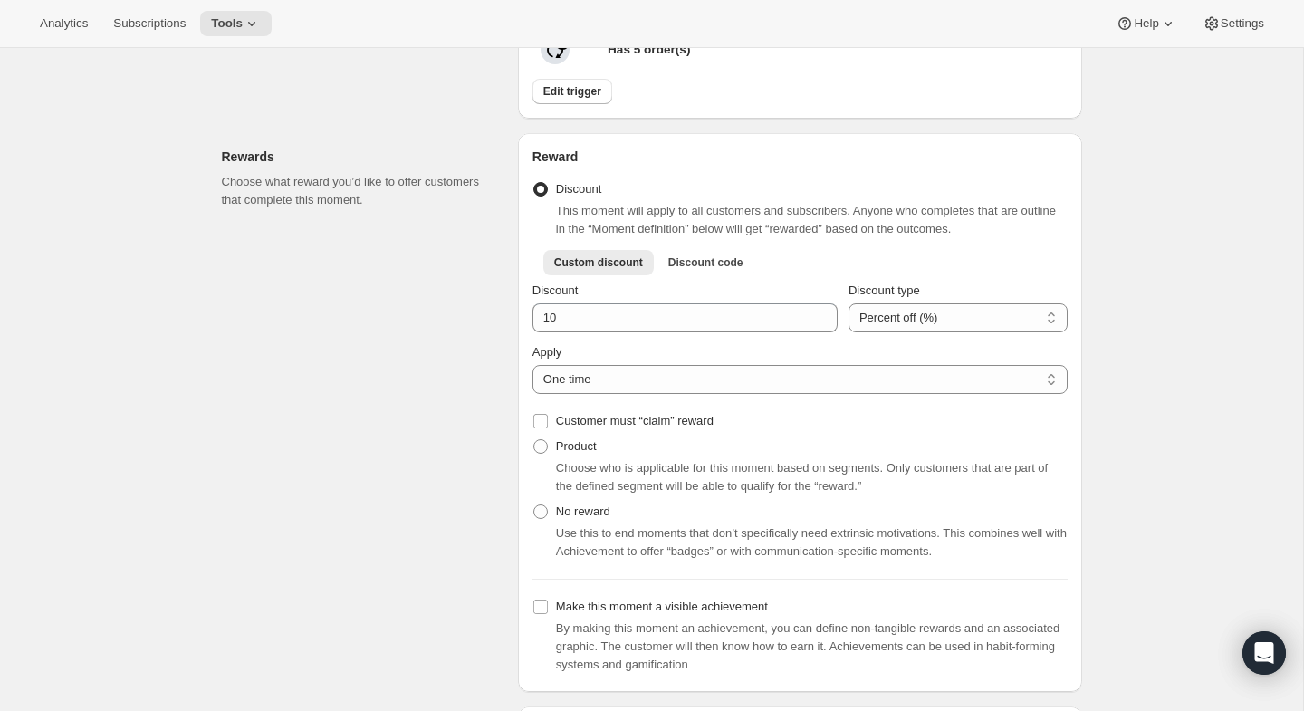
scroll to position [525, 0]
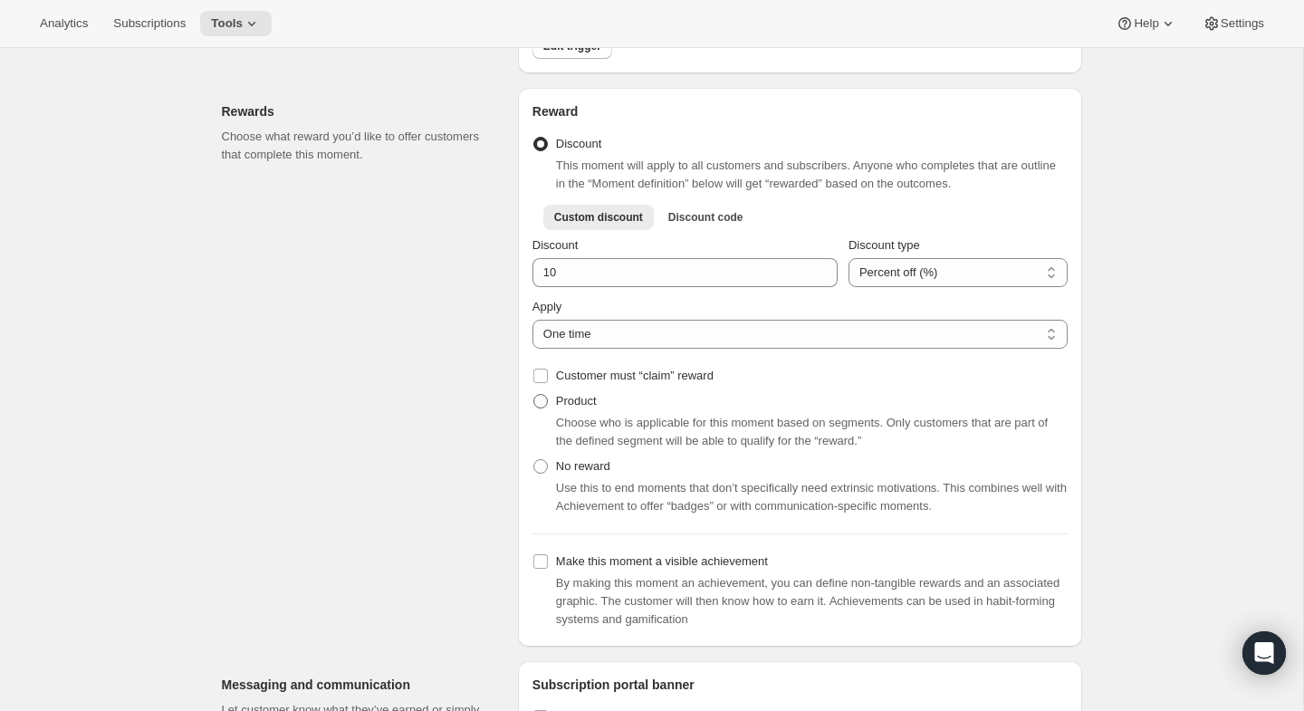
click at [542, 409] on span at bounding box center [541, 401] width 14 height 14
click at [534, 395] on input "Product" at bounding box center [534, 394] width 1 height 1
radio input "true"
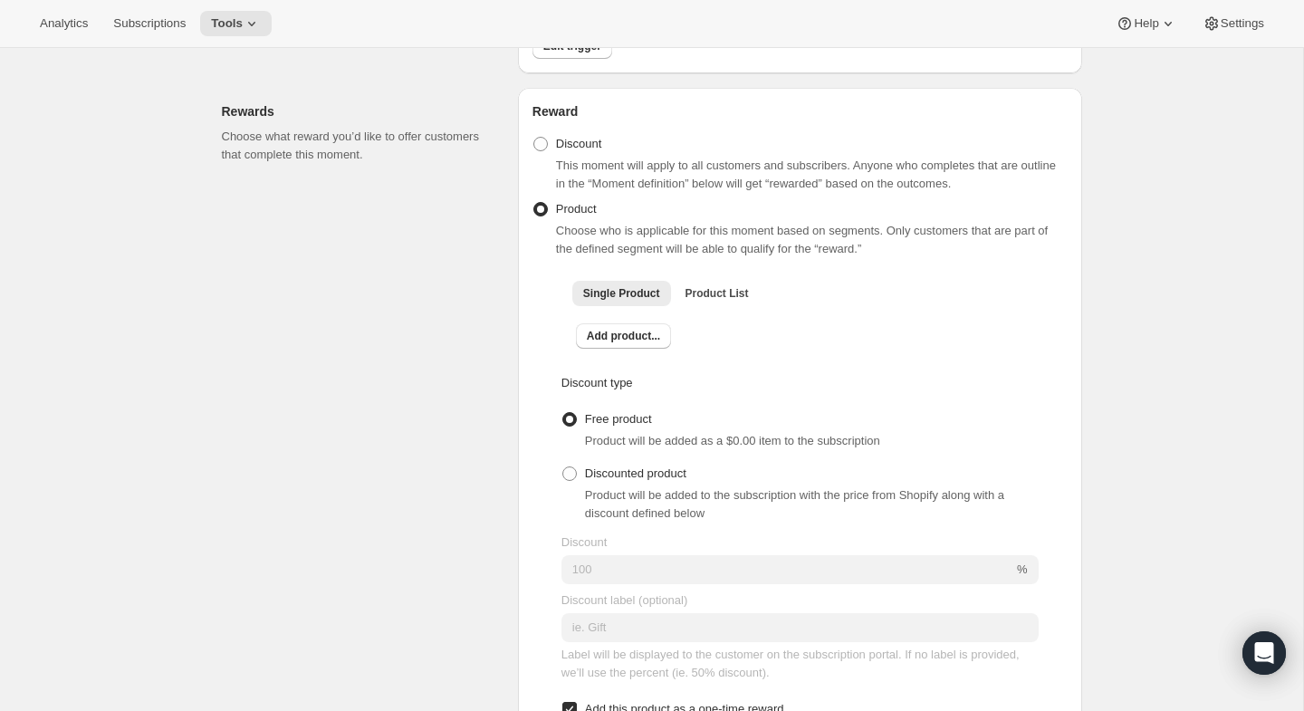
scroll to position [634, 0]
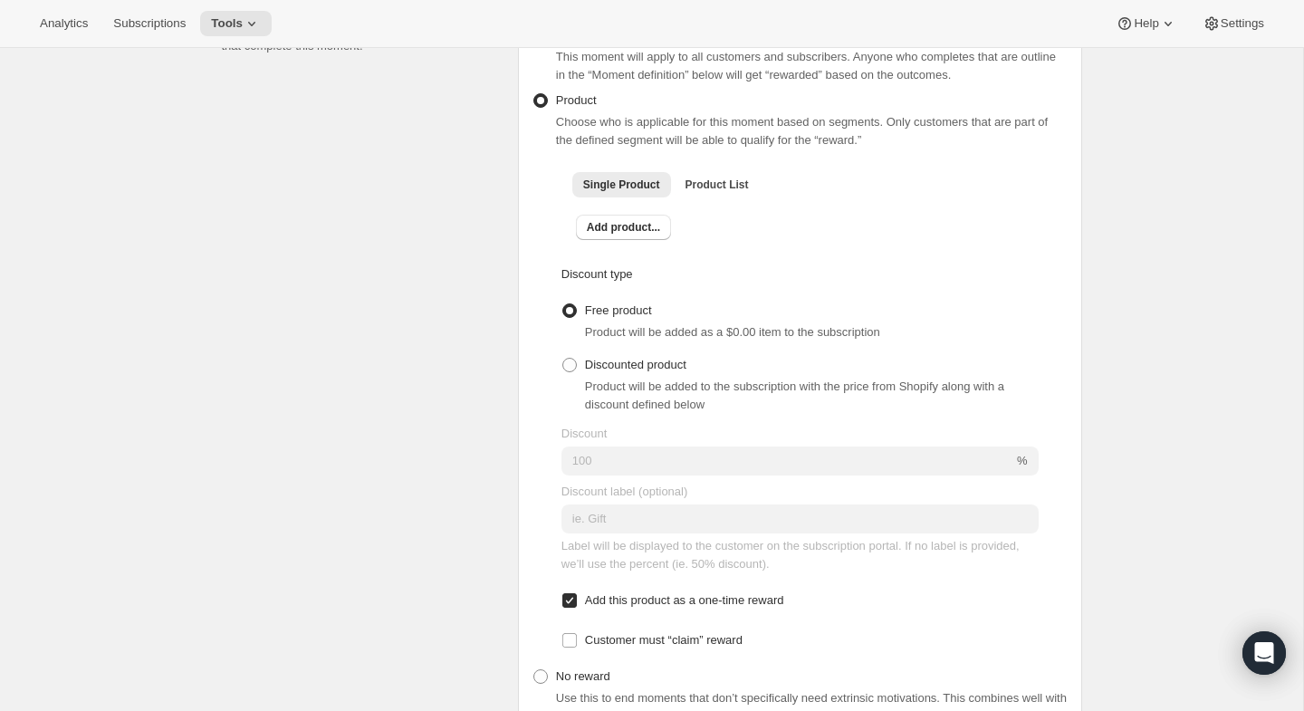
click at [621, 248] on div "Add product..." at bounding box center [800, 227] width 477 height 47
click at [621, 235] on span "Add product..." at bounding box center [623, 227] width 73 height 14
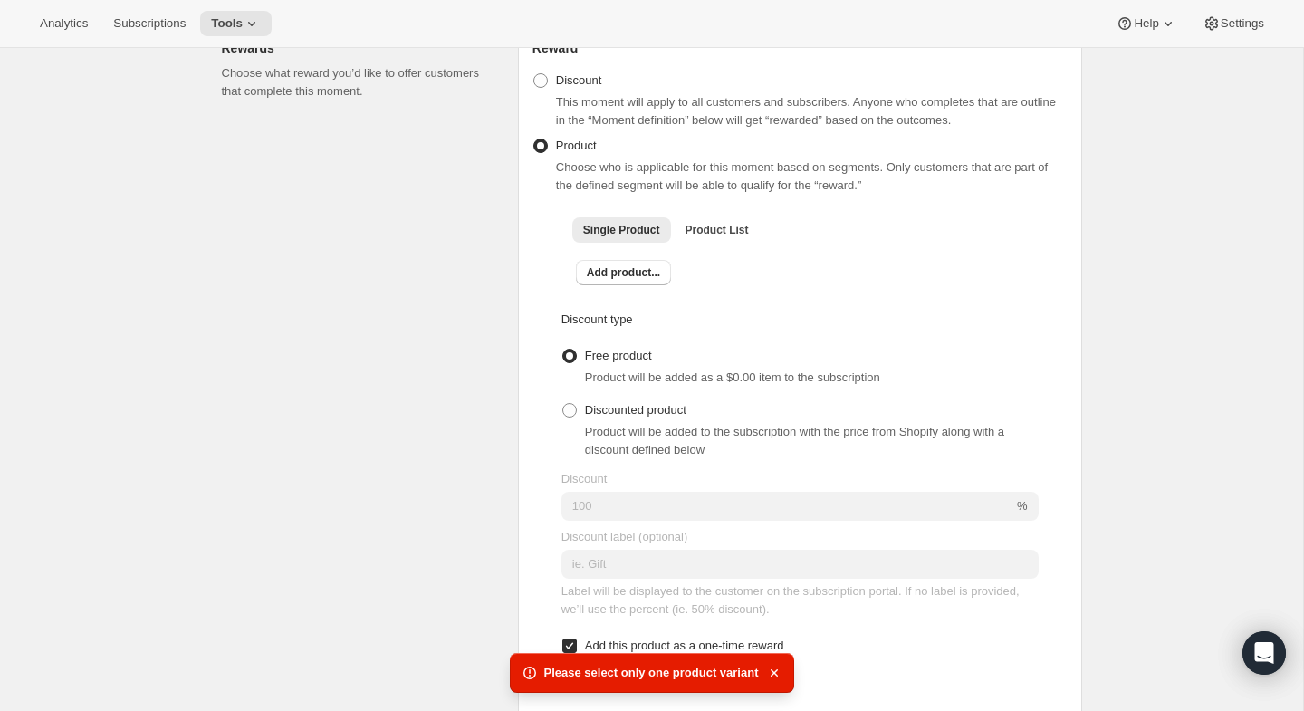
scroll to position [582, 0]
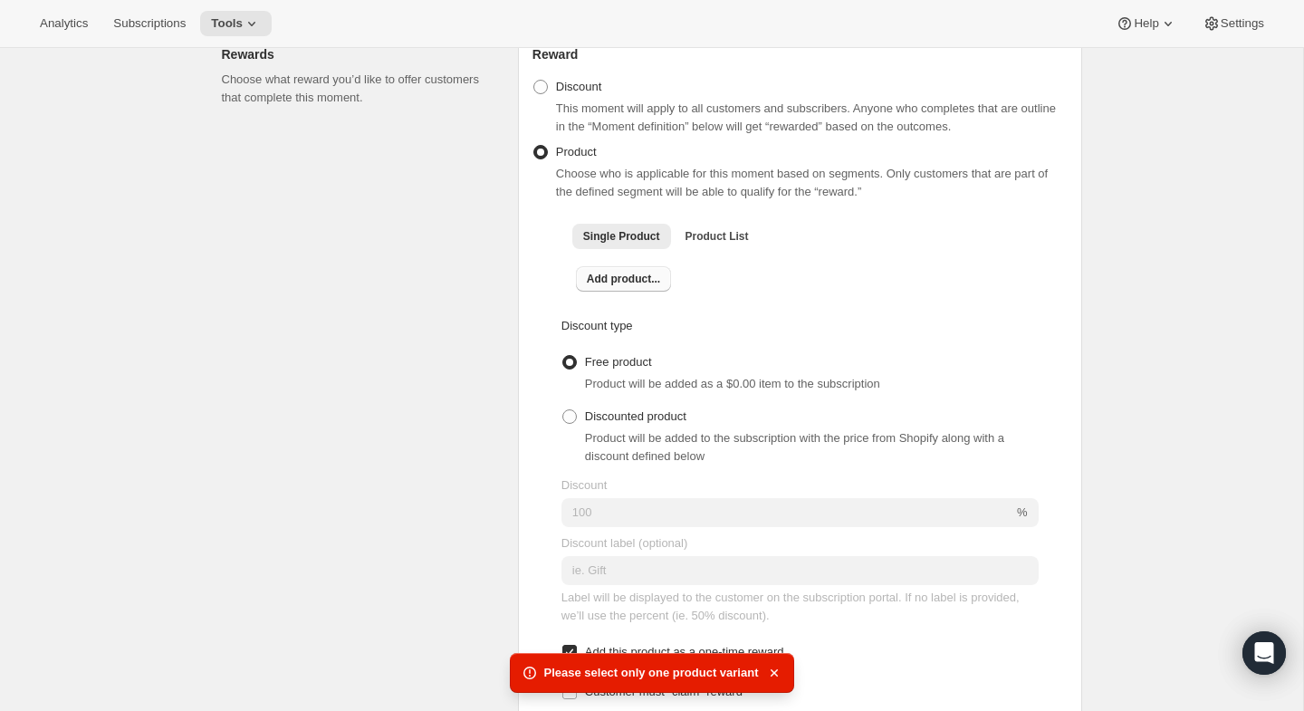
click at [650, 284] on span "Add product..." at bounding box center [623, 279] width 73 height 14
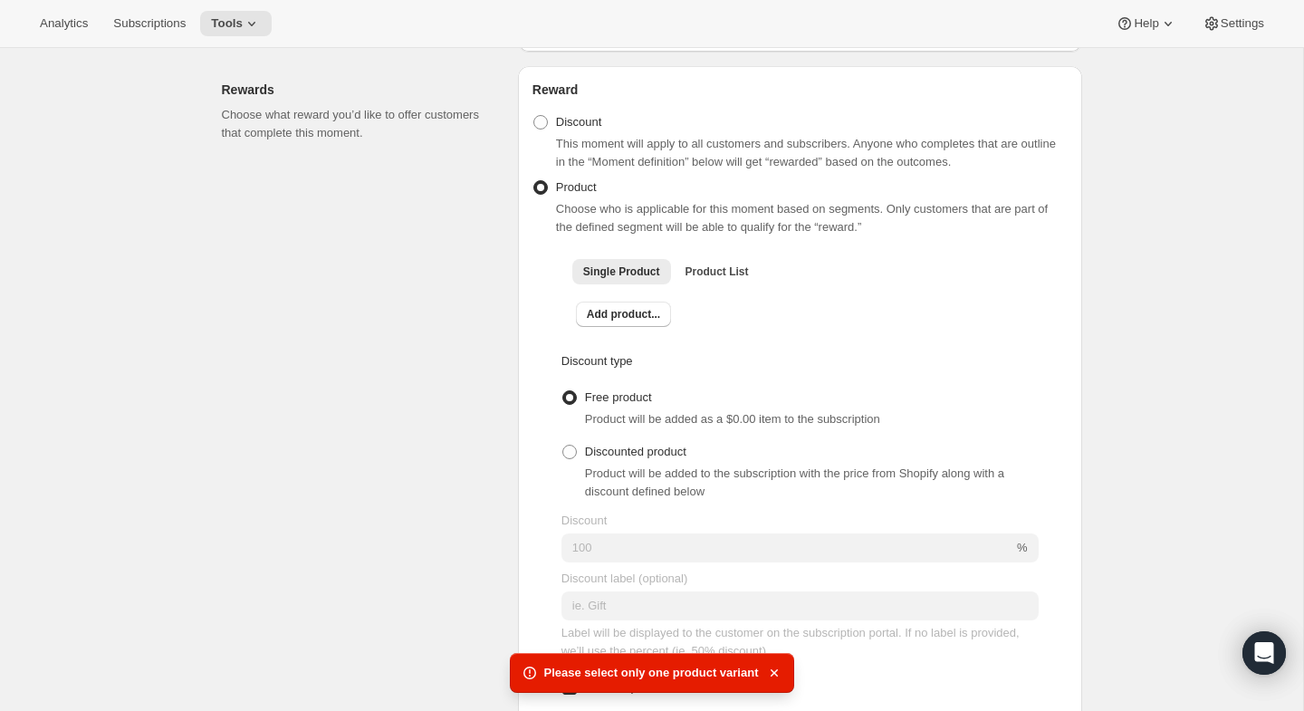
scroll to position [529, 0]
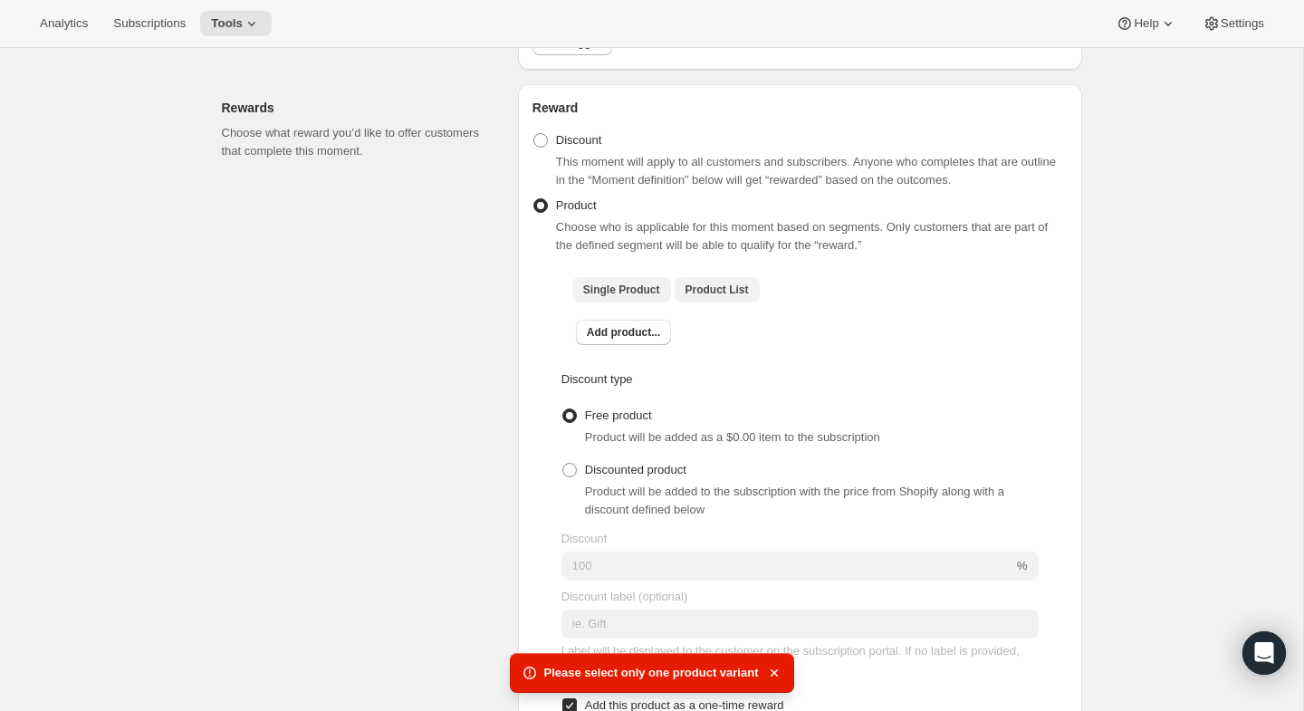
click at [705, 295] on span "Product List" at bounding box center [717, 290] width 63 height 14
checkbox input "true"
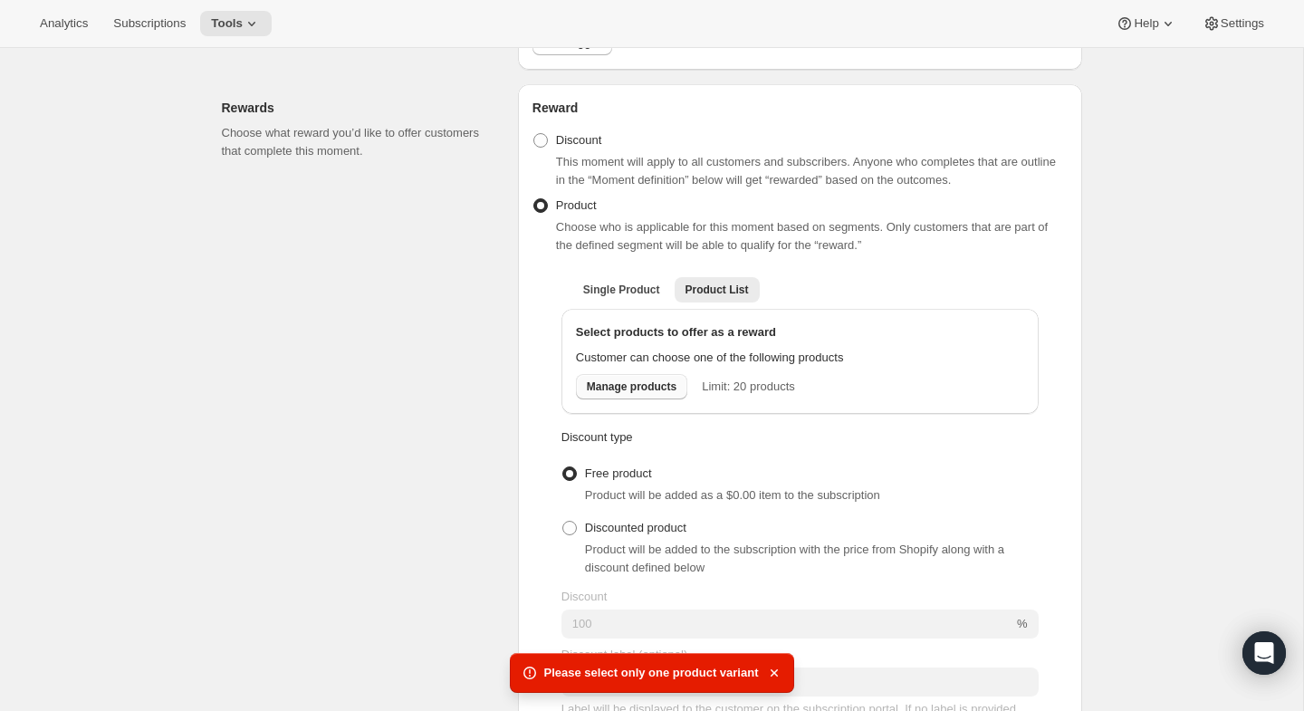
click at [661, 399] on button "Manage products" at bounding box center [631, 386] width 111 height 25
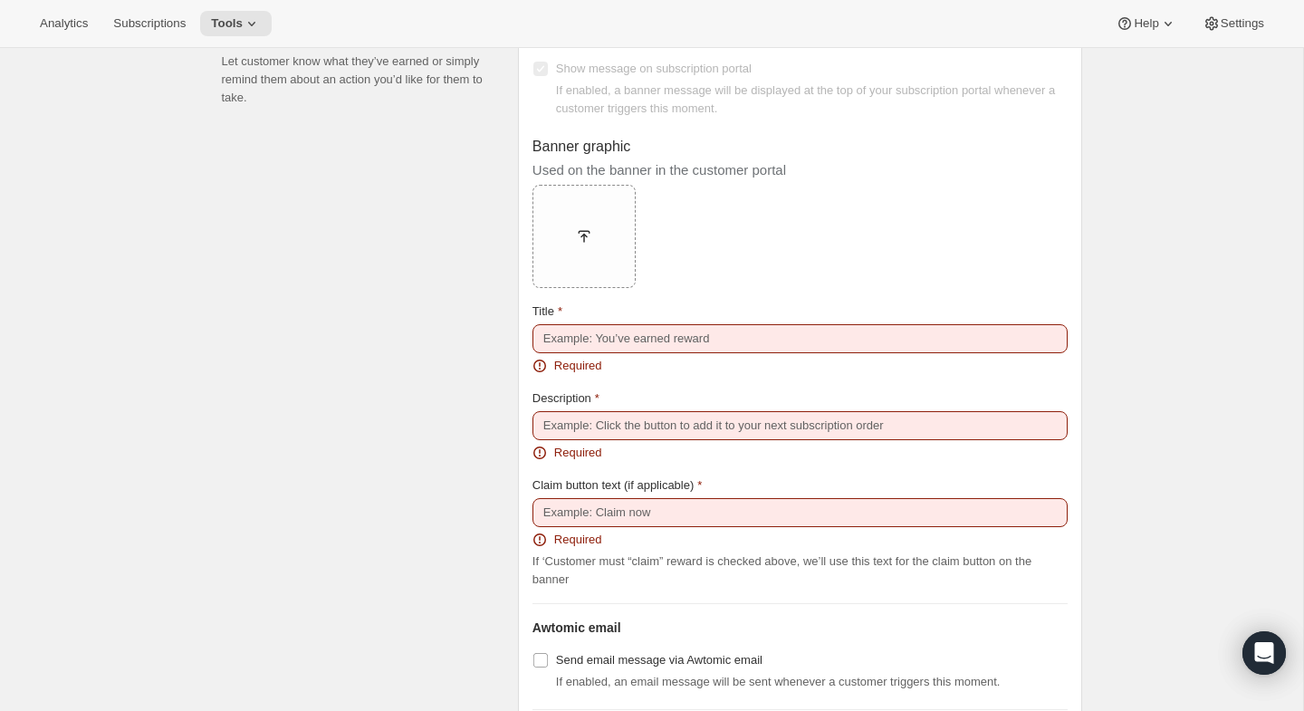
scroll to position [1790, 0]
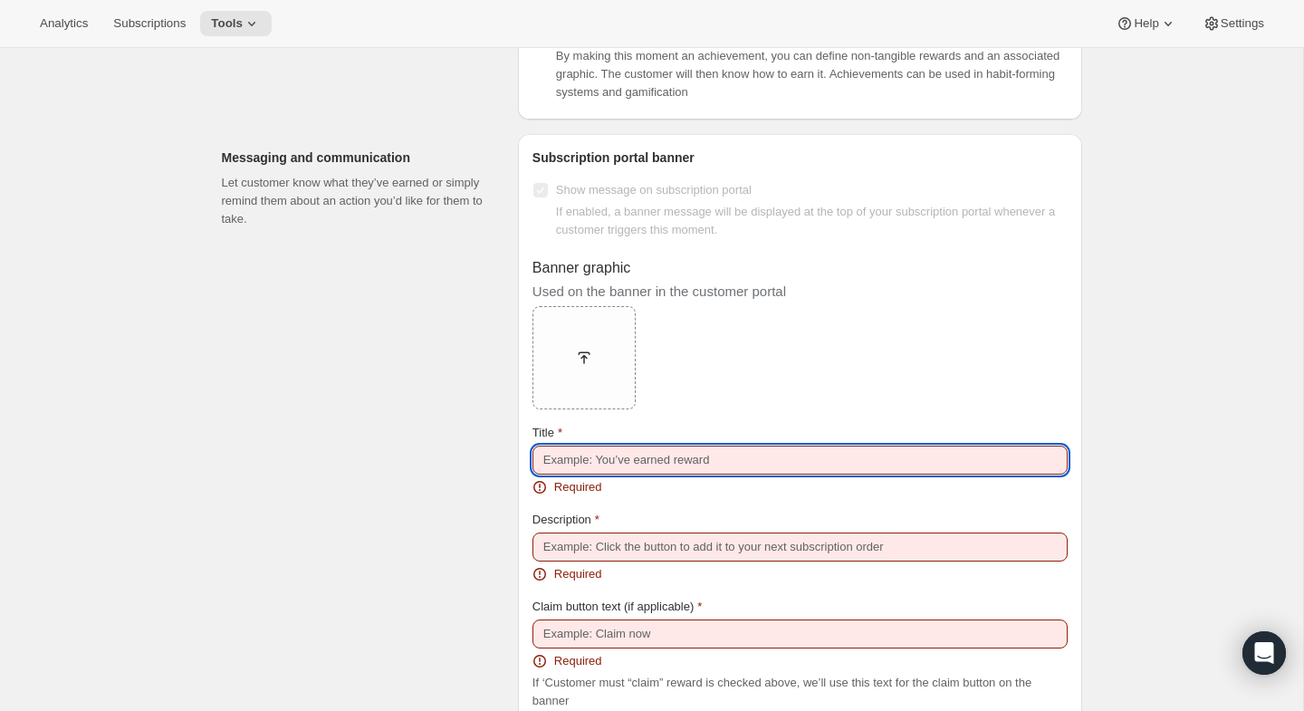
click at [611, 464] on input "Title" at bounding box center [800, 460] width 535 height 29
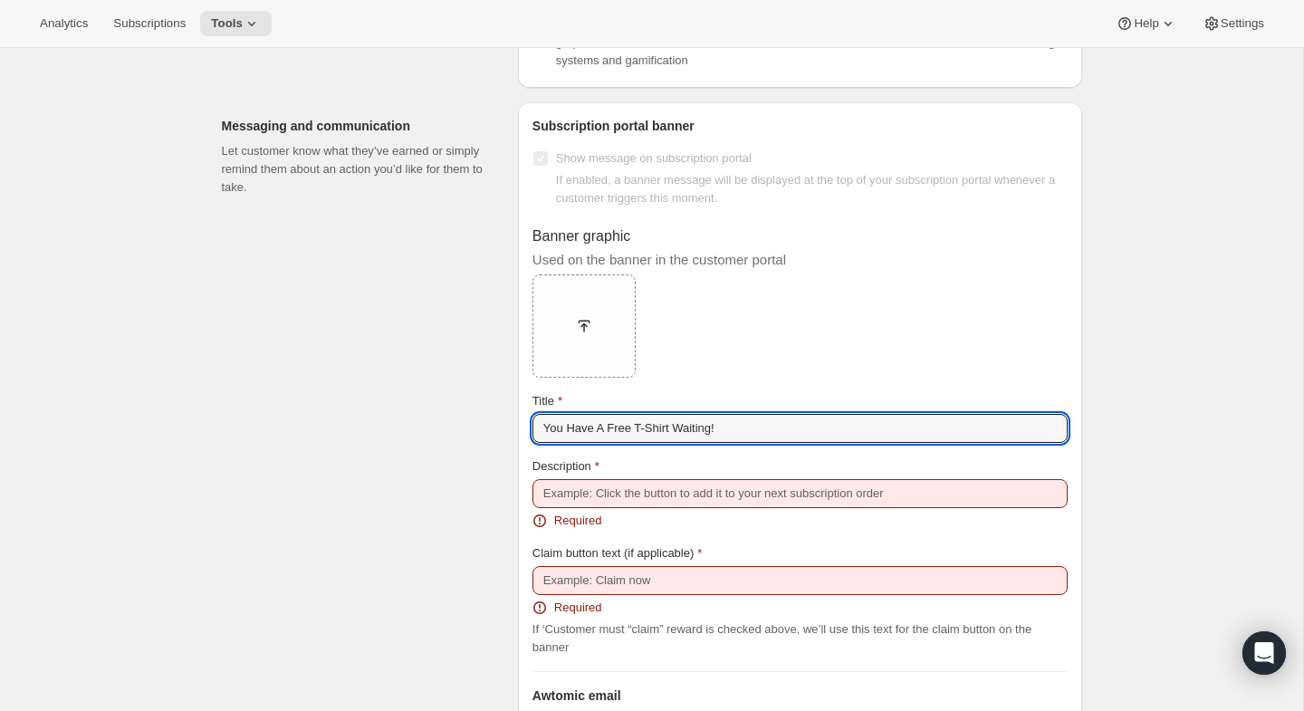
scroll to position [1824, 0]
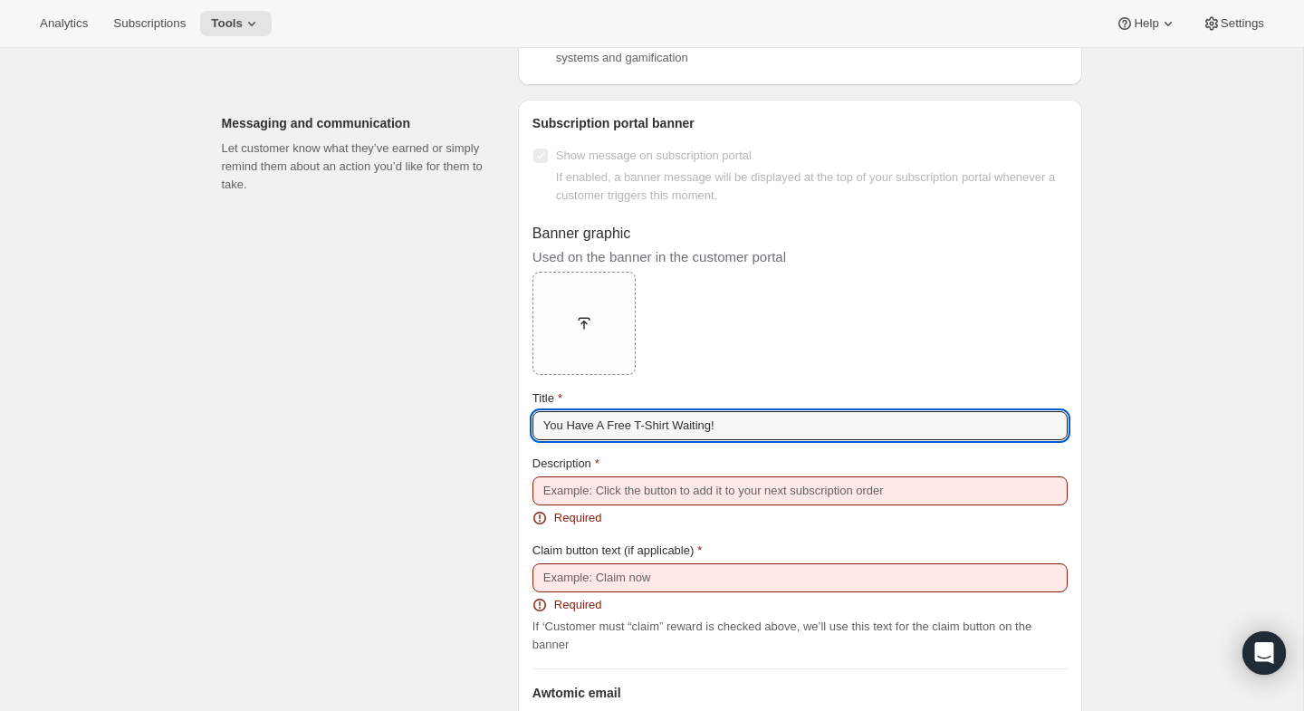
type input "You Have A Free T-Shirt Waiting!"
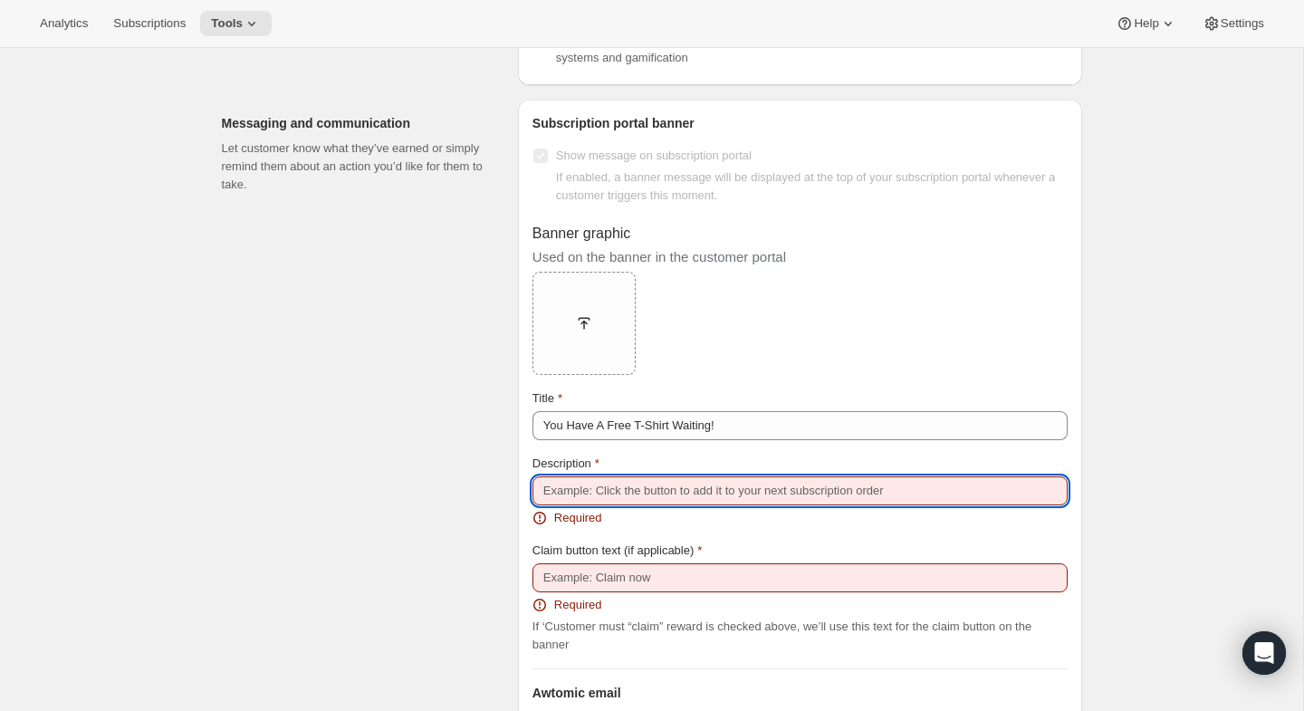
click at [664, 499] on input "Description" at bounding box center [800, 490] width 535 height 29
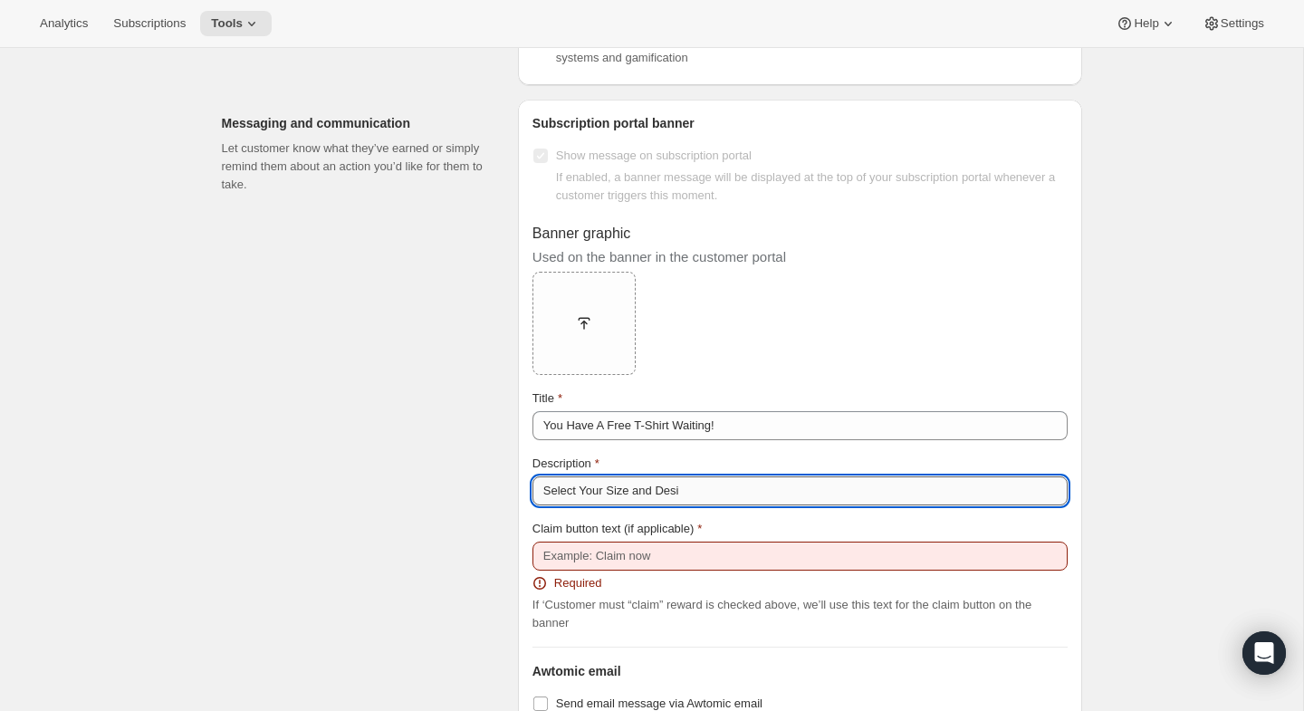
type input "Select Your Size and Desig"
drag, startPoint x: 705, startPoint y: 495, endPoint x: 460, endPoint y: 488, distance: 244.7
click at [464, 492] on div "Messaging and communication Let customer know what they’ve earned or simply rem…" at bounding box center [644, 472] width 875 height 774
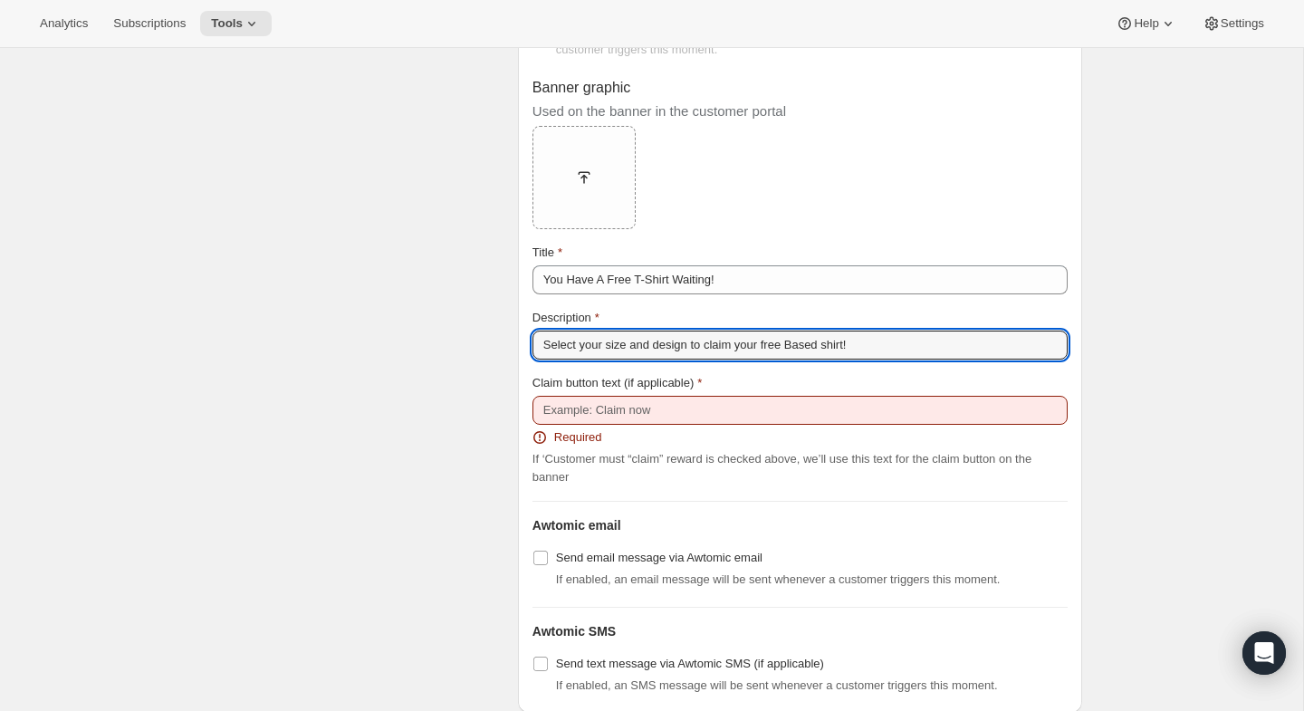
scroll to position [2004, 0]
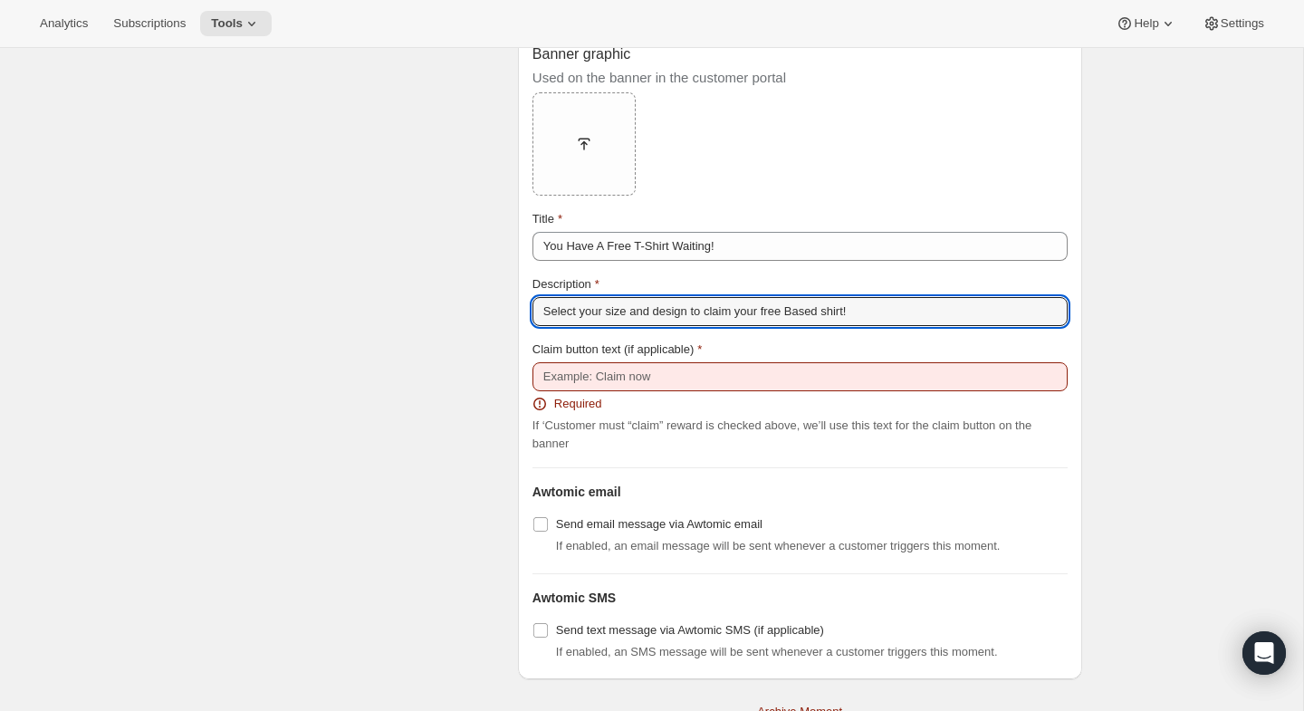
type input "Select your size and design to claim your free Based shirt!"
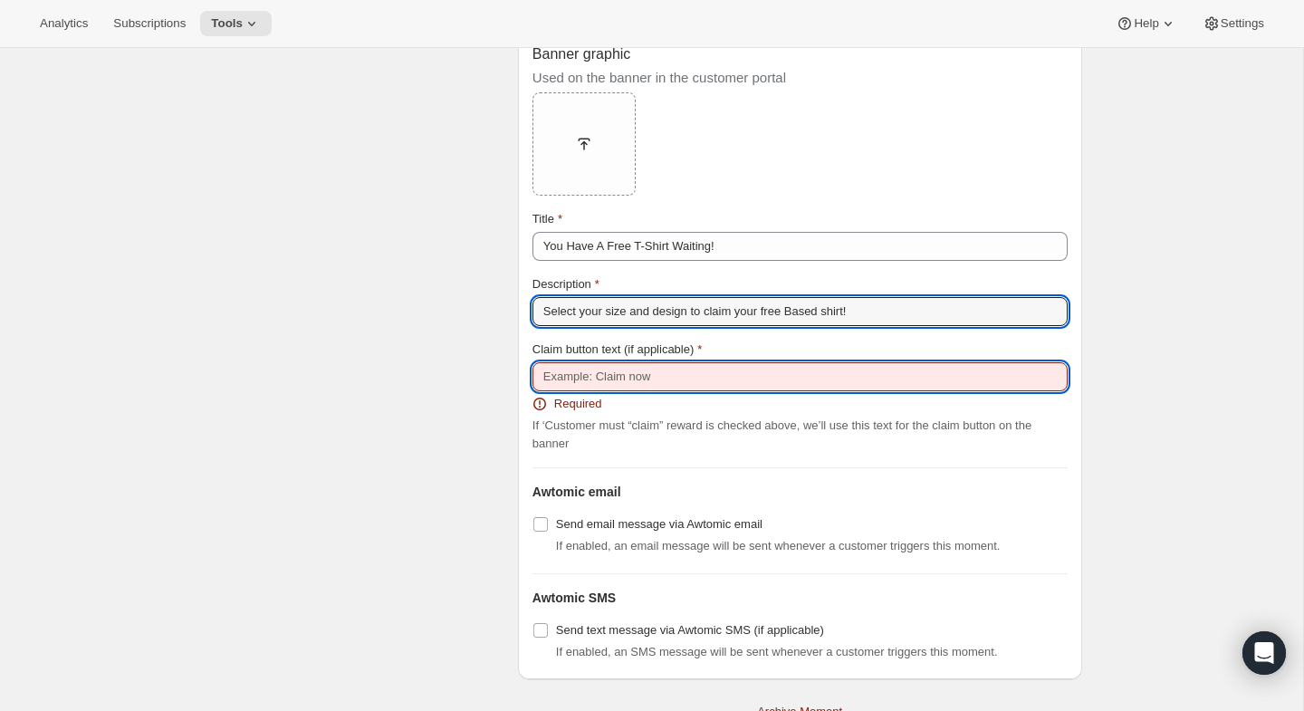
click at [614, 381] on input "Claim button text (if applicable)" at bounding box center [800, 376] width 535 height 29
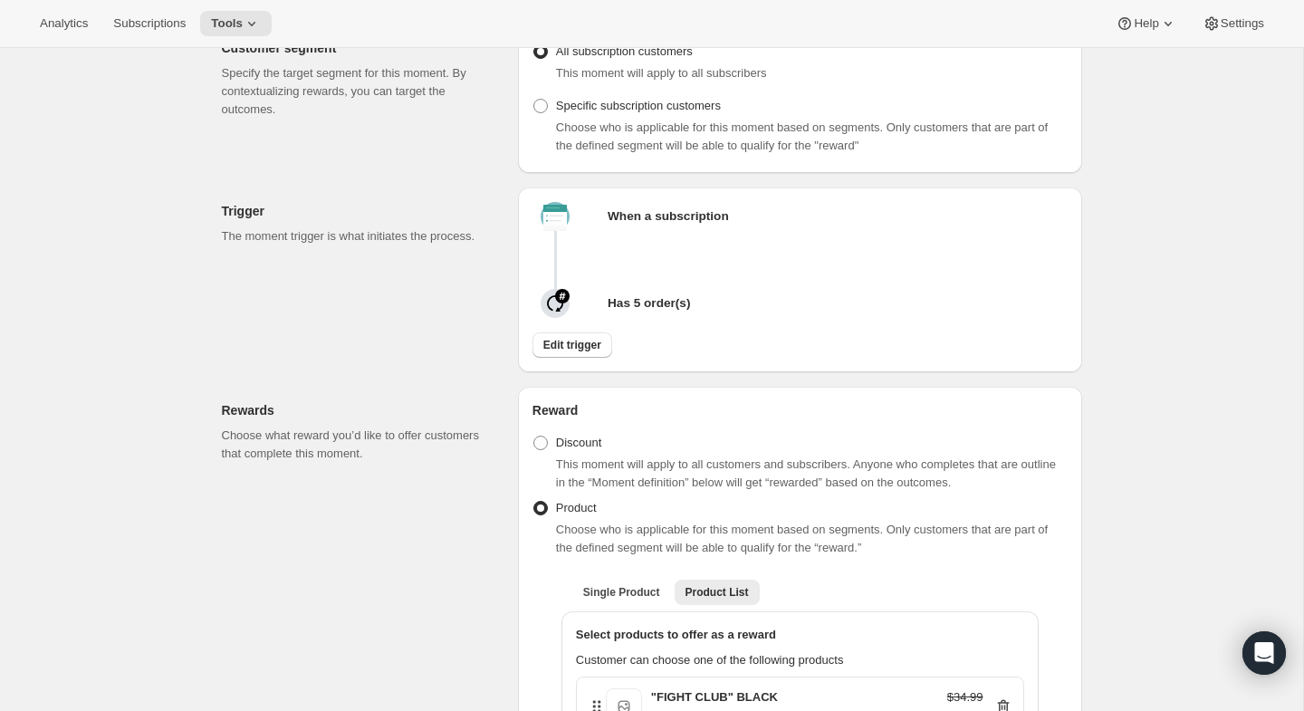
scroll to position [138, 0]
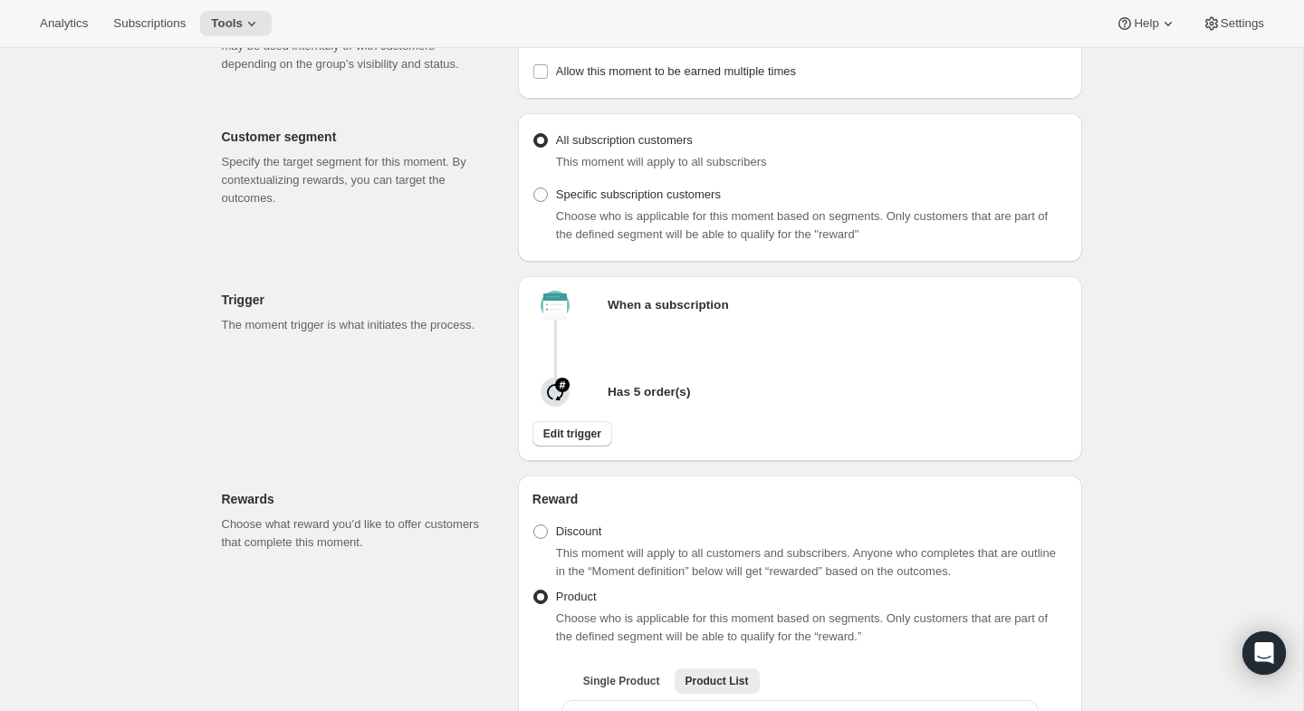
type input "Claim Now"
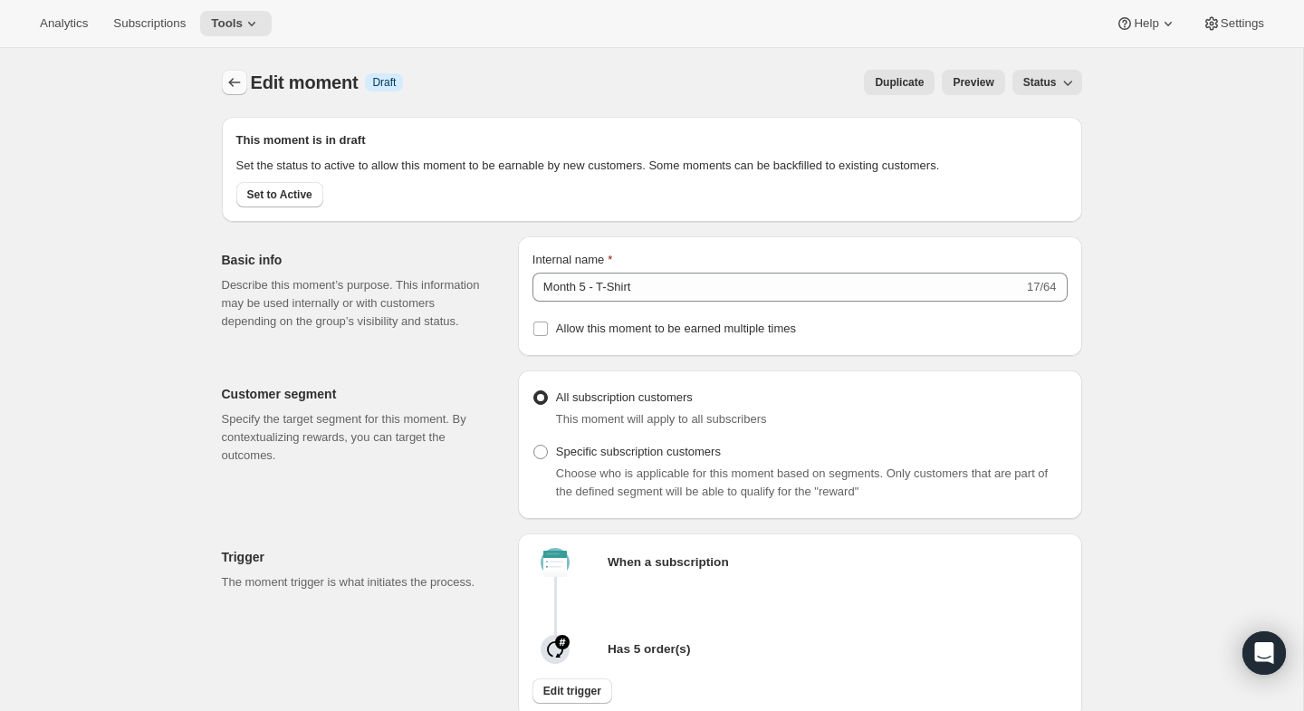
click at [235, 90] on icon "Create moment" at bounding box center [235, 82] width 18 height 18
